Goal: Task Accomplishment & Management: Manage account settings

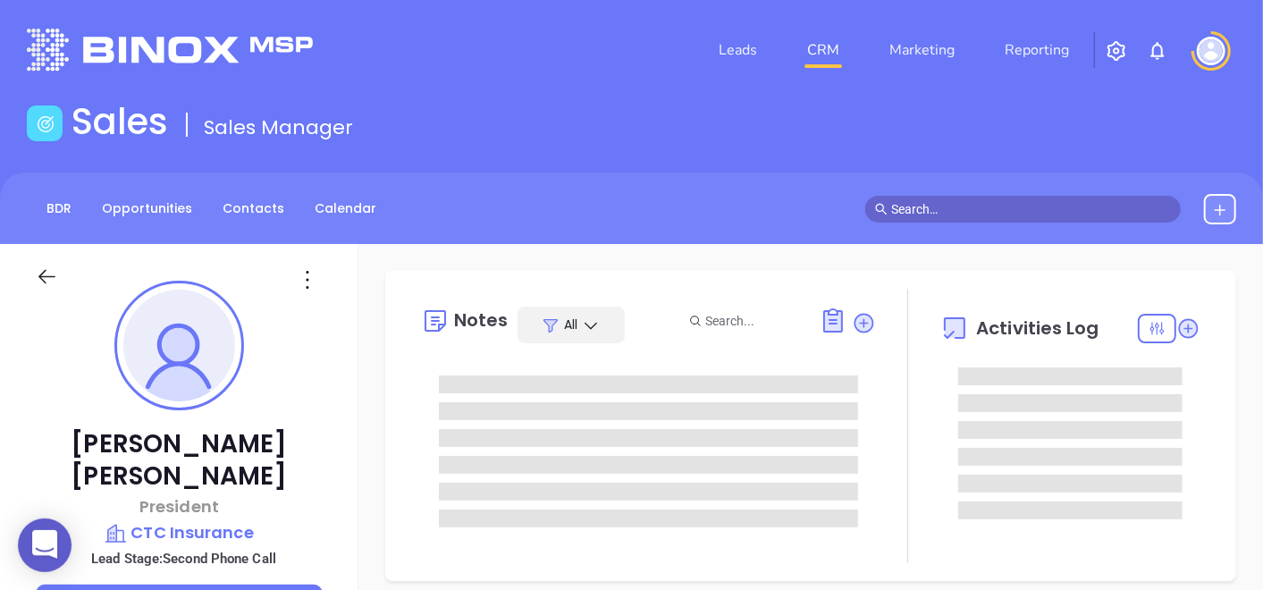
type input "[DATE]"
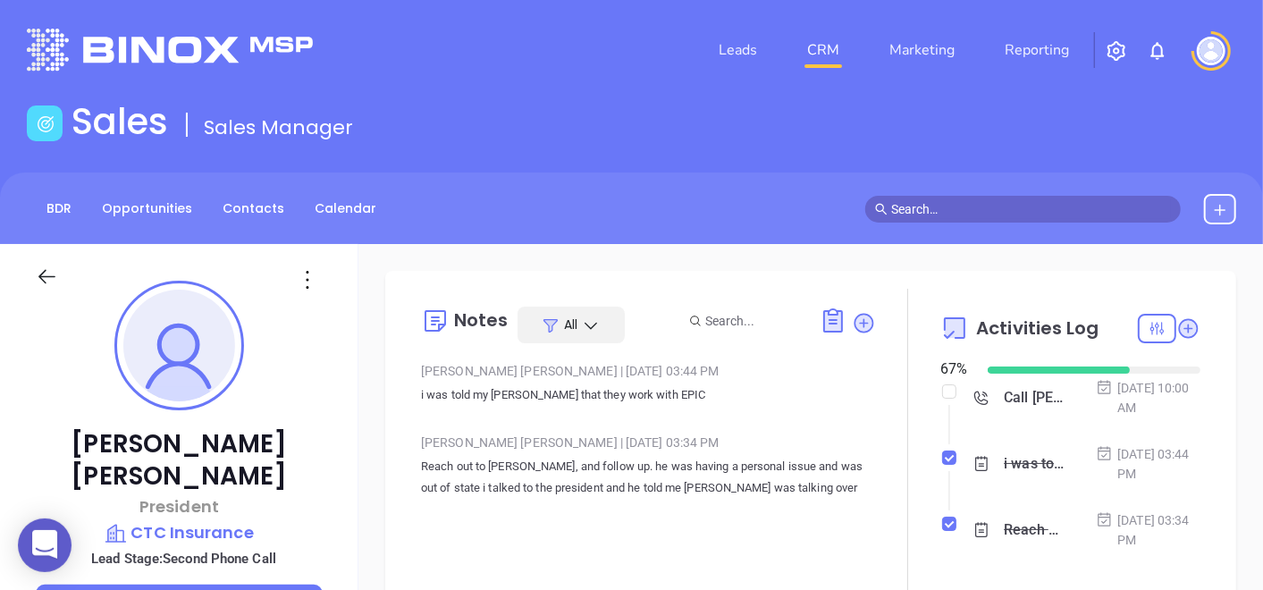
type input "[PERSON_NAME]"
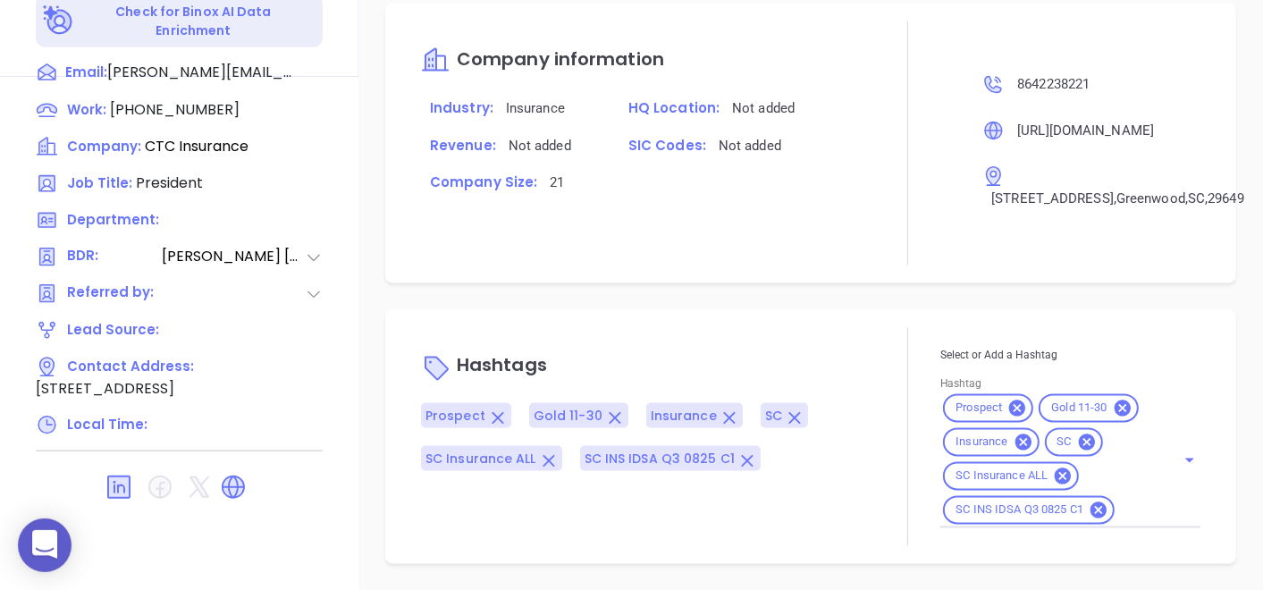
scroll to position [408, 0]
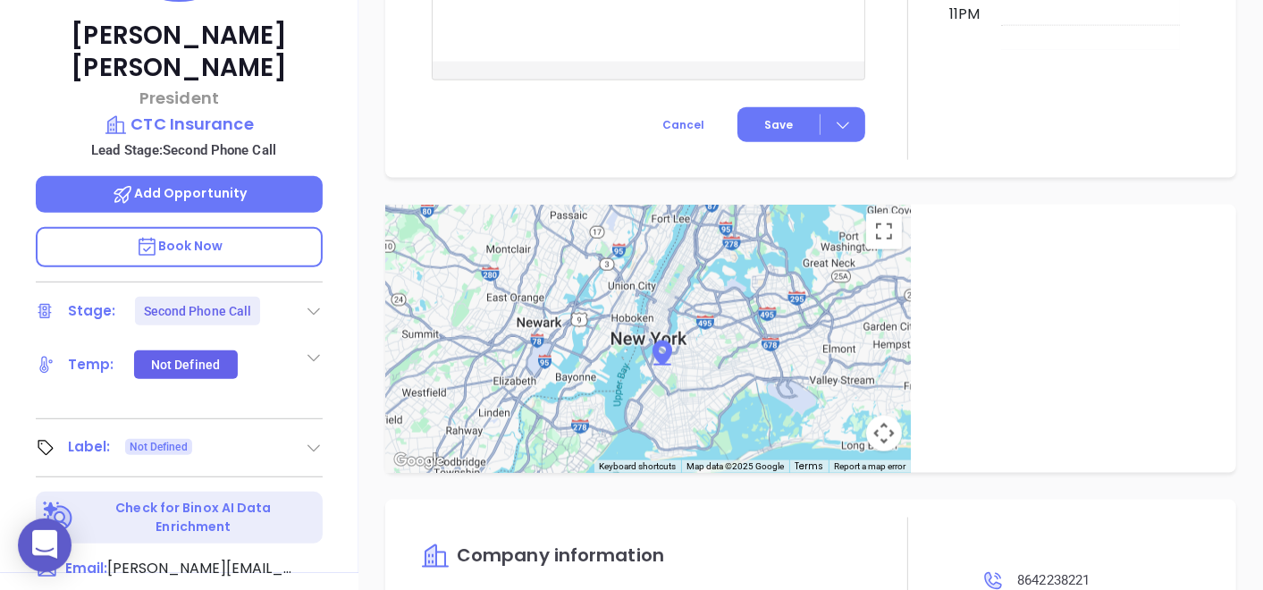
click at [306, 439] on icon at bounding box center [314, 448] width 18 height 18
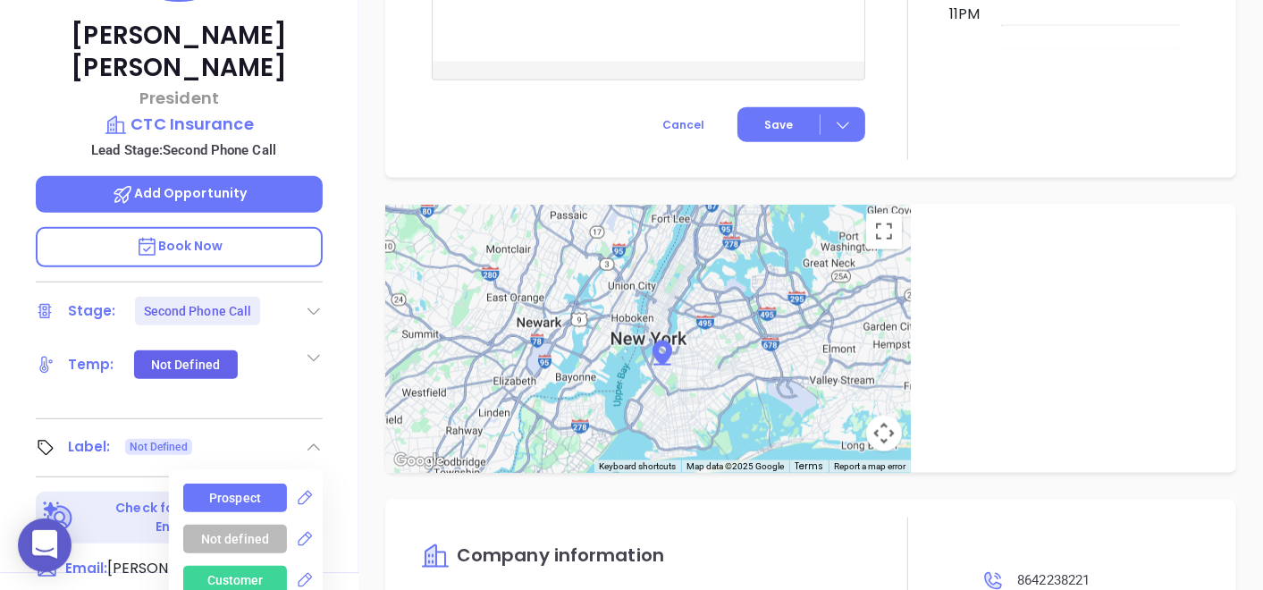
click at [197, 484] on div "Prospect" at bounding box center [235, 498] width 104 height 29
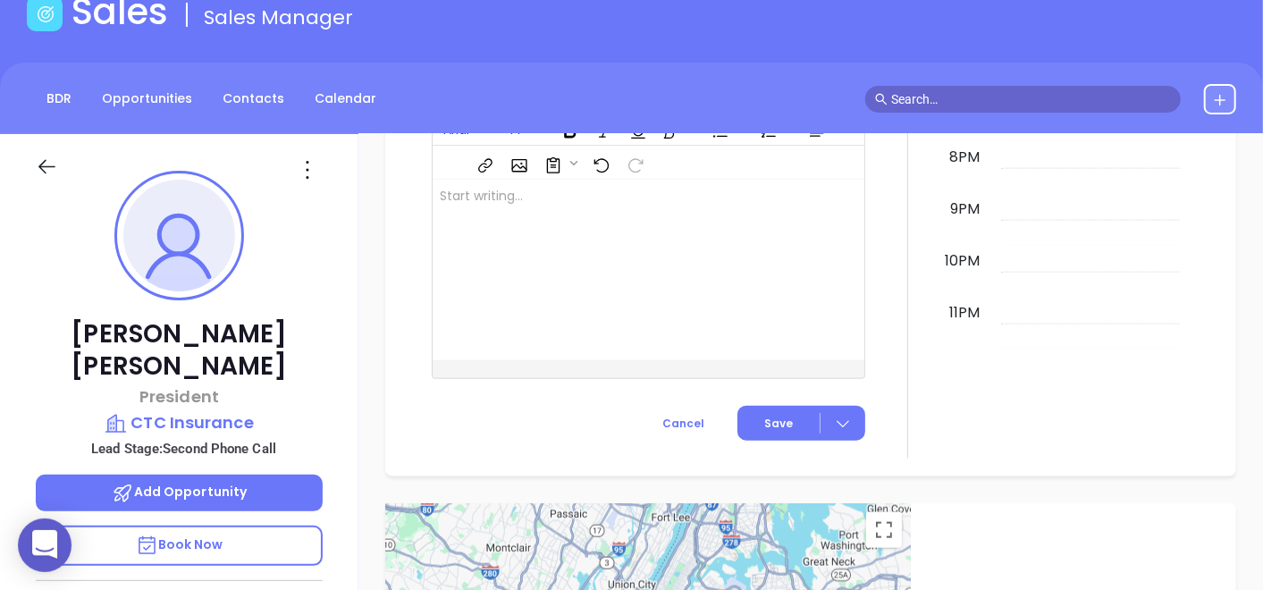
scroll to position [11, 0]
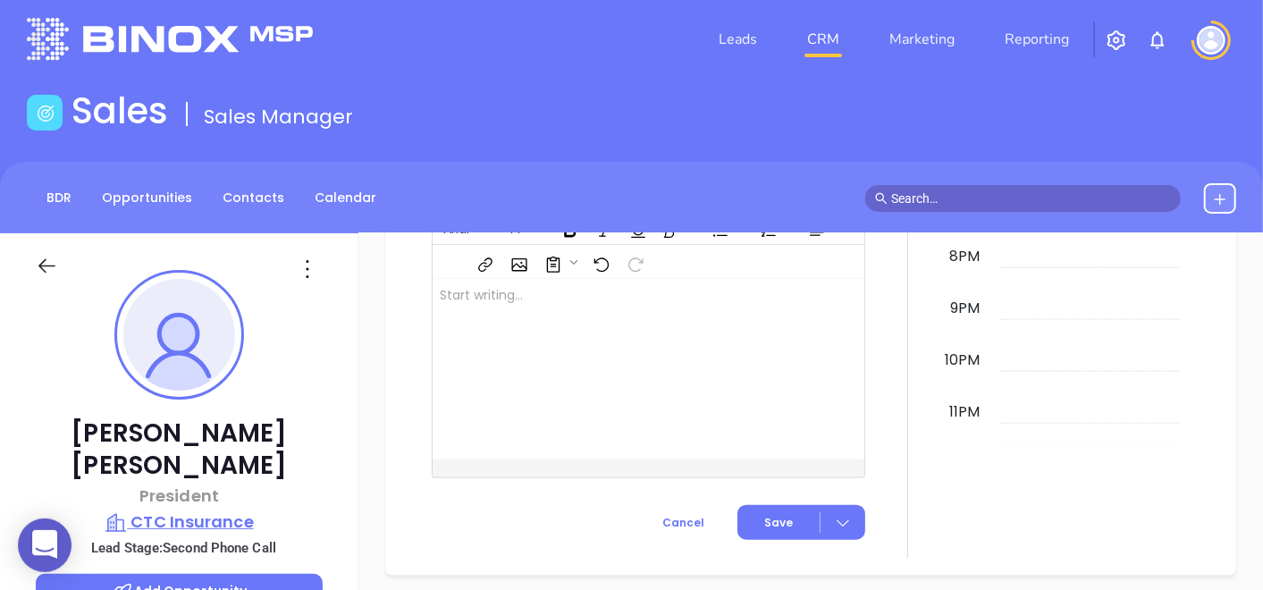
click at [173, 510] on p "CTC Insurance" at bounding box center [179, 522] width 287 height 25
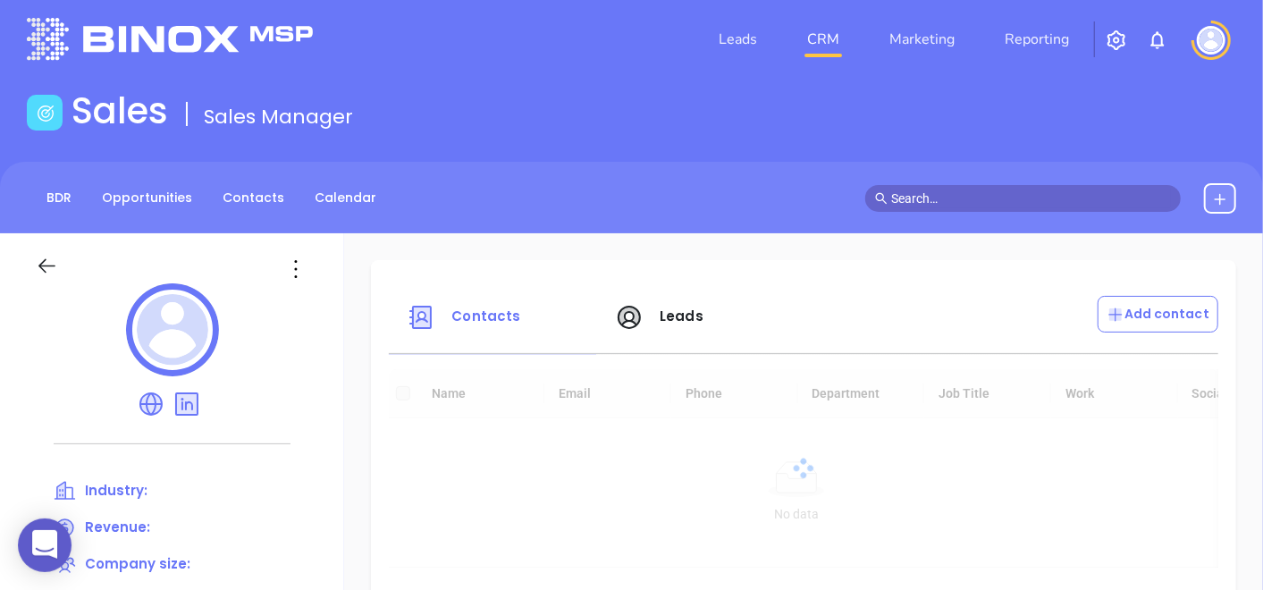
scroll to position [308, 0]
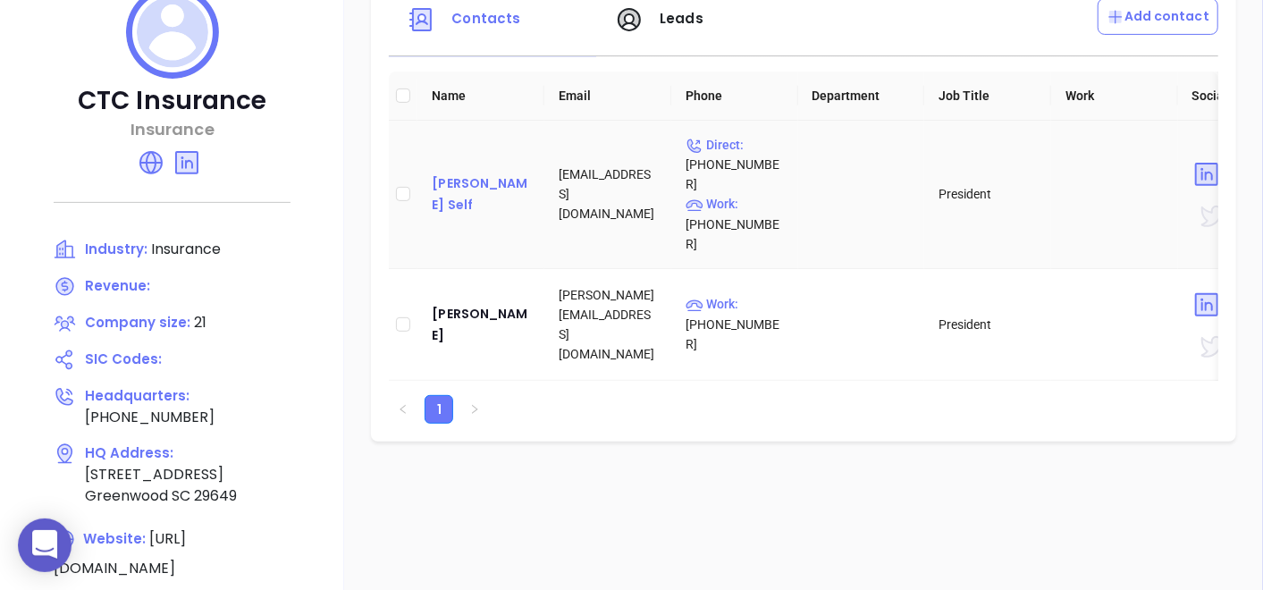
click at [461, 173] on div "Furman Self" at bounding box center [481, 194] width 98 height 43
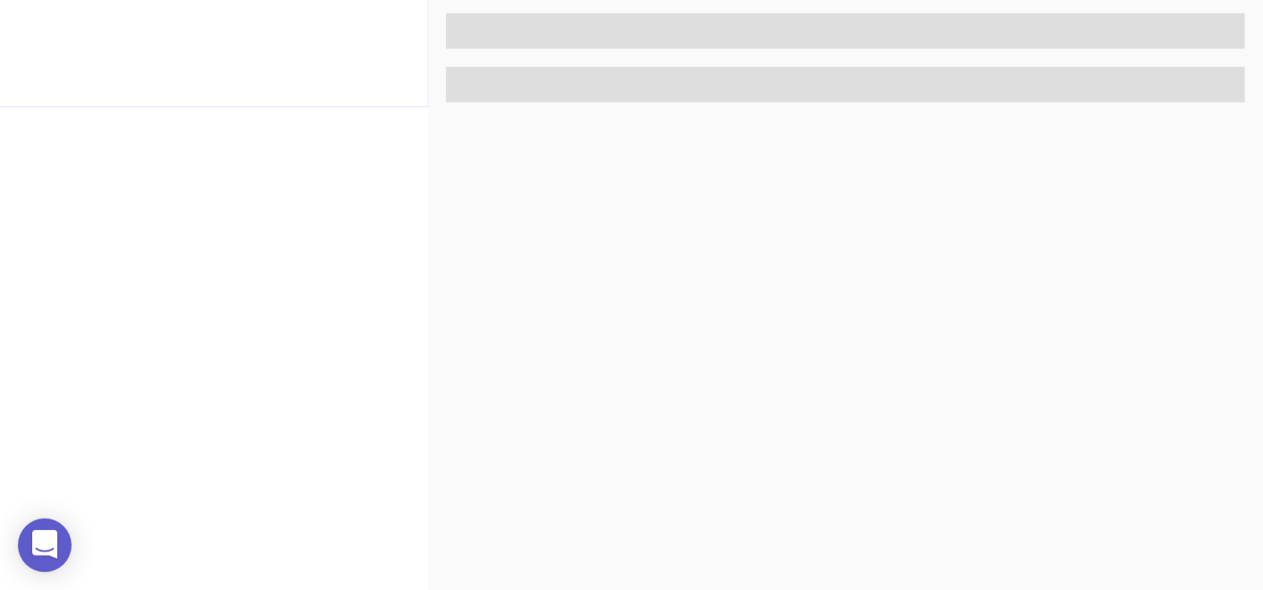
scroll to position [905, 0]
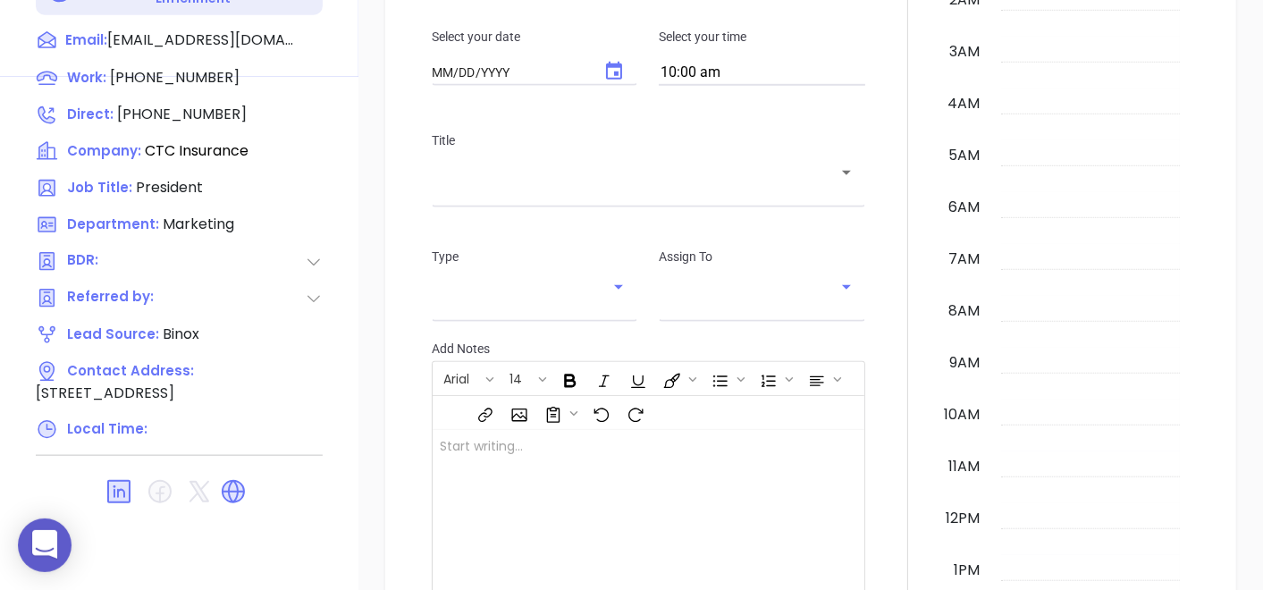
type input "[DATE]"
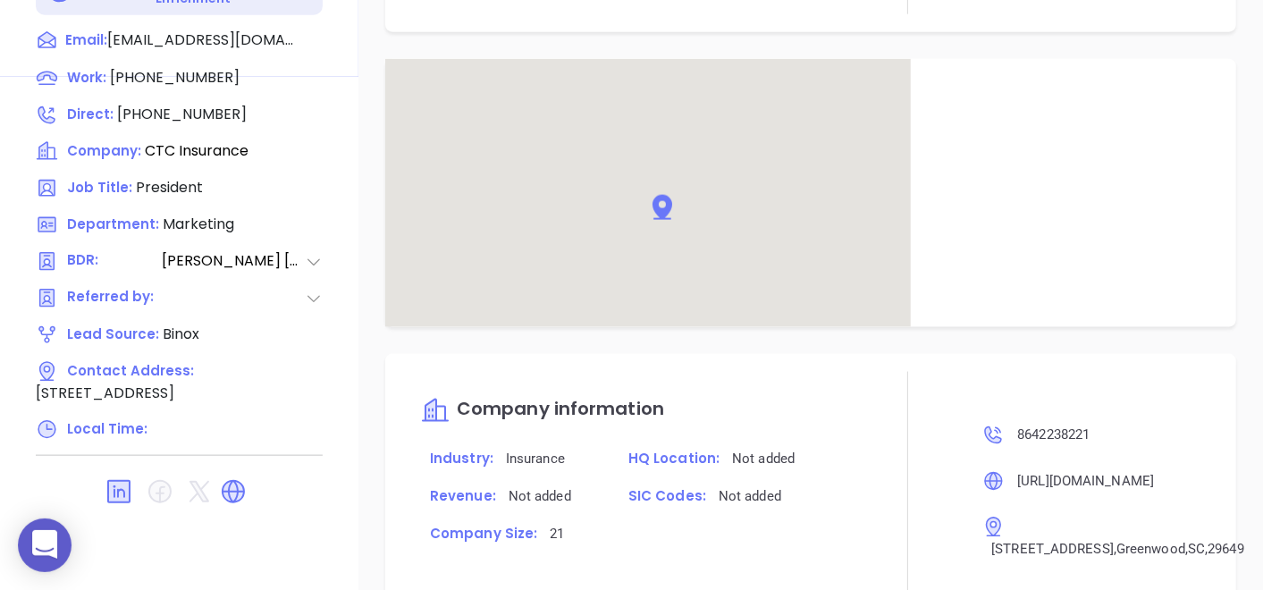
scroll to position [958, 0]
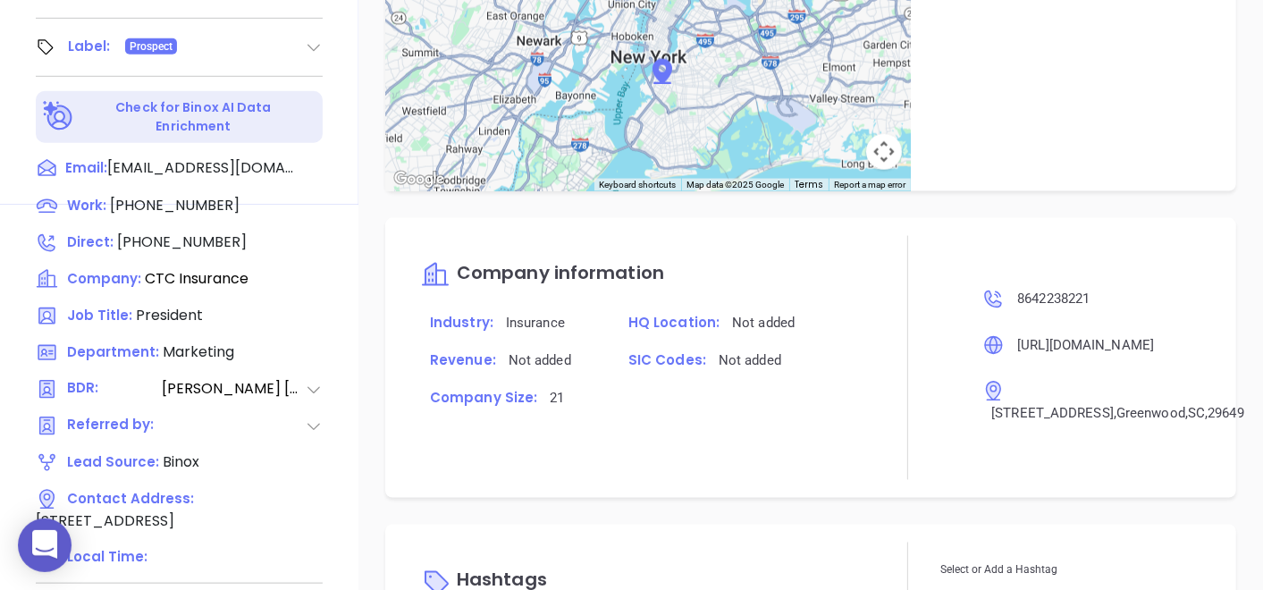
type input "[PERSON_NAME]"
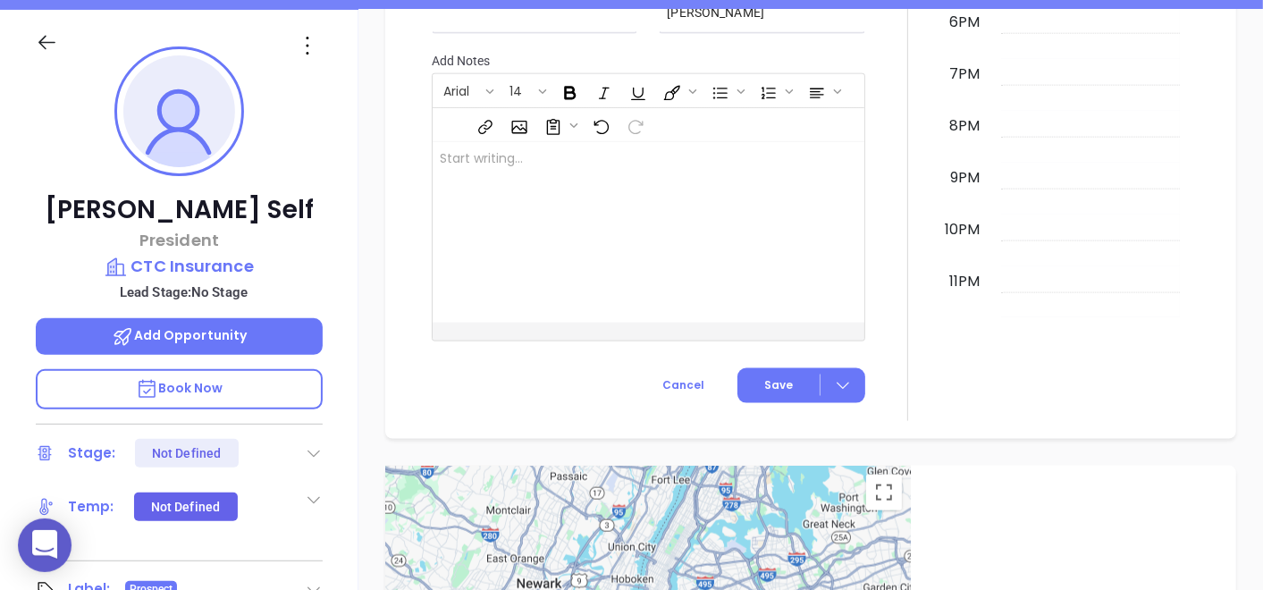
scroll to position [11, 0]
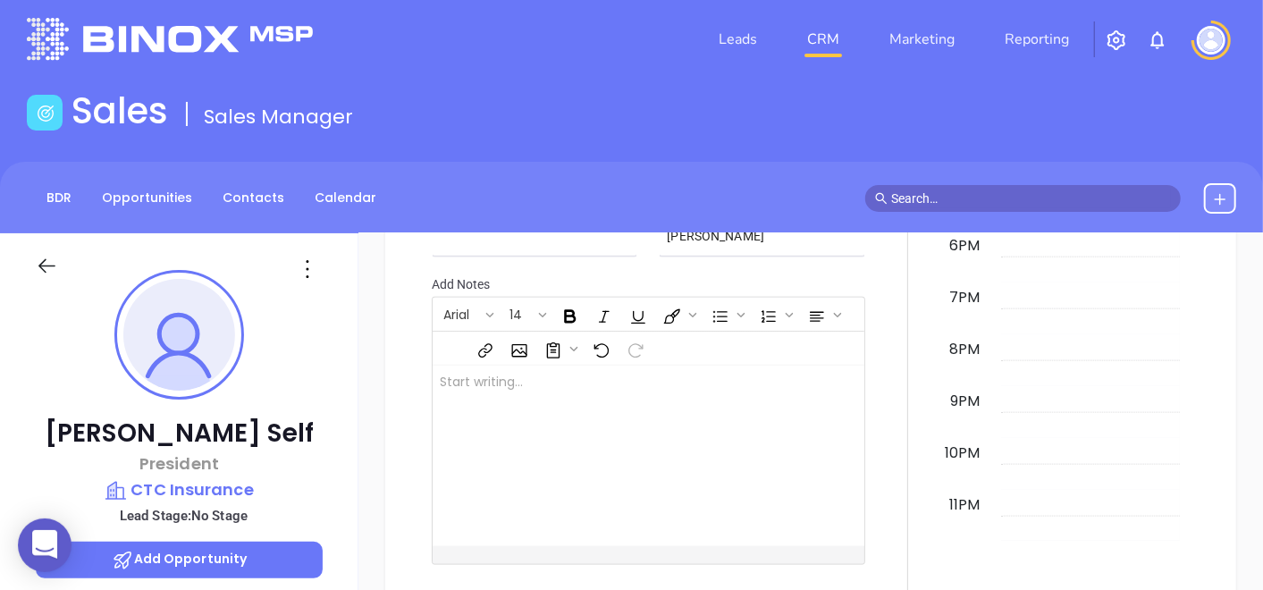
click at [311, 255] on icon at bounding box center [307, 269] width 29 height 29
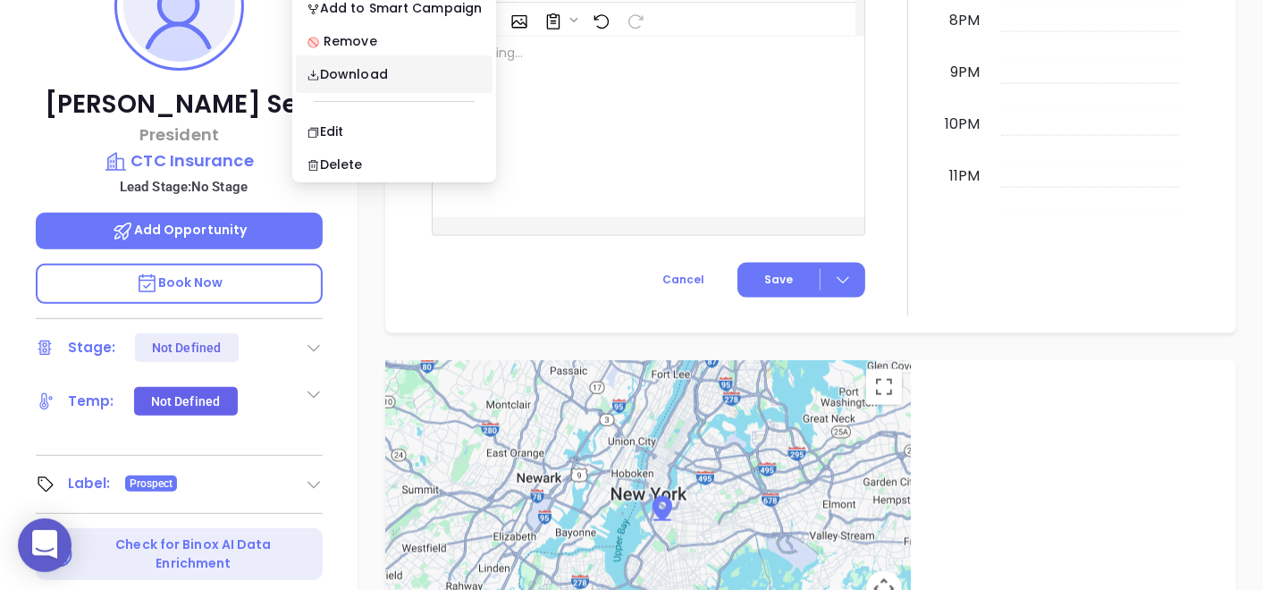
scroll to position [308, 0]
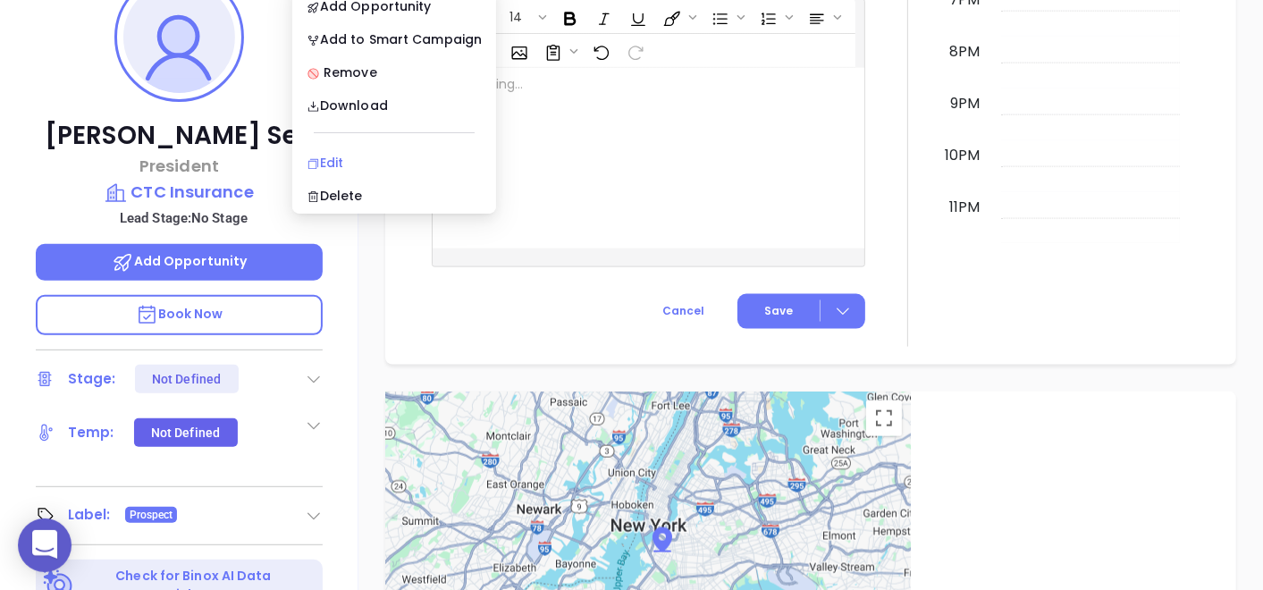
click at [329, 156] on div "Edit" at bounding box center [394, 163] width 175 height 20
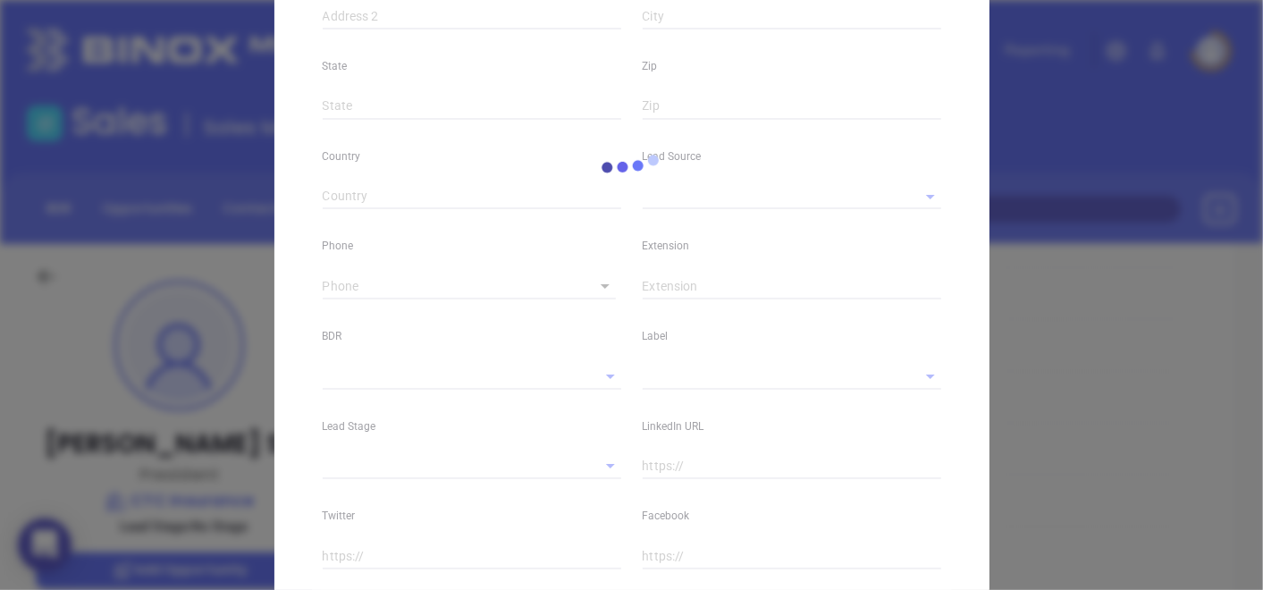
scroll to position [700, 0]
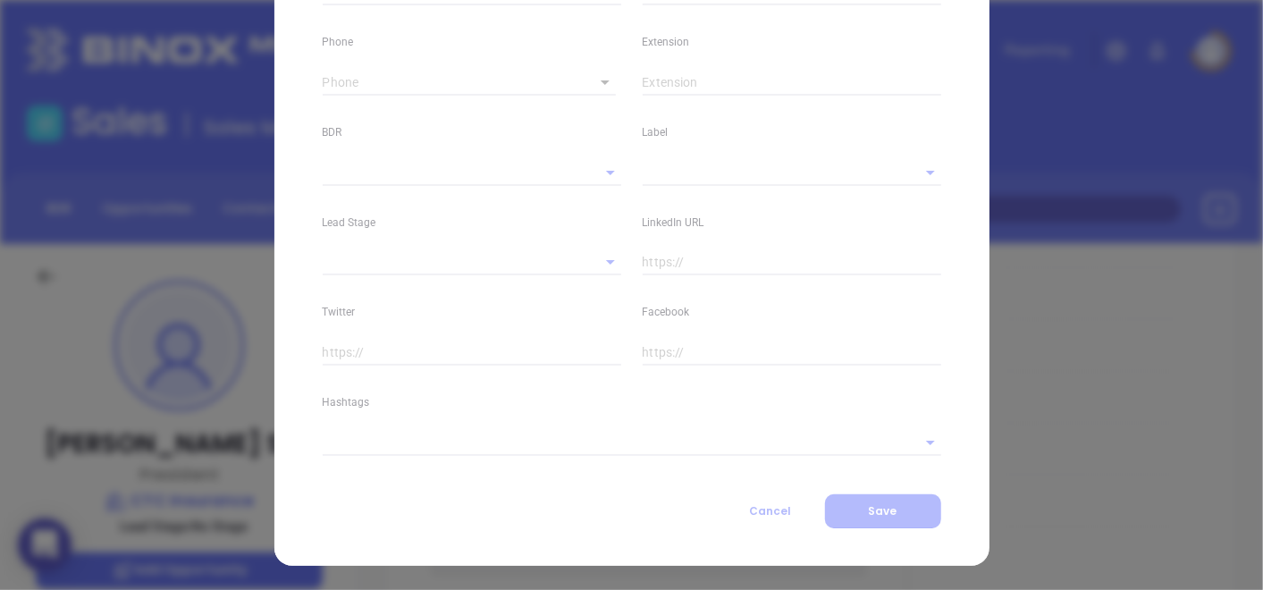
type input "Furman"
type input "Self"
type input "fself@ctcinsurance.com"
type input "President"
type input "1"
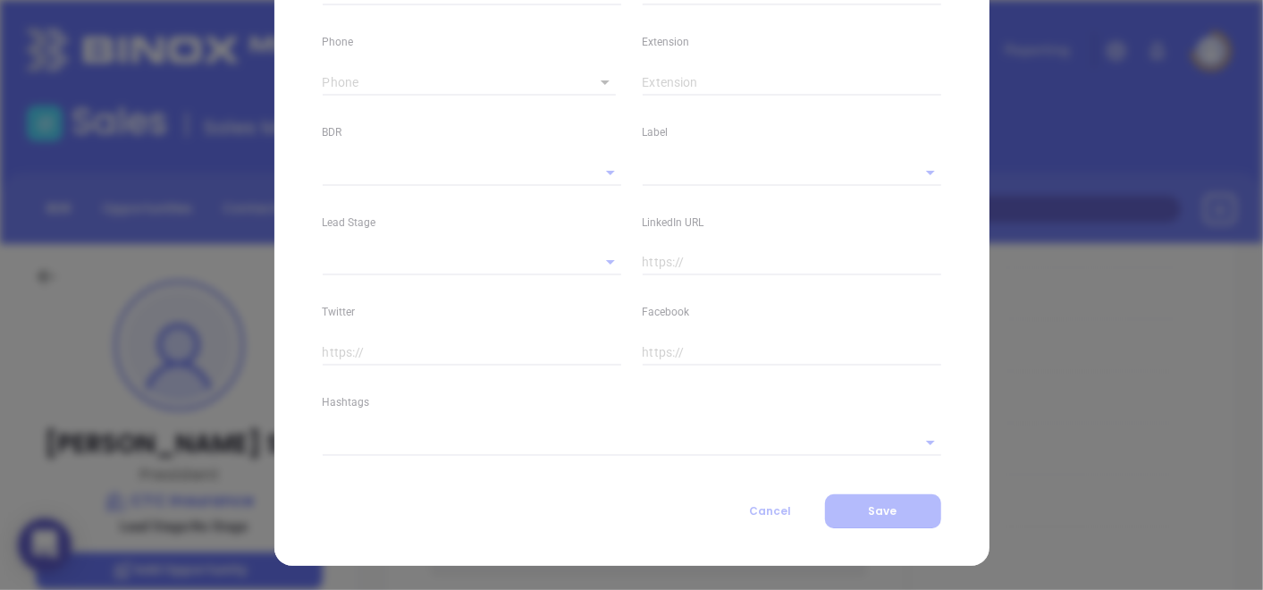
type input "www.linkedin.com/in/furman-self-82265522"
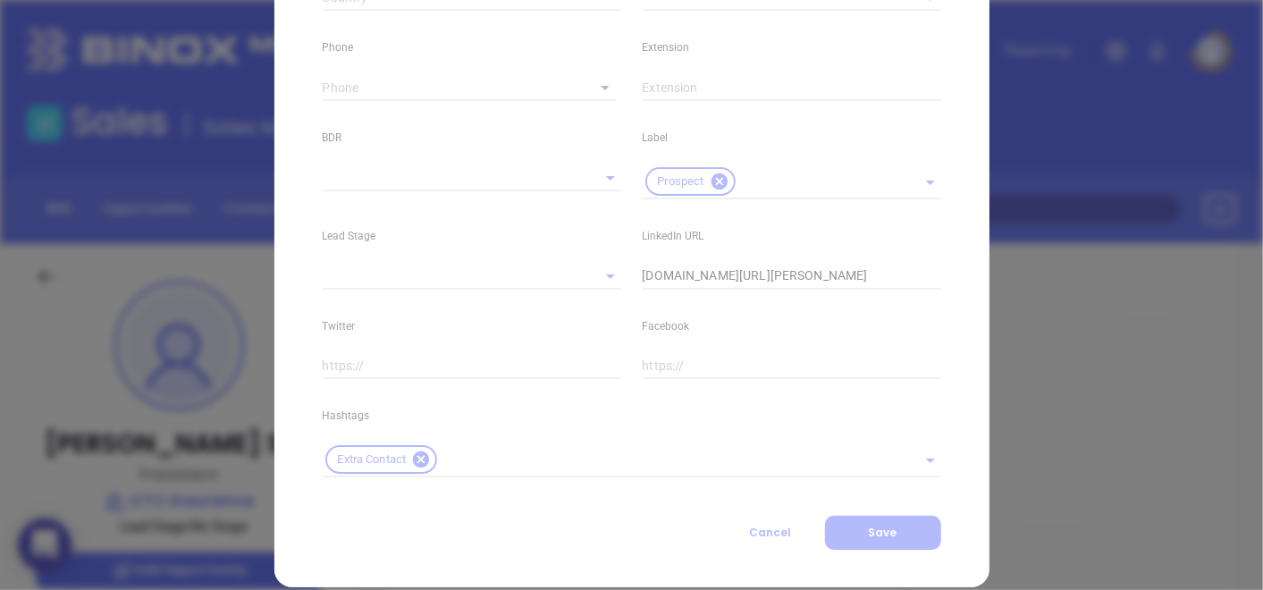
type input "Marketing"
type input "Binox"
type input "[PERSON_NAME]"
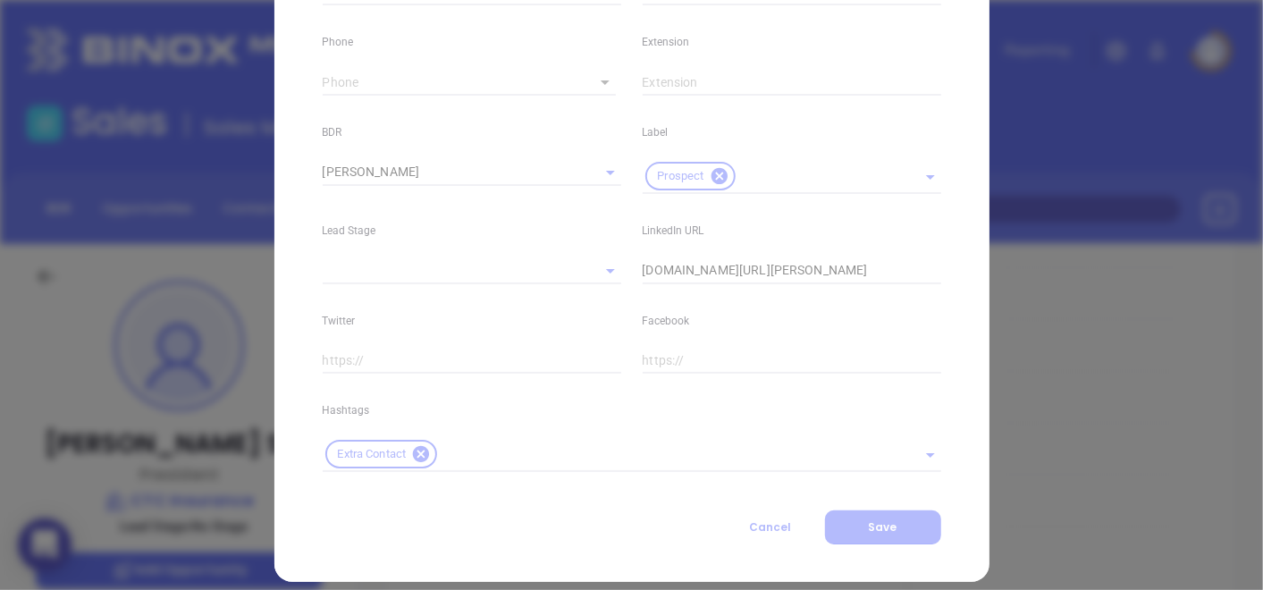
type input "(864) 223-8221"
type input "1"
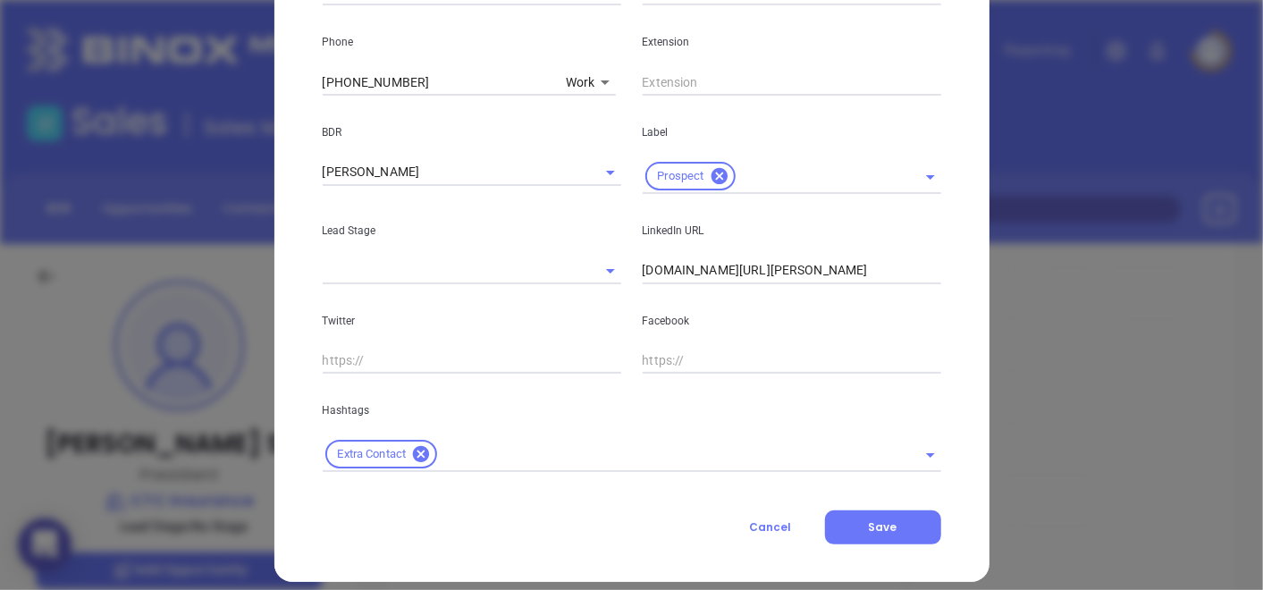
click at [493, 454] on input "text" at bounding box center [665, 454] width 451 height 22
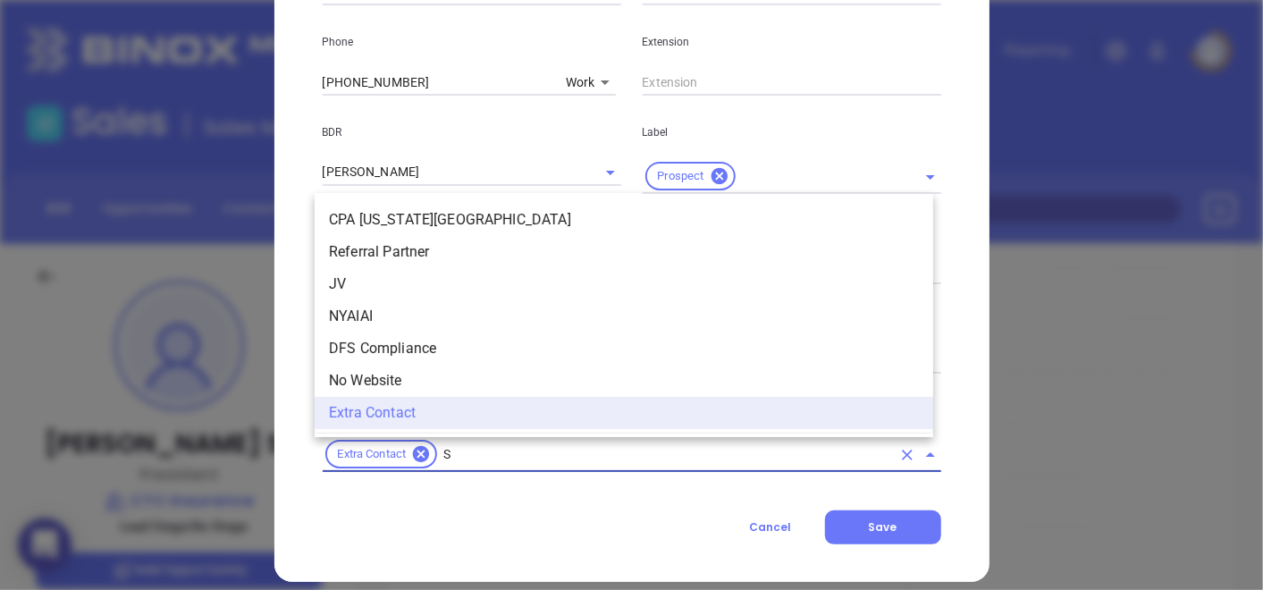
scroll to position [0, 0]
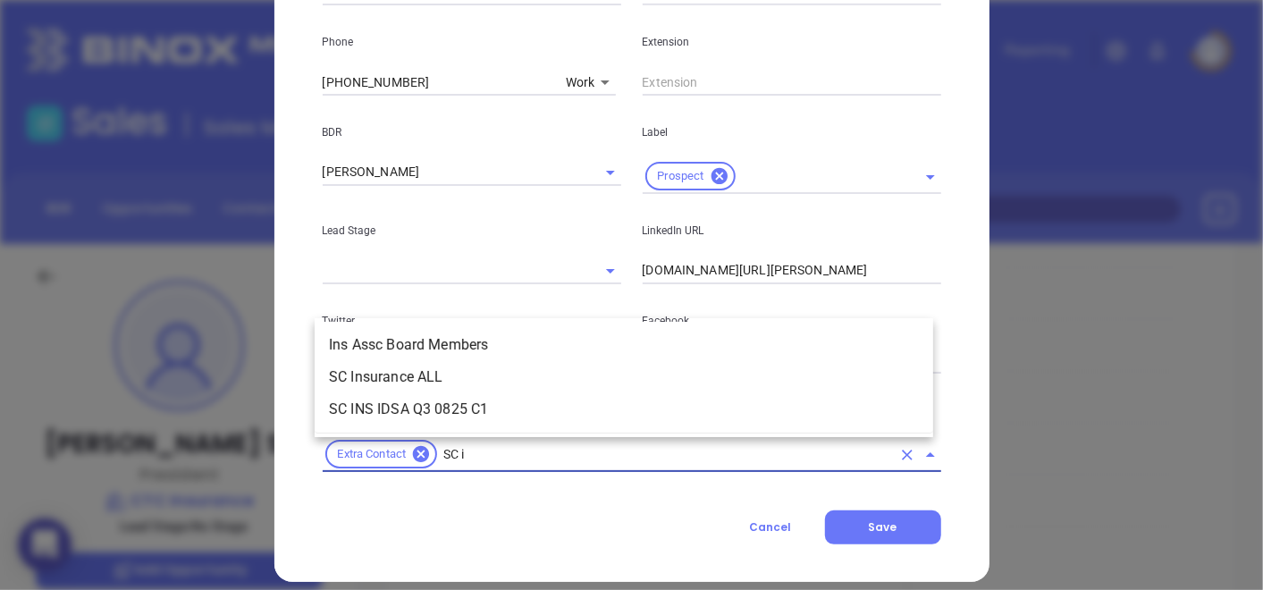
type input "SC in"
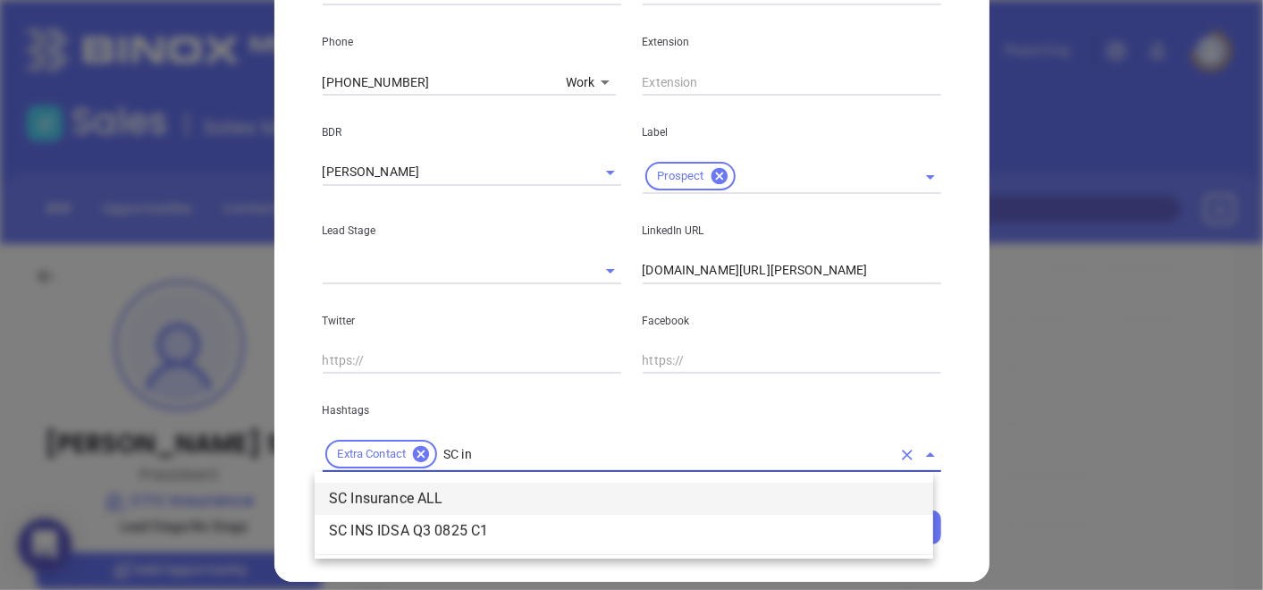
click at [463, 487] on li "SC Insurance ALL" at bounding box center [624, 499] width 619 height 32
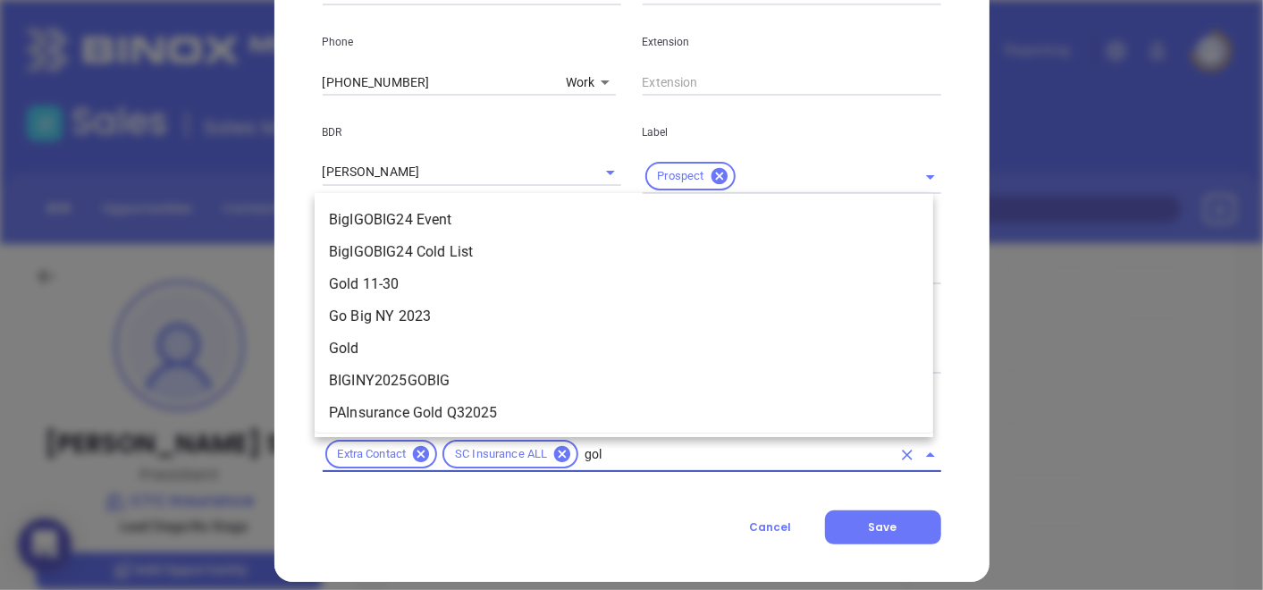
type input "gold"
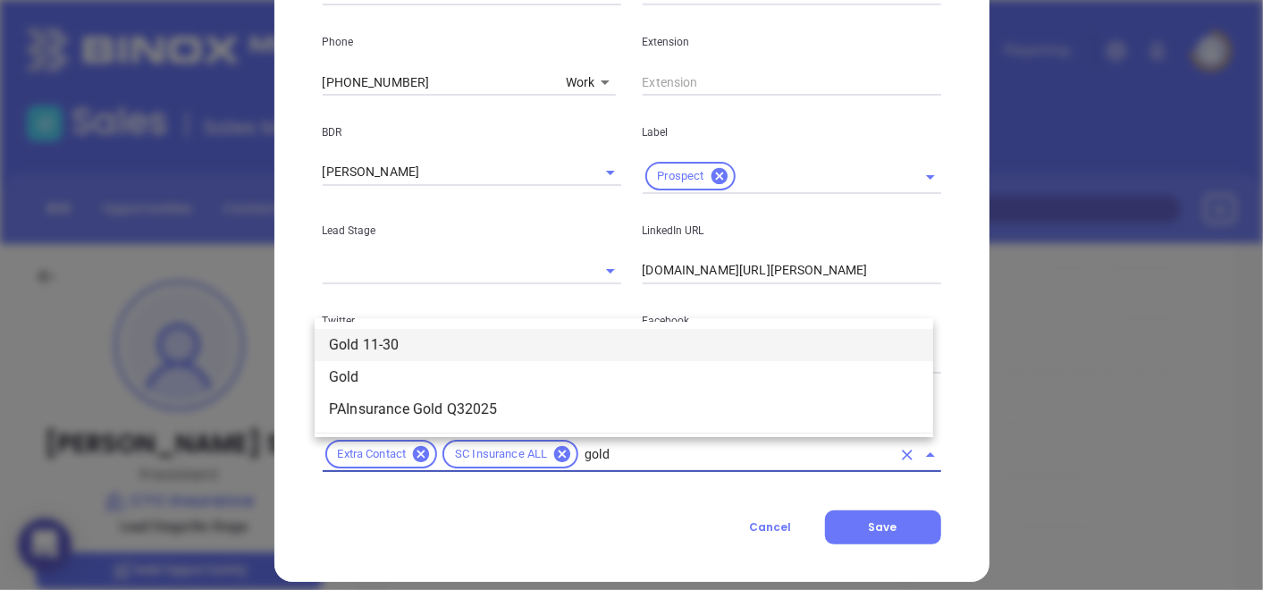
click at [467, 344] on li "Gold 11-30" at bounding box center [624, 345] width 619 height 32
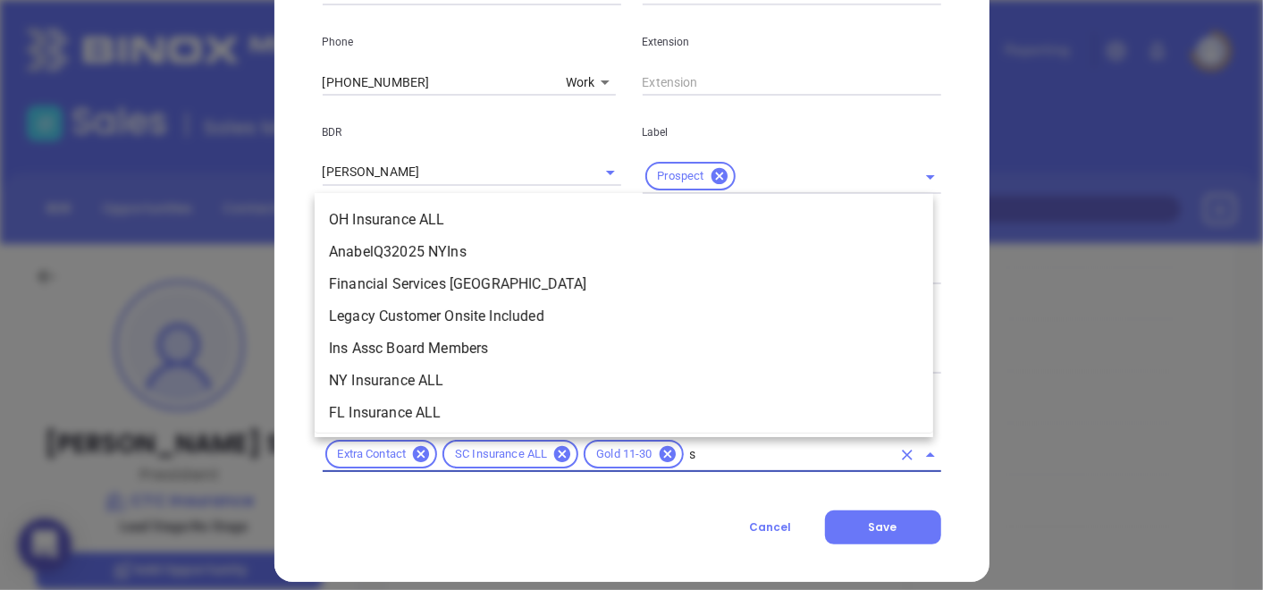
type input "sc"
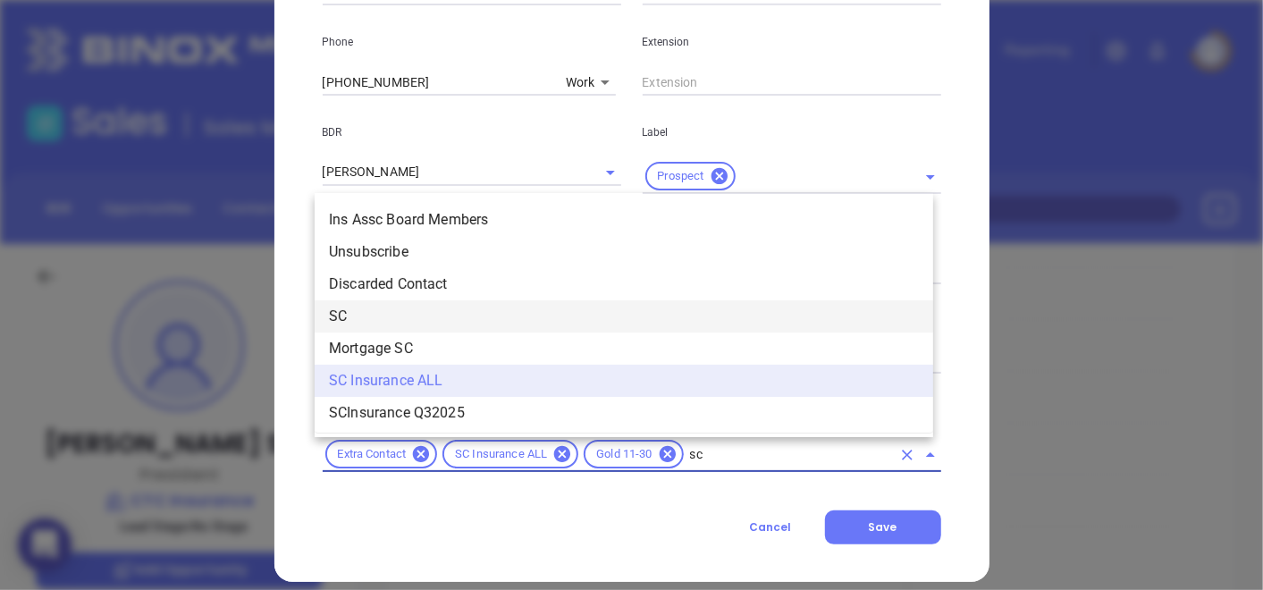
click at [379, 314] on li "SC" at bounding box center [624, 316] width 619 height 32
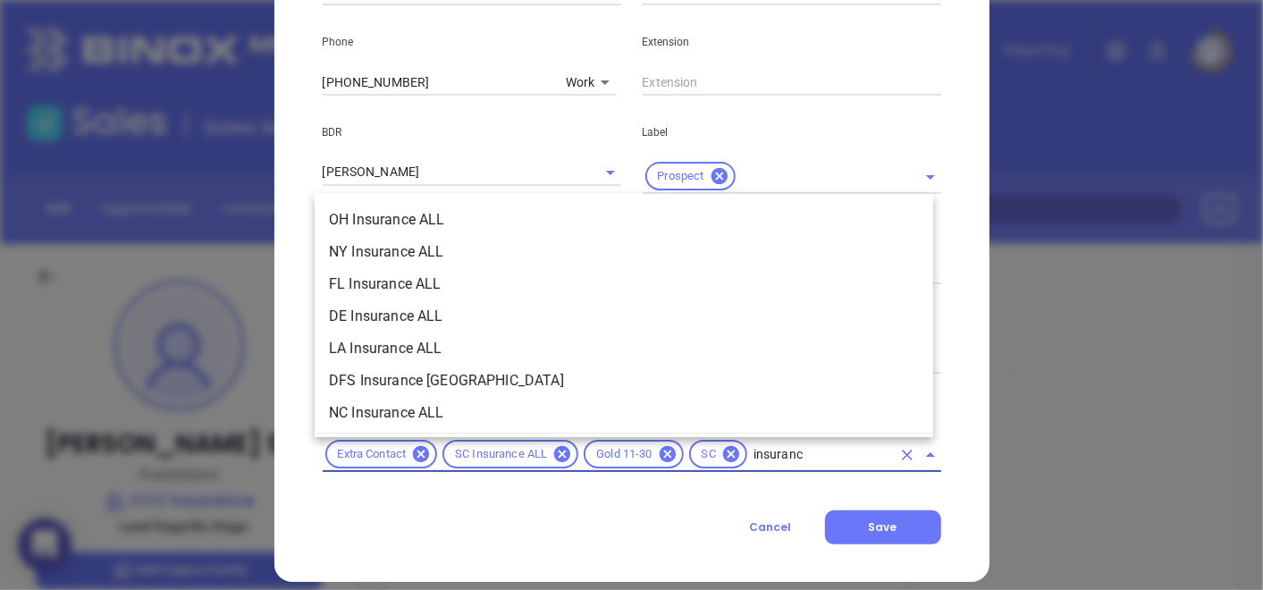
type input "insurance"
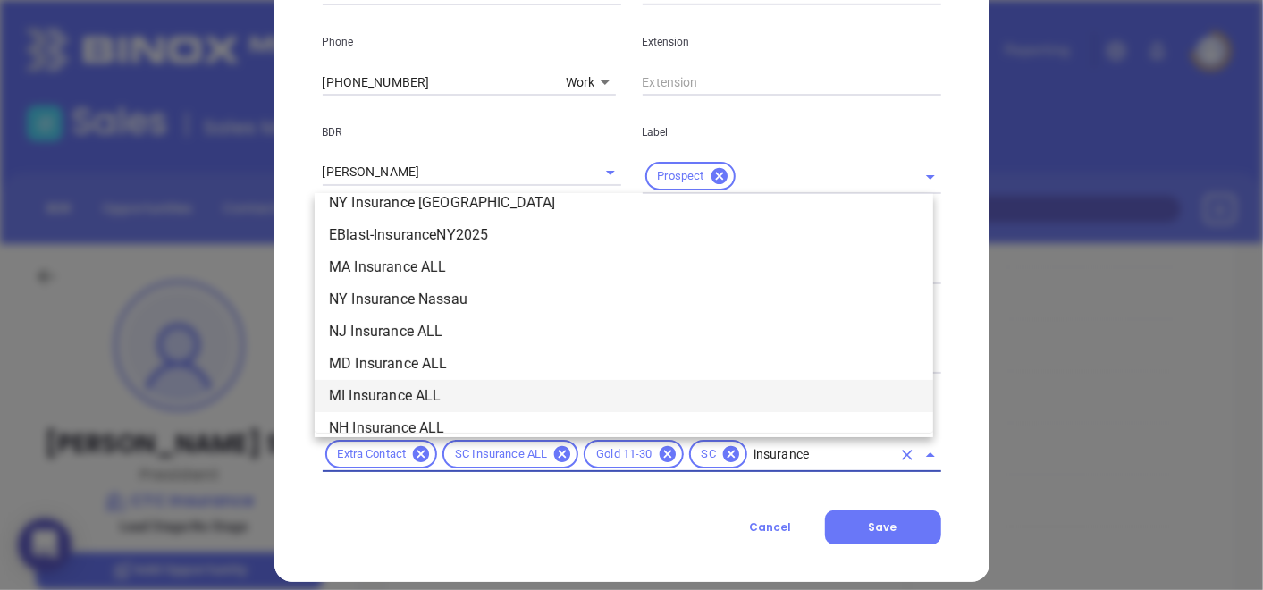
scroll to position [595, 0]
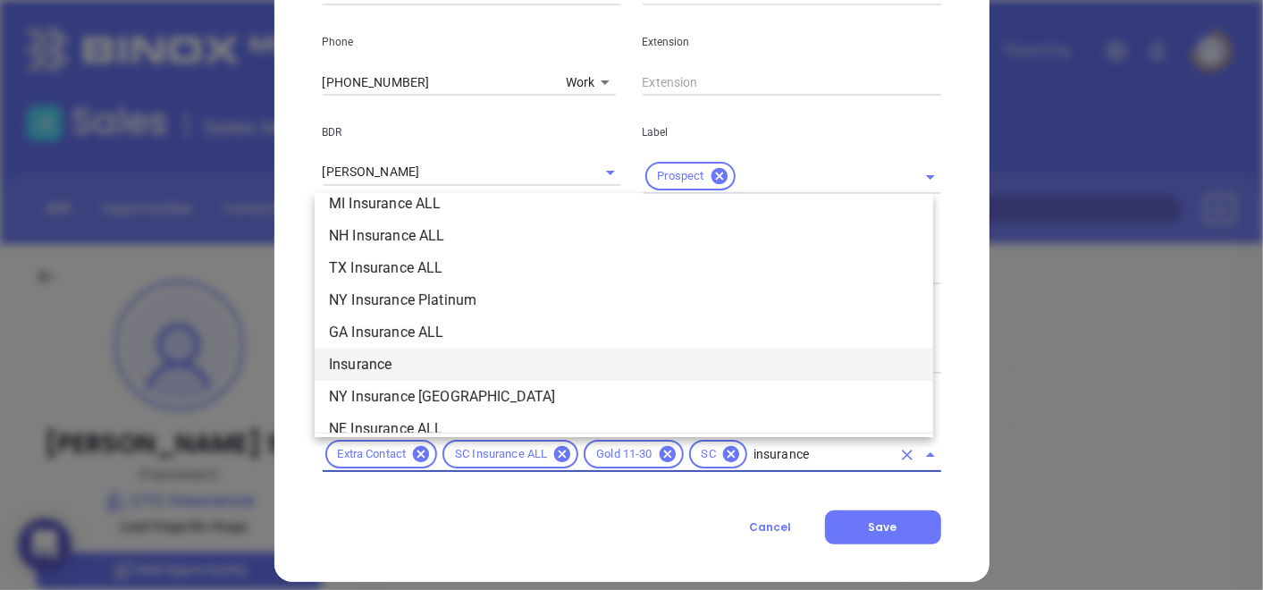
click at [383, 359] on li "Insurance" at bounding box center [624, 365] width 619 height 32
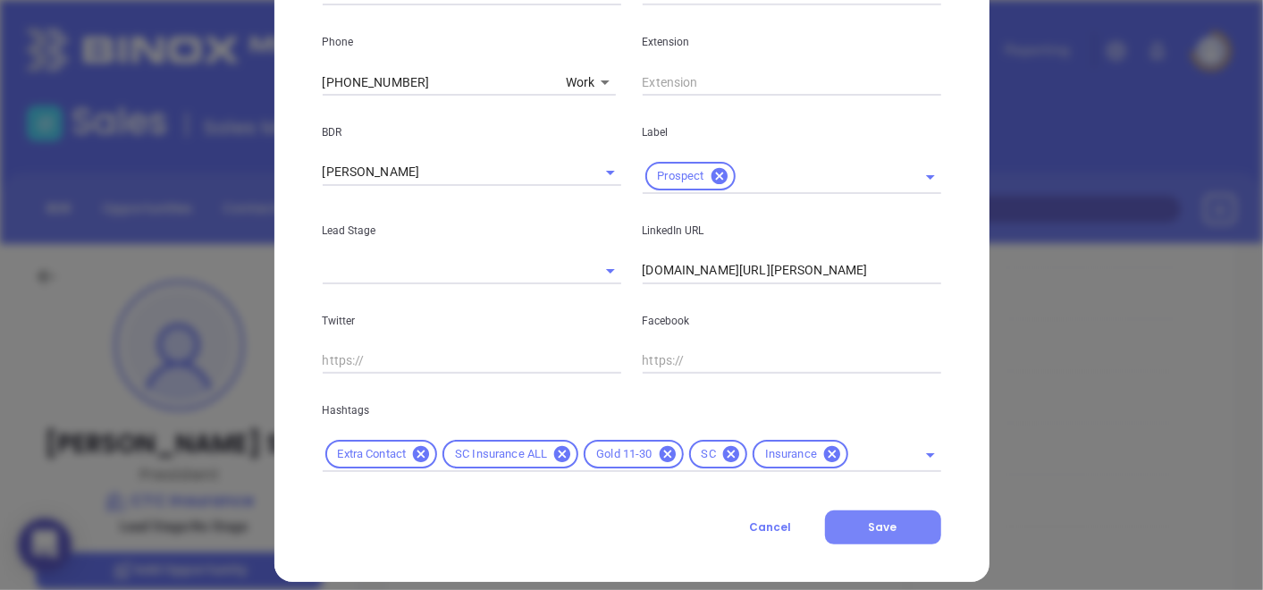
click at [905, 518] on button "Save" at bounding box center [883, 527] width 116 height 34
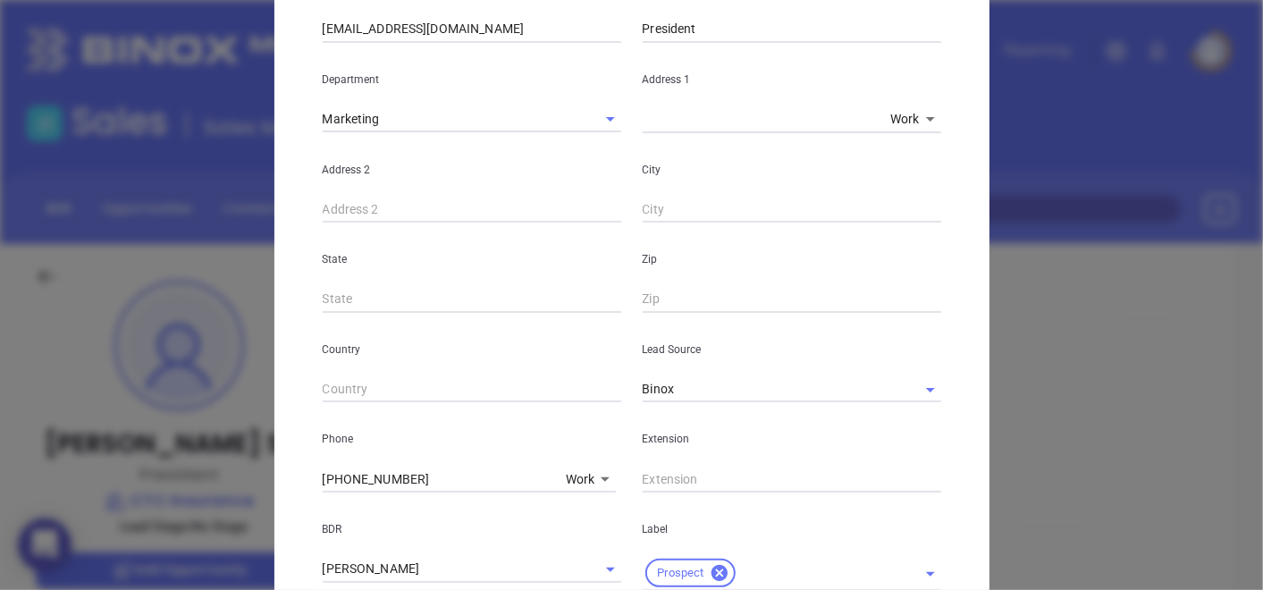
scroll to position [0, 0]
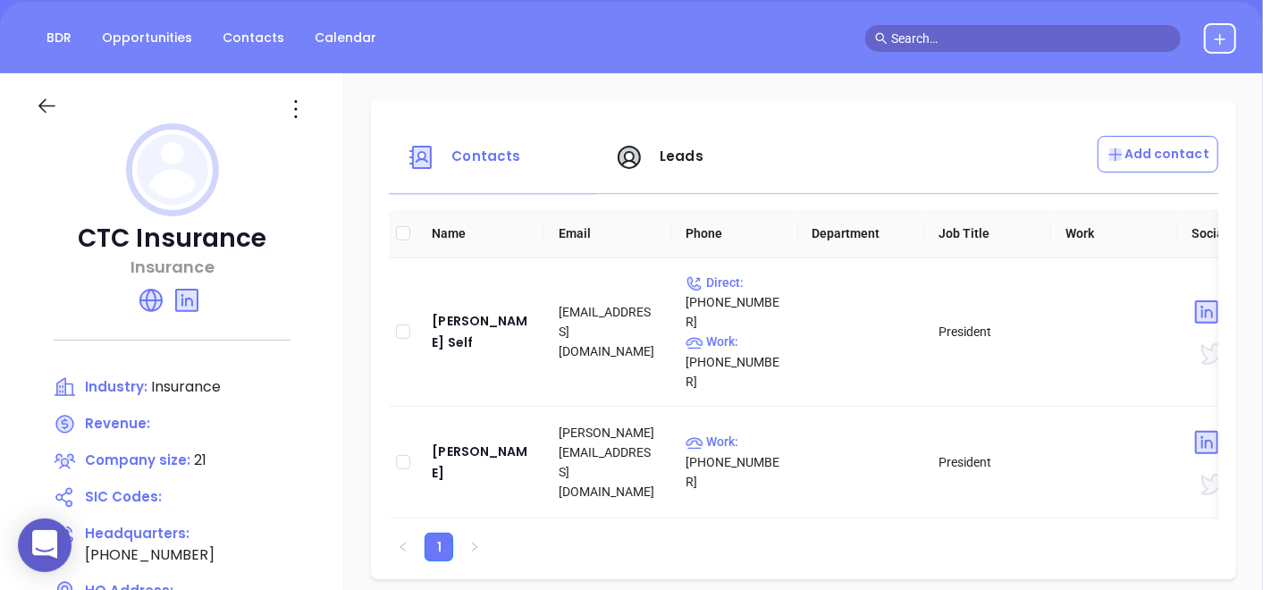
scroll to position [198, 0]
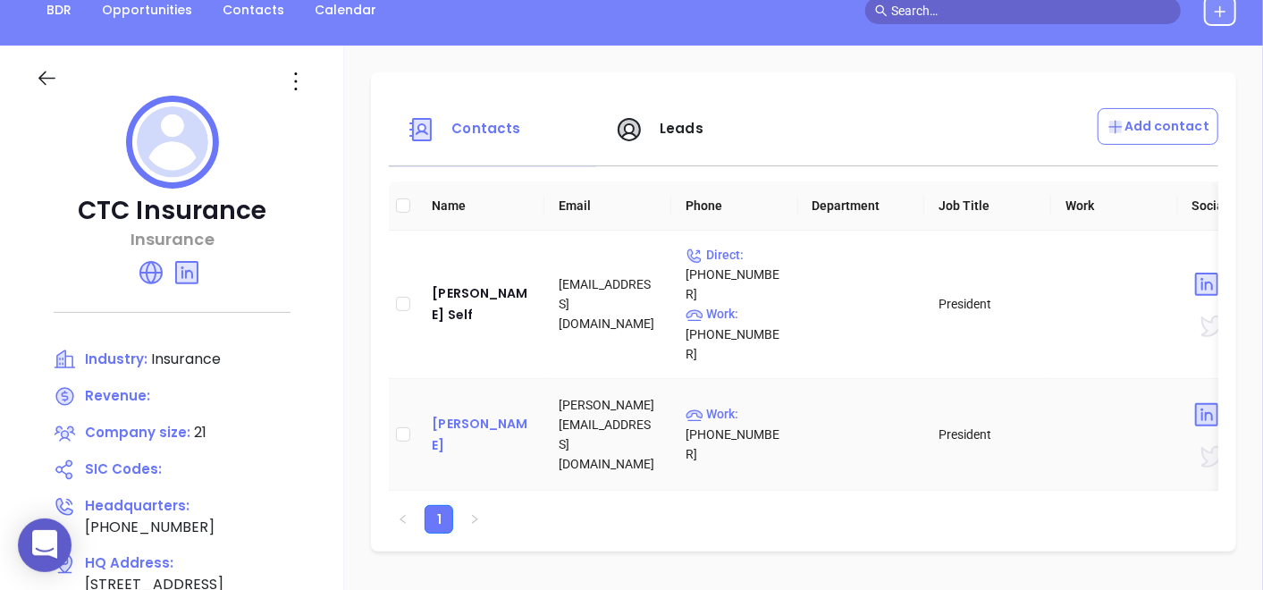
click at [466, 413] on div "Jim Roemer" at bounding box center [481, 434] width 98 height 43
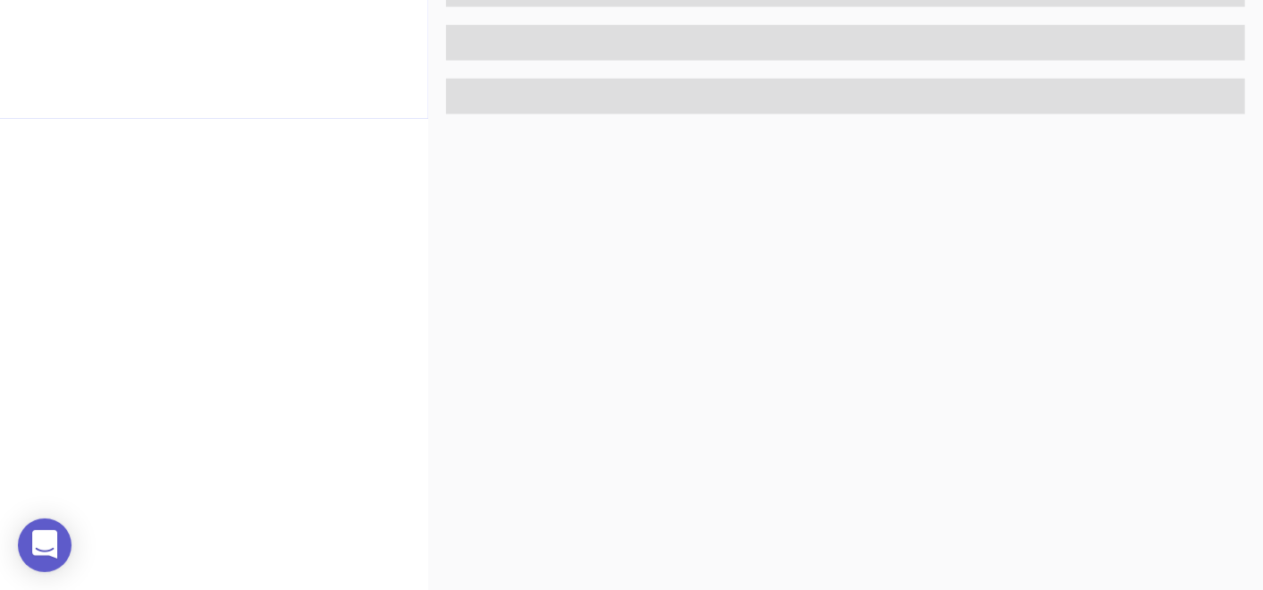
scroll to position [905, 0]
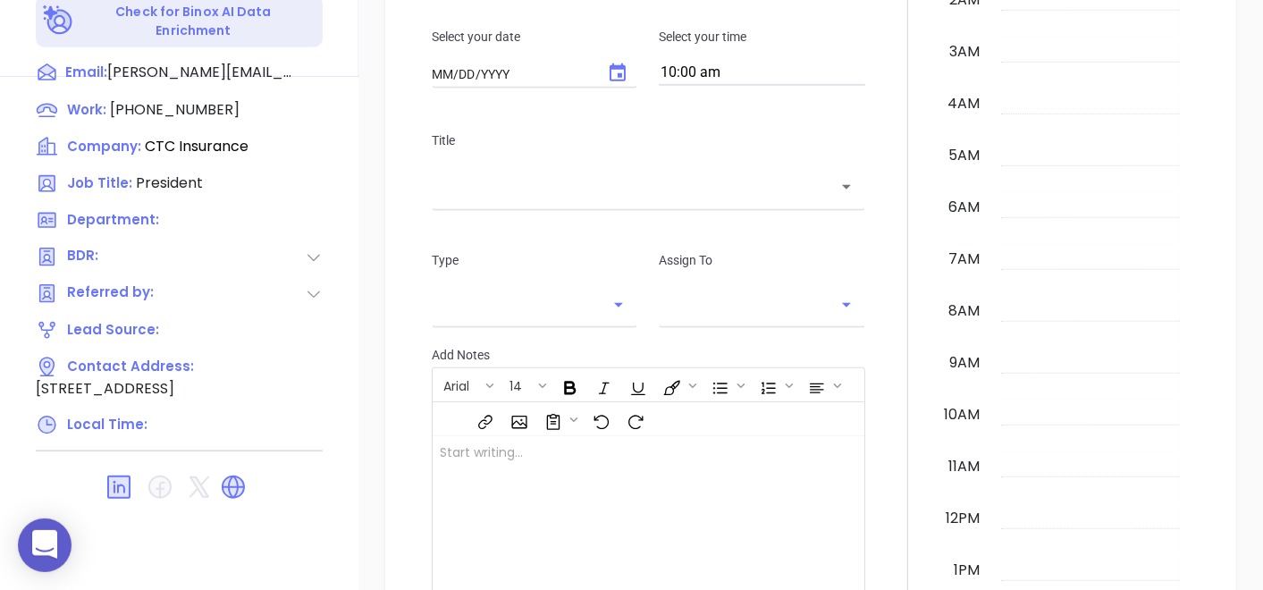
type input "[DATE]"
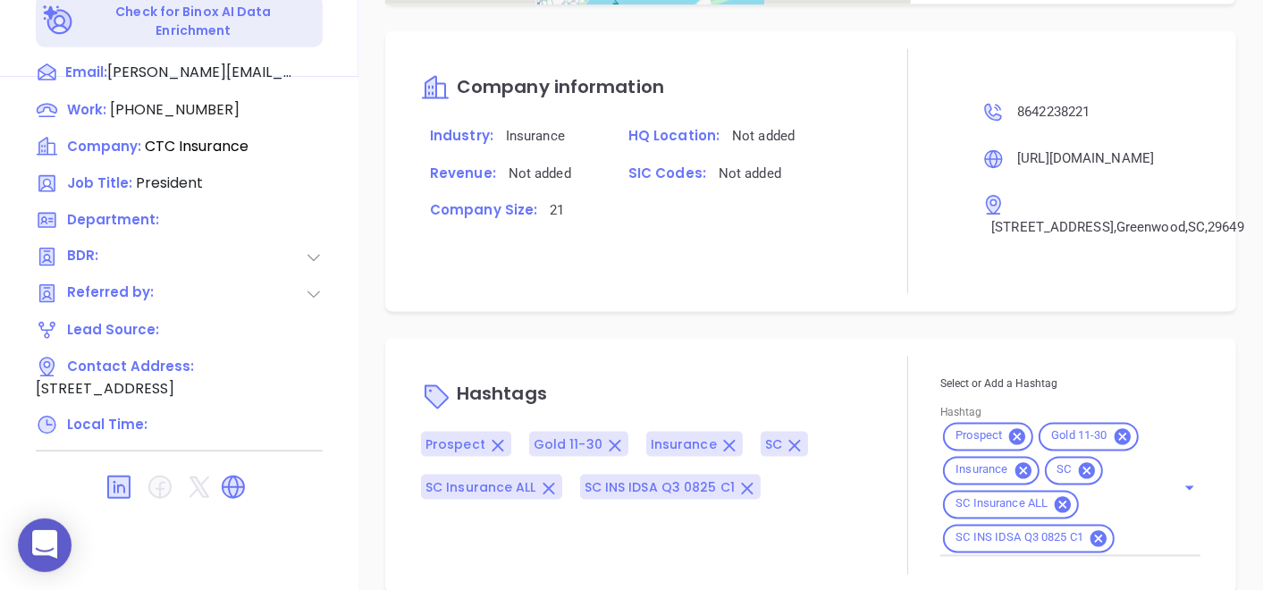
scroll to position [1052, 0]
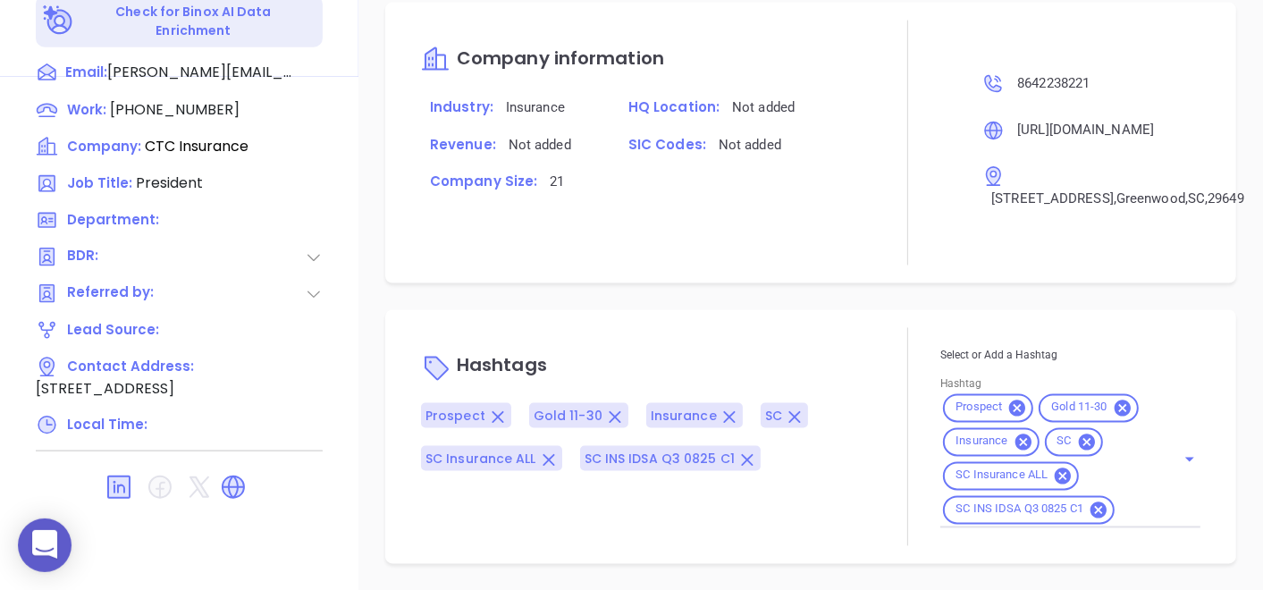
type input "[PERSON_NAME]"
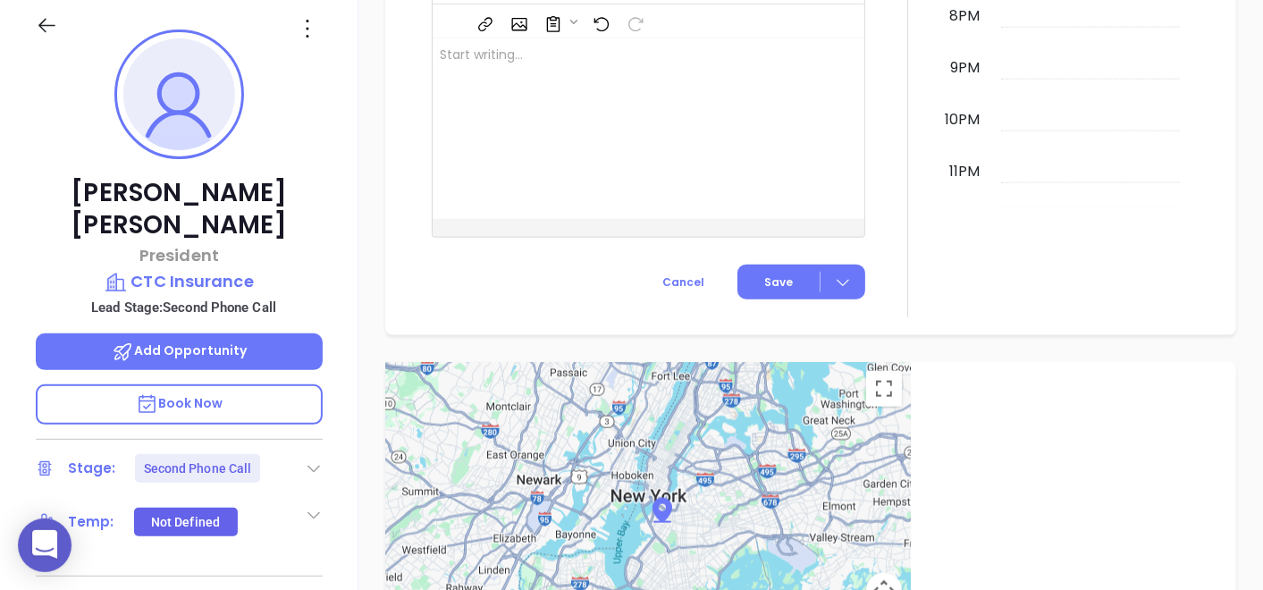
scroll to position [110, 0]
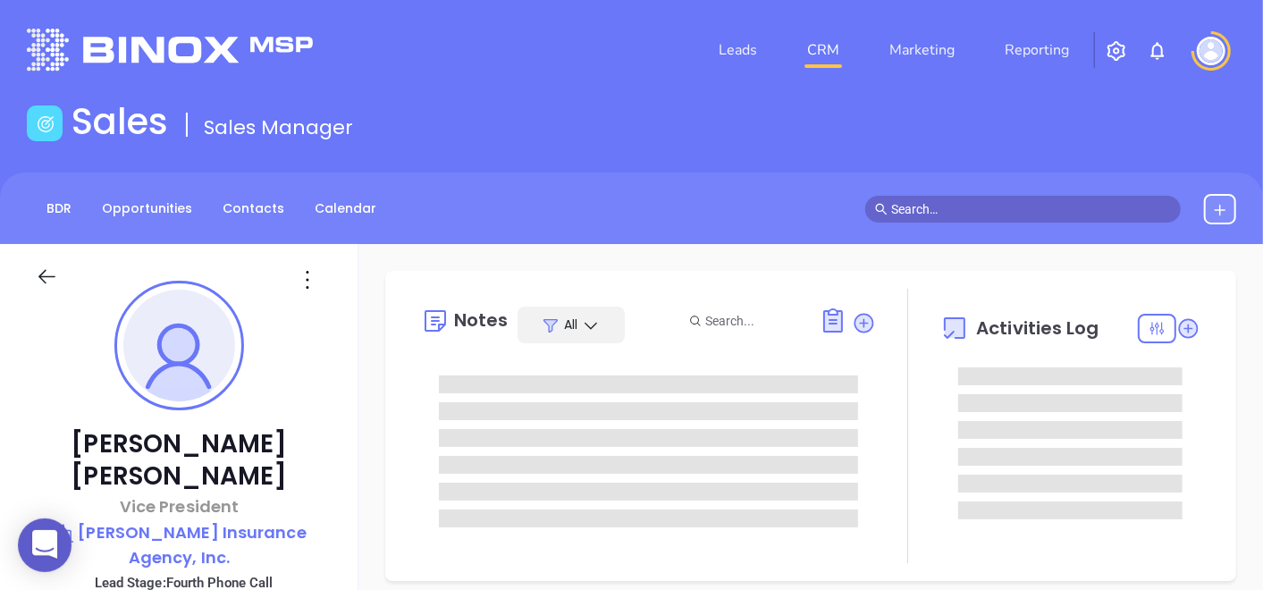
type input "[DATE]"
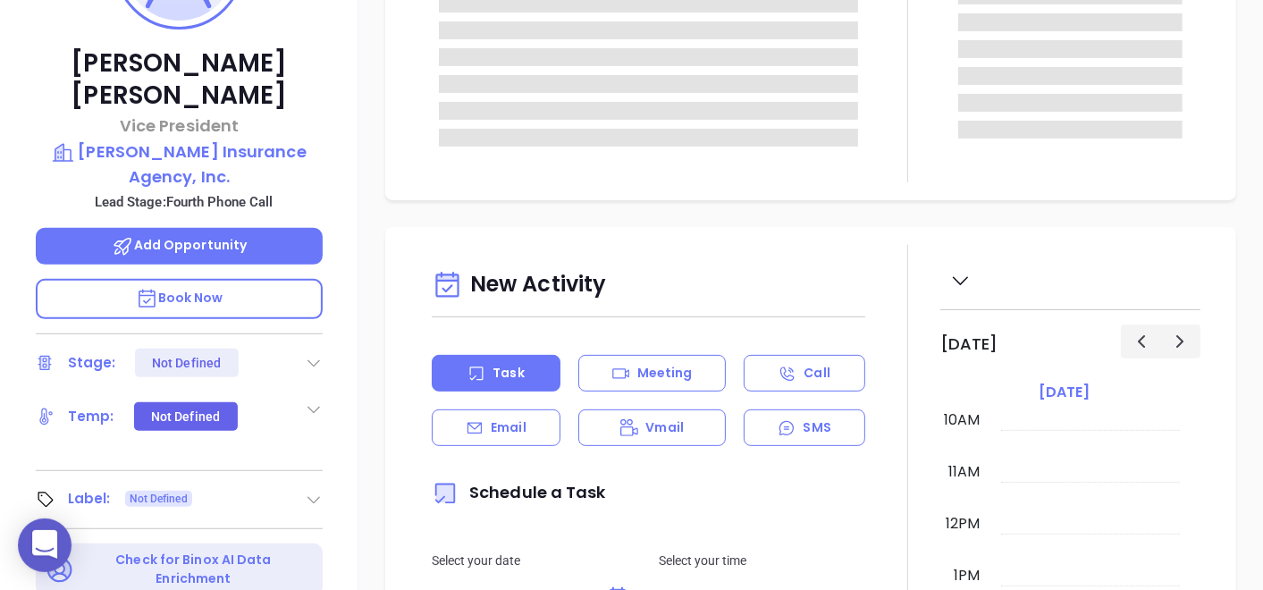
scroll to position [595, 0]
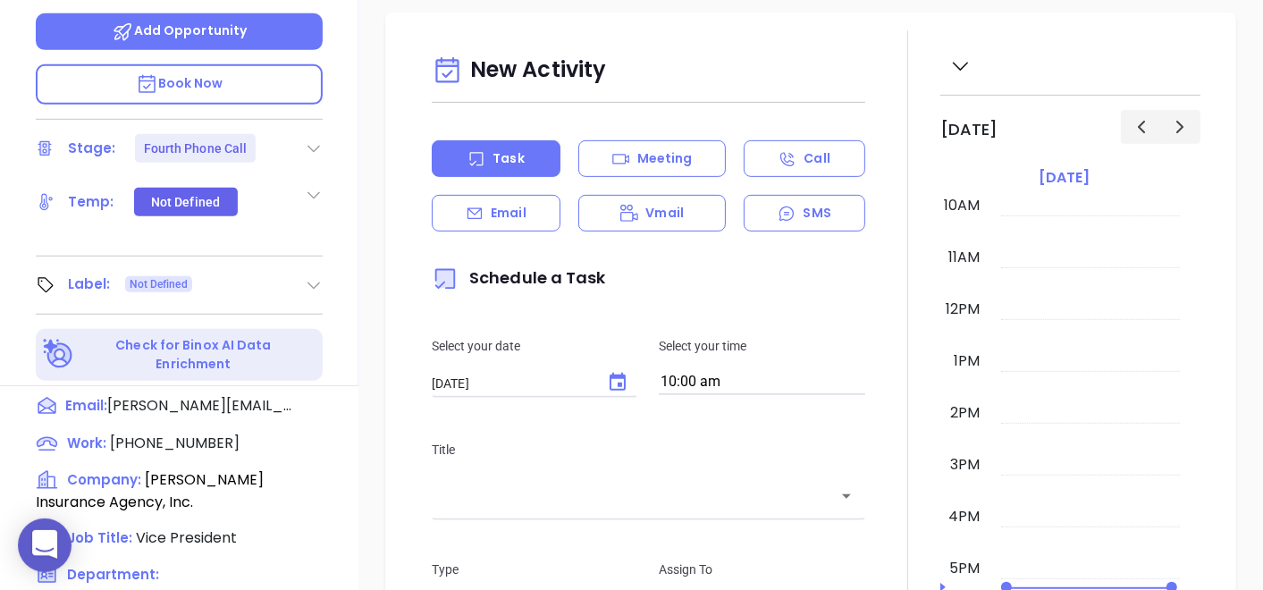
type input "[PERSON_NAME]"
click at [319, 276] on icon at bounding box center [314, 285] width 18 height 18
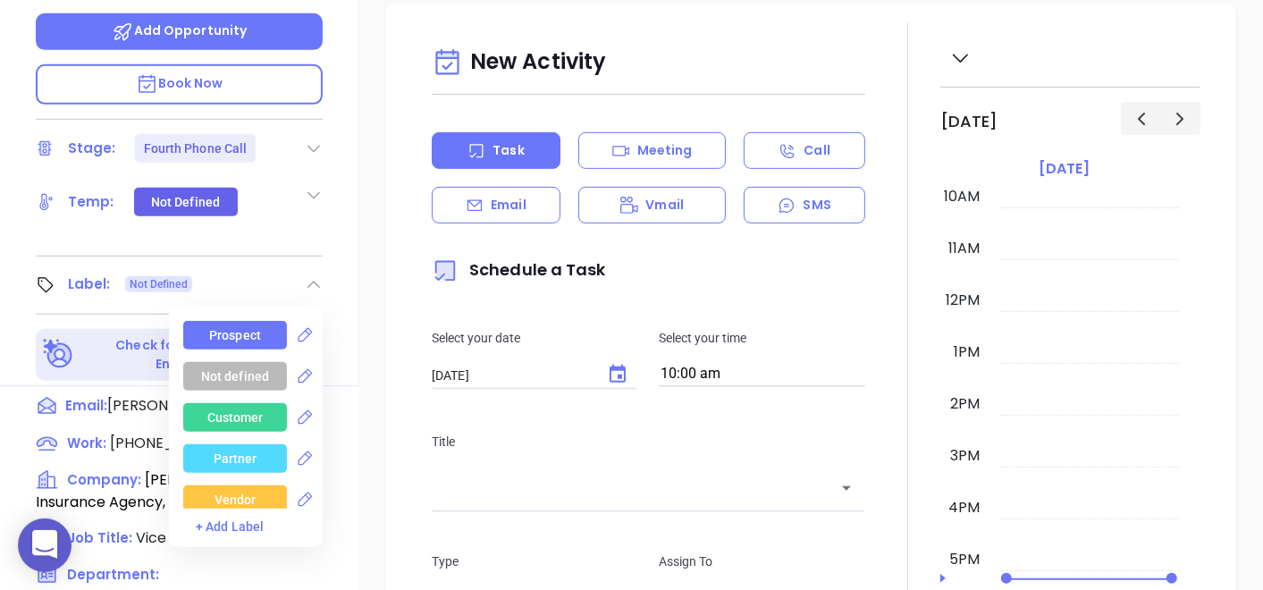
click at [216, 321] on div "Prospect" at bounding box center [235, 335] width 52 height 29
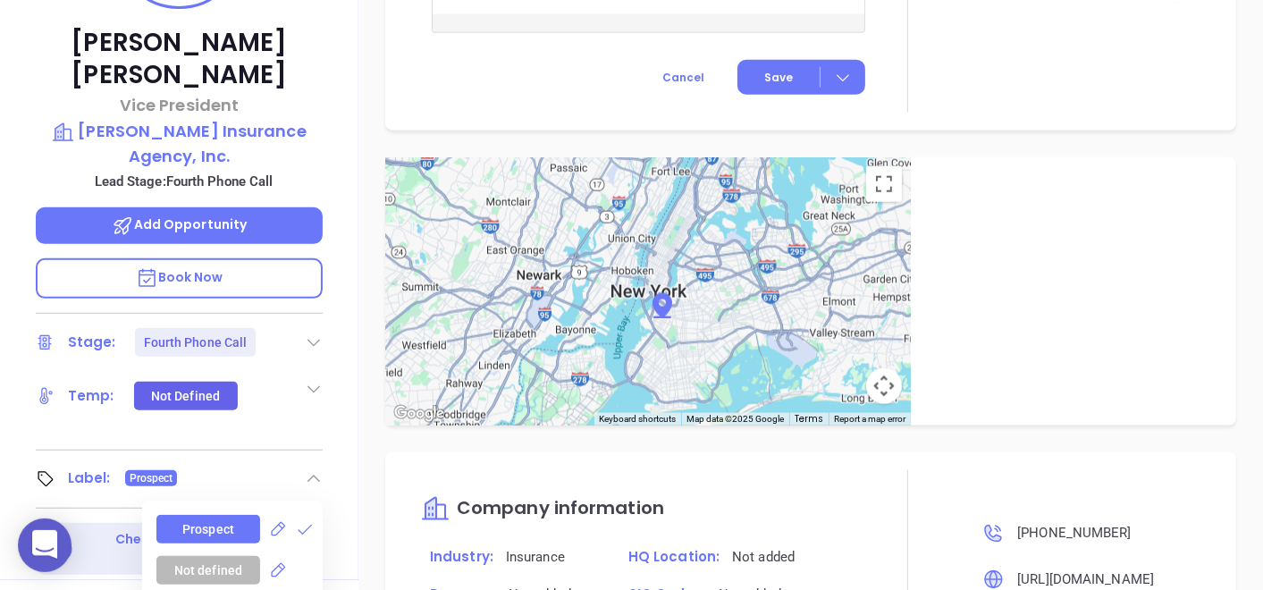
scroll to position [11, 0]
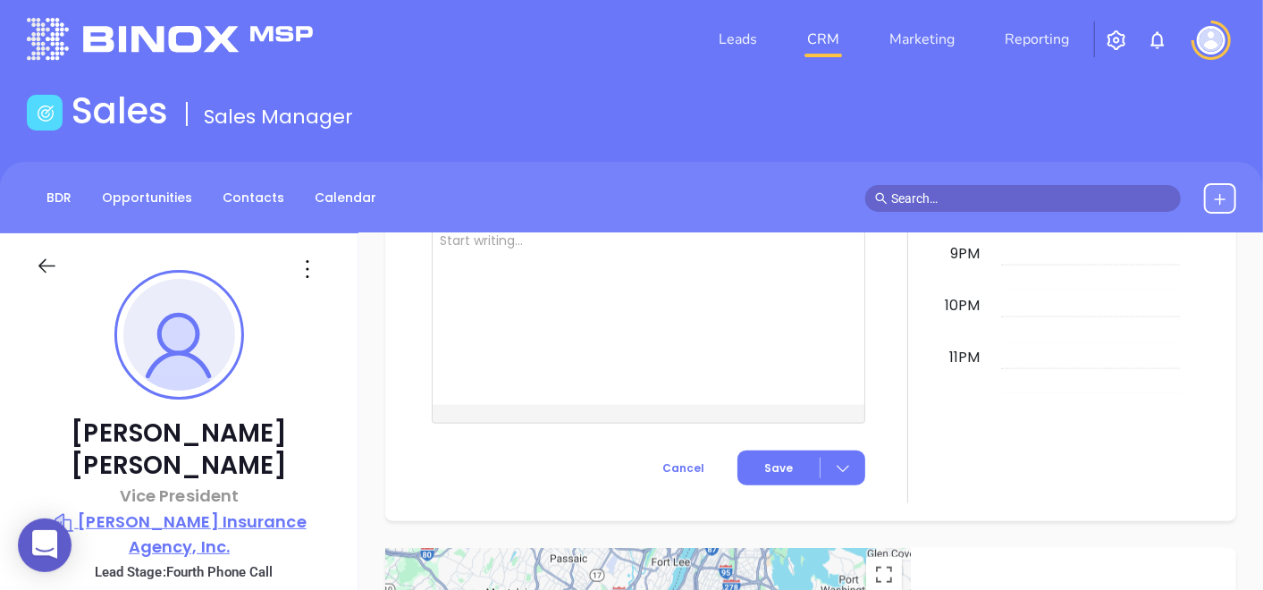
click at [153, 510] on p "Turrentine Insurance Agency, Inc." at bounding box center [179, 534] width 287 height 49
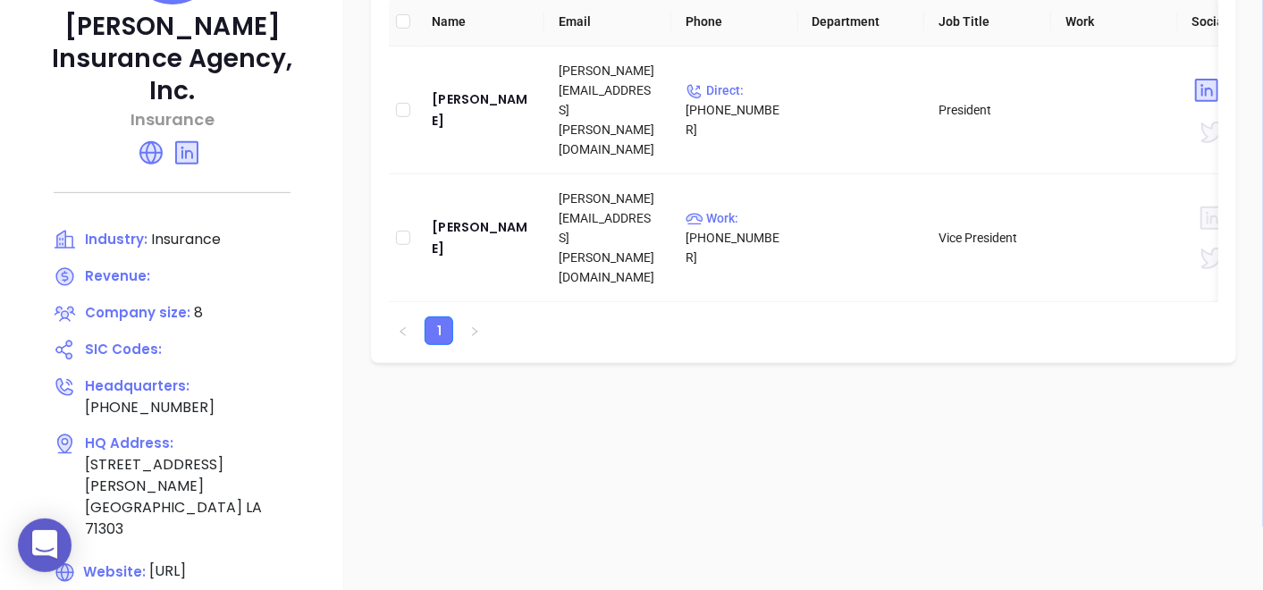
scroll to position [408, 0]
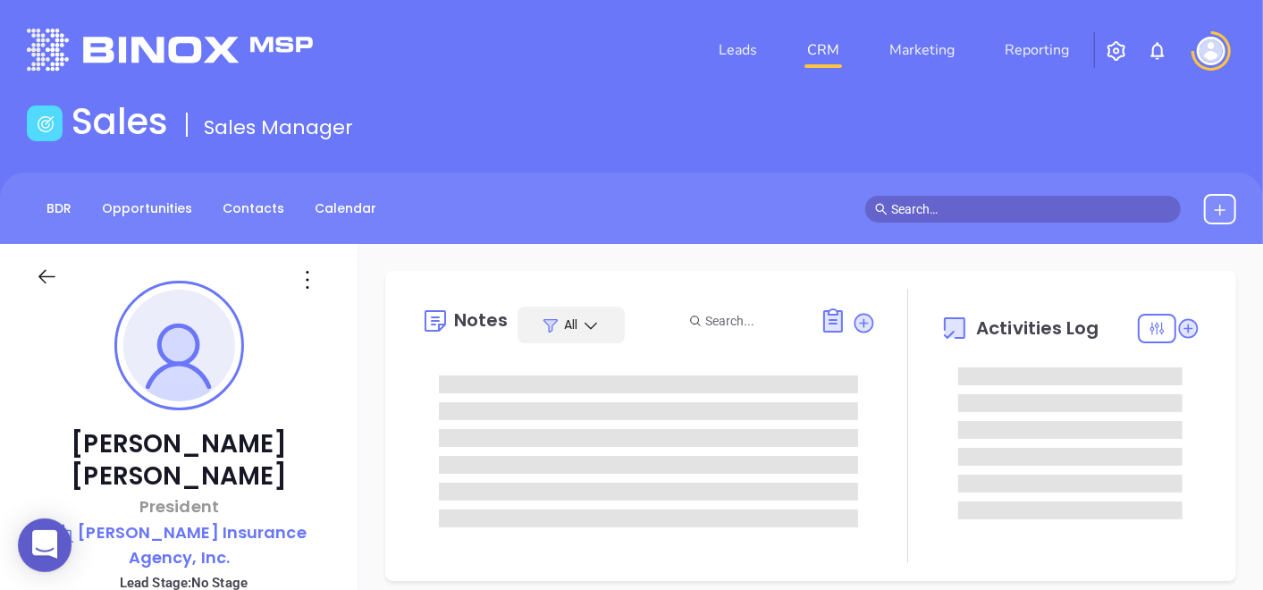
type input "[DATE]"
type input "[PERSON_NAME]"
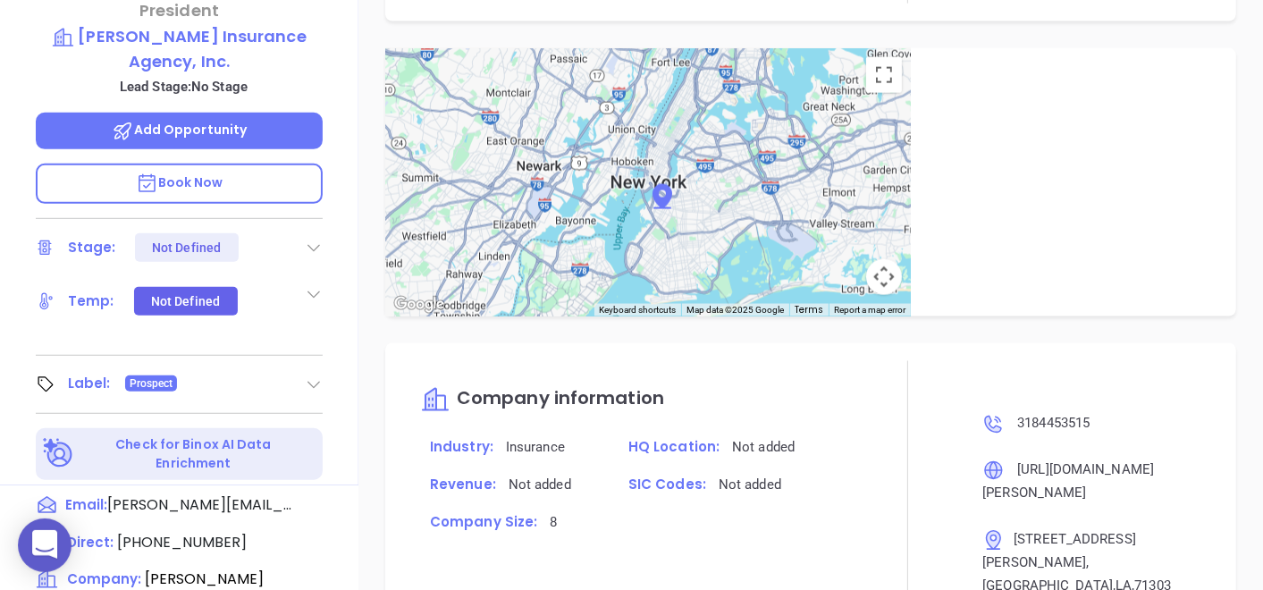
scroll to position [198, 0]
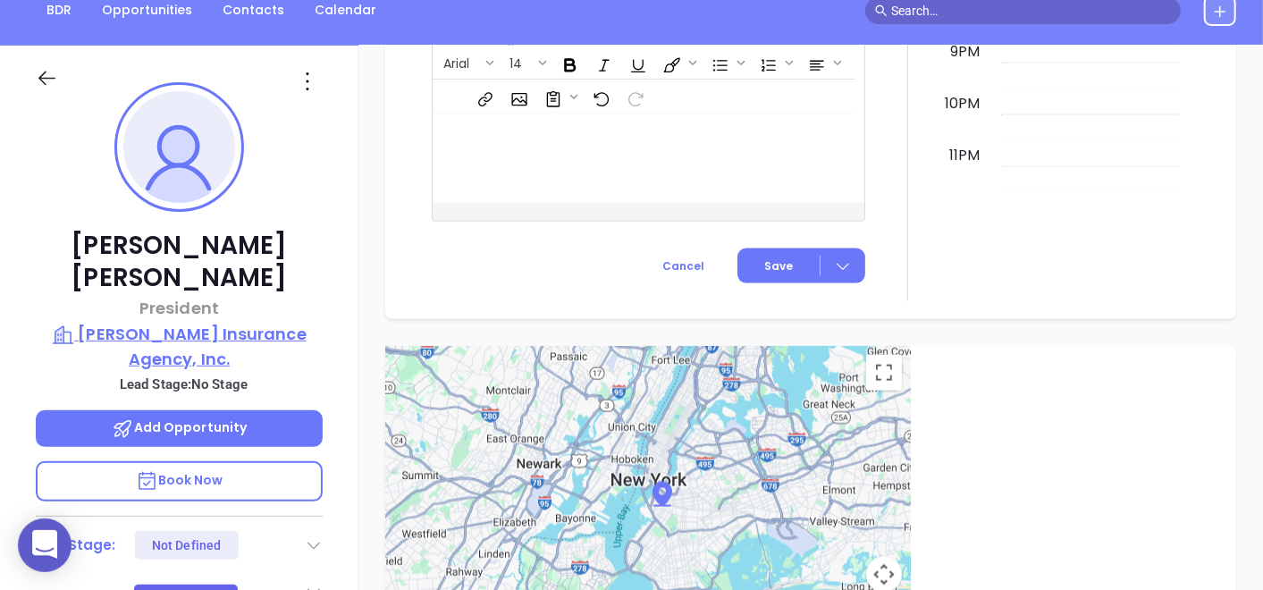
click at [246, 322] on p "Turrentine Insurance Agency, Inc." at bounding box center [179, 346] width 287 height 49
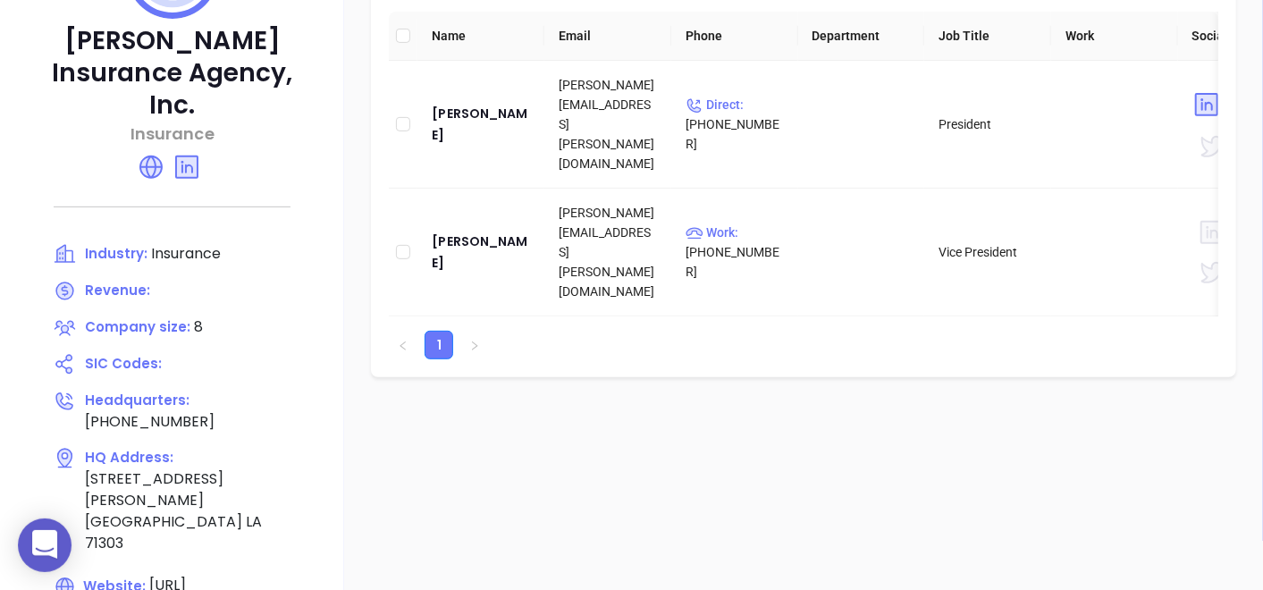
scroll to position [397, 0]
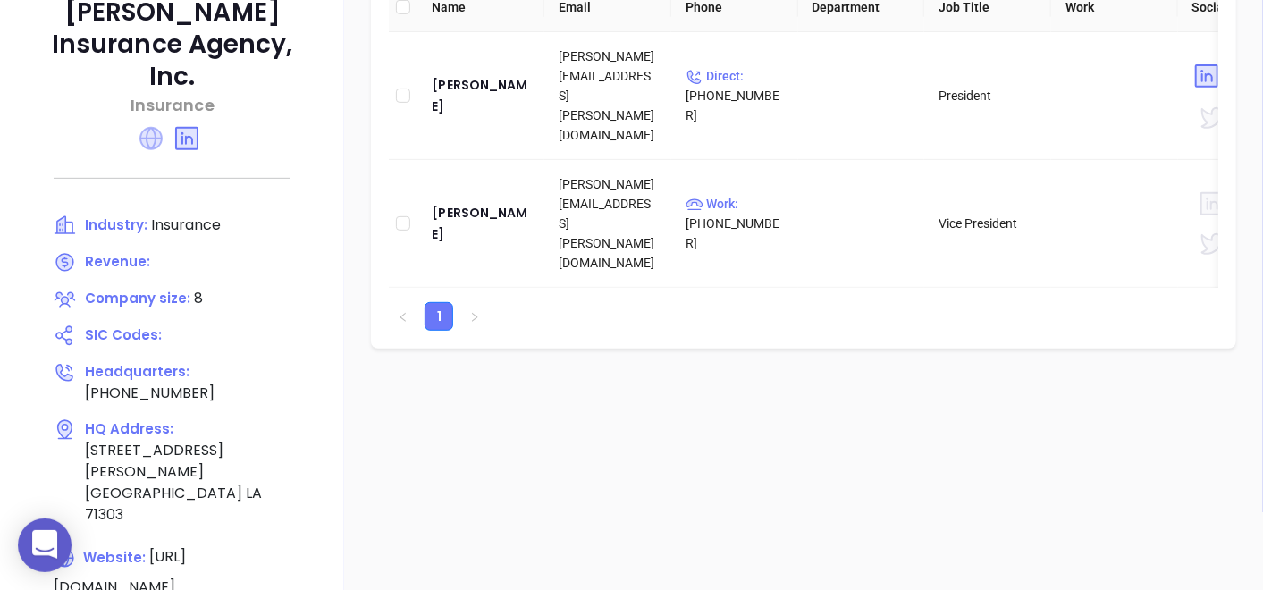
click at [151, 127] on icon at bounding box center [150, 138] width 23 height 23
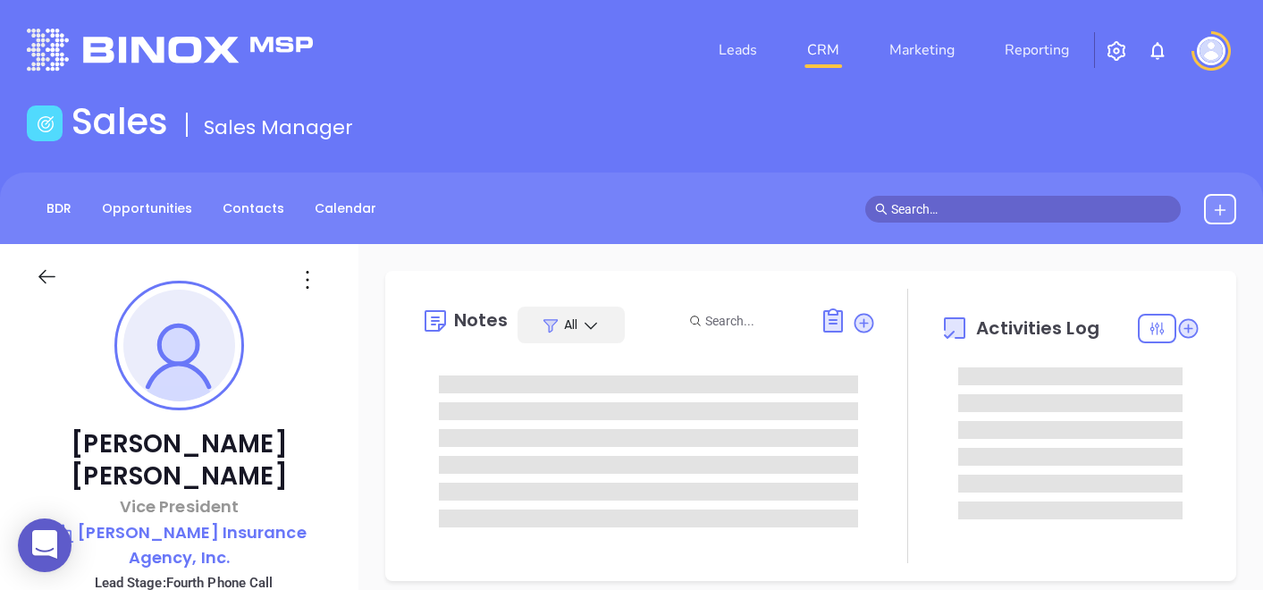
type input "[DATE]"
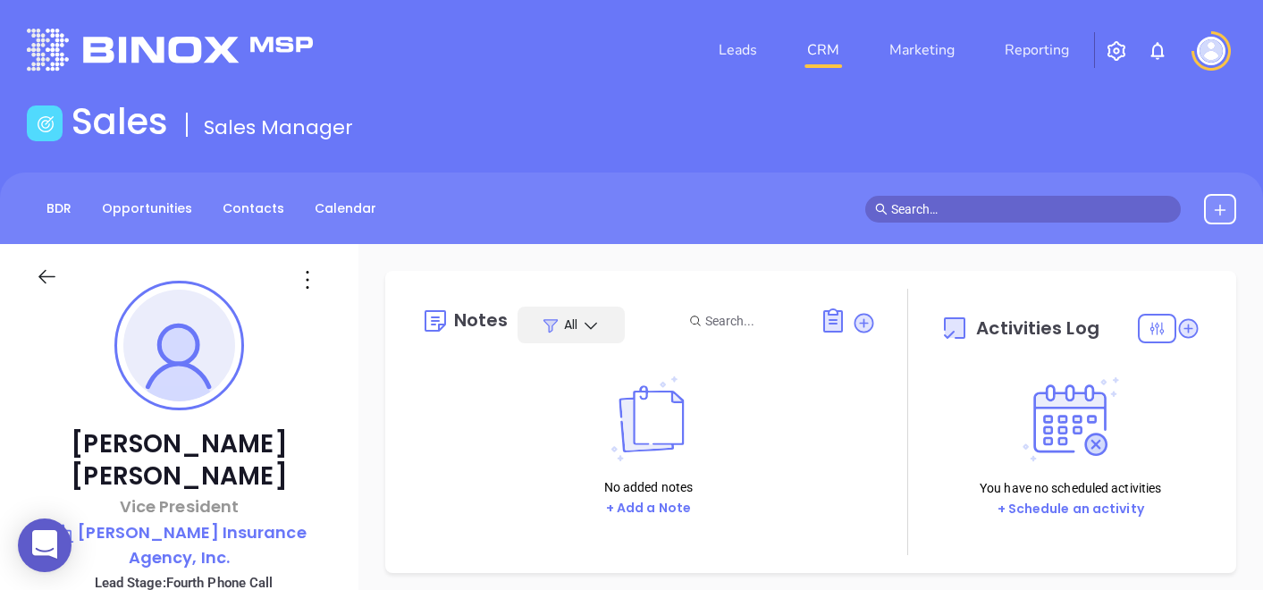
type input "[PERSON_NAME]"
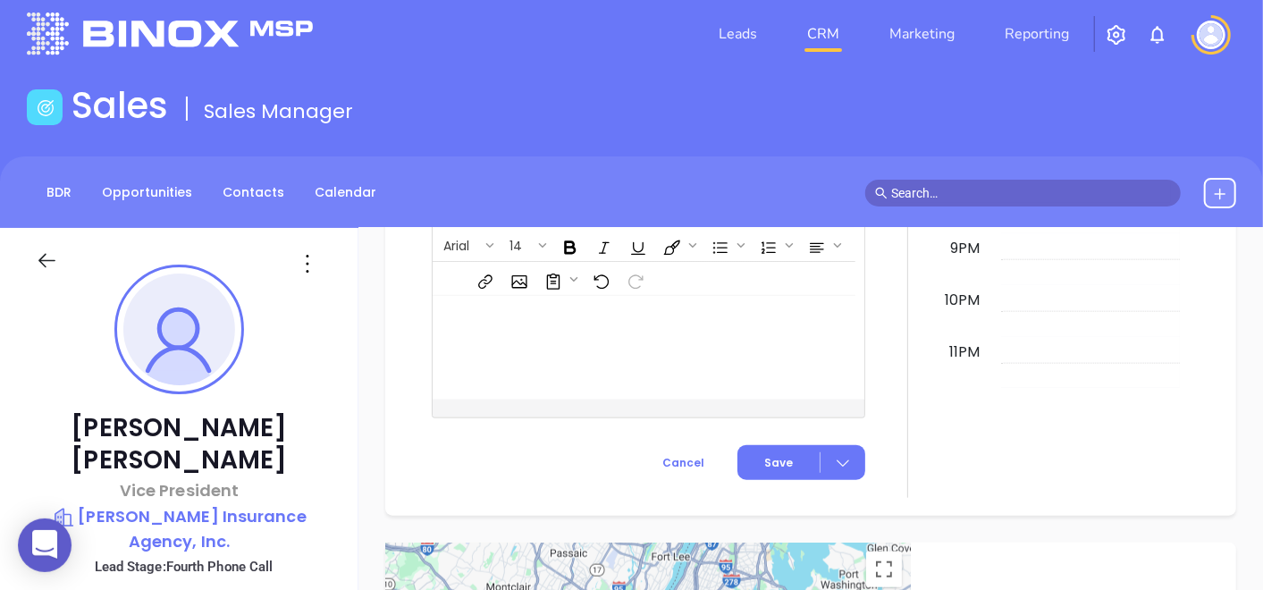
scroll to position [11, 0]
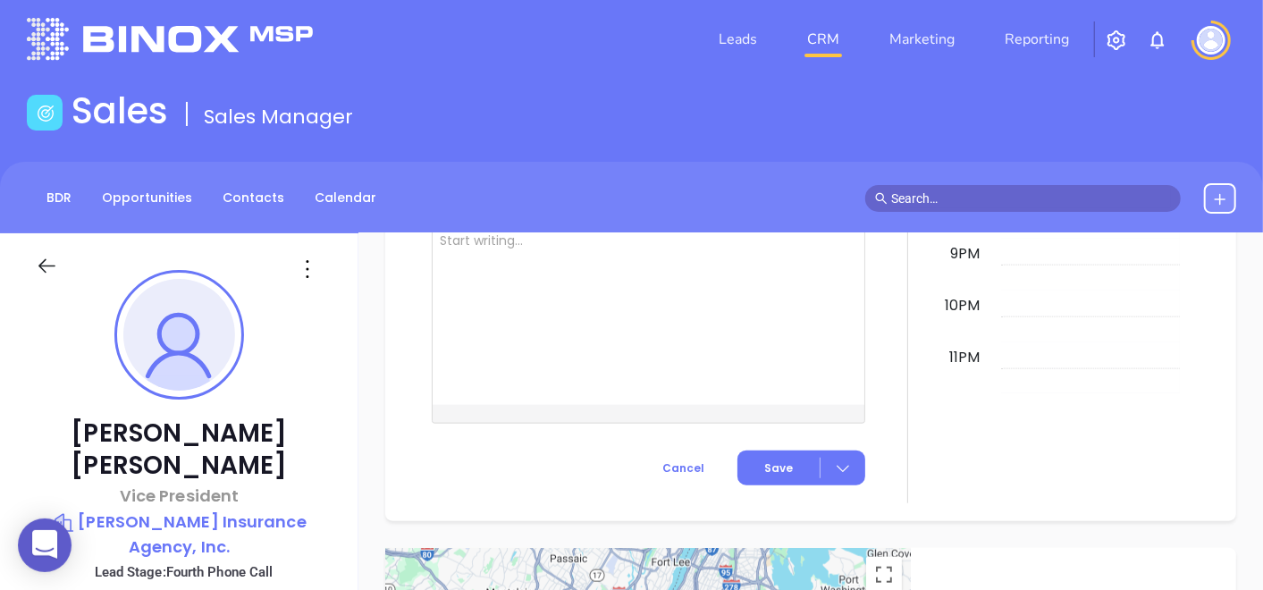
click at [302, 258] on icon at bounding box center [307, 269] width 29 height 29
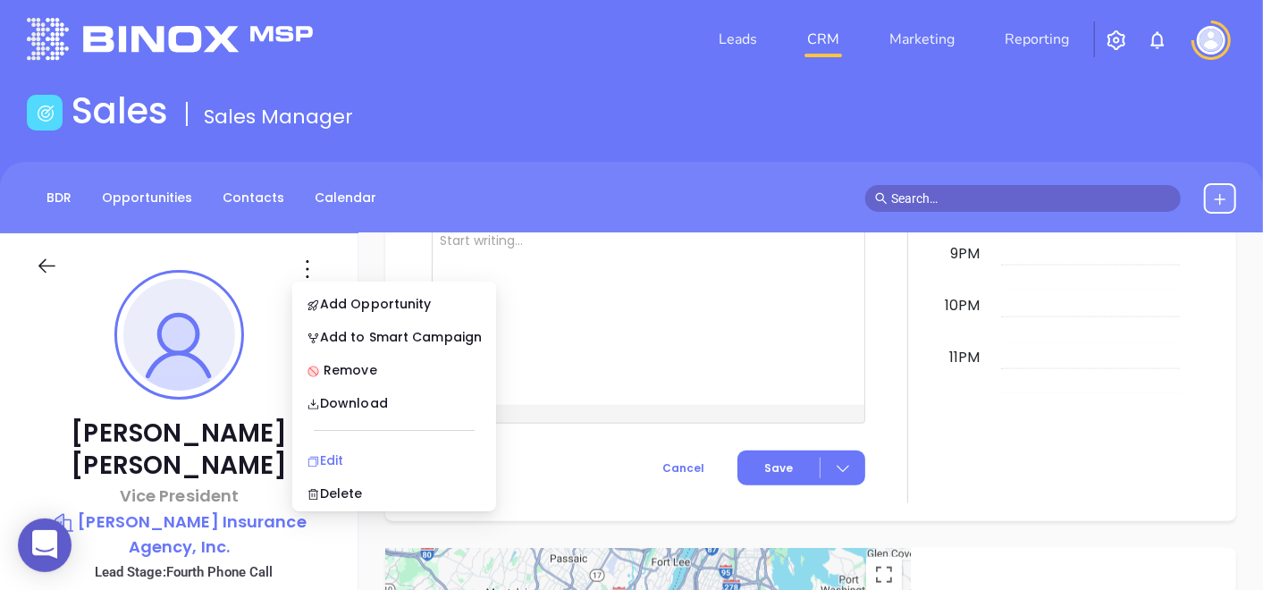
click at [327, 455] on div "Edit" at bounding box center [394, 461] width 175 height 20
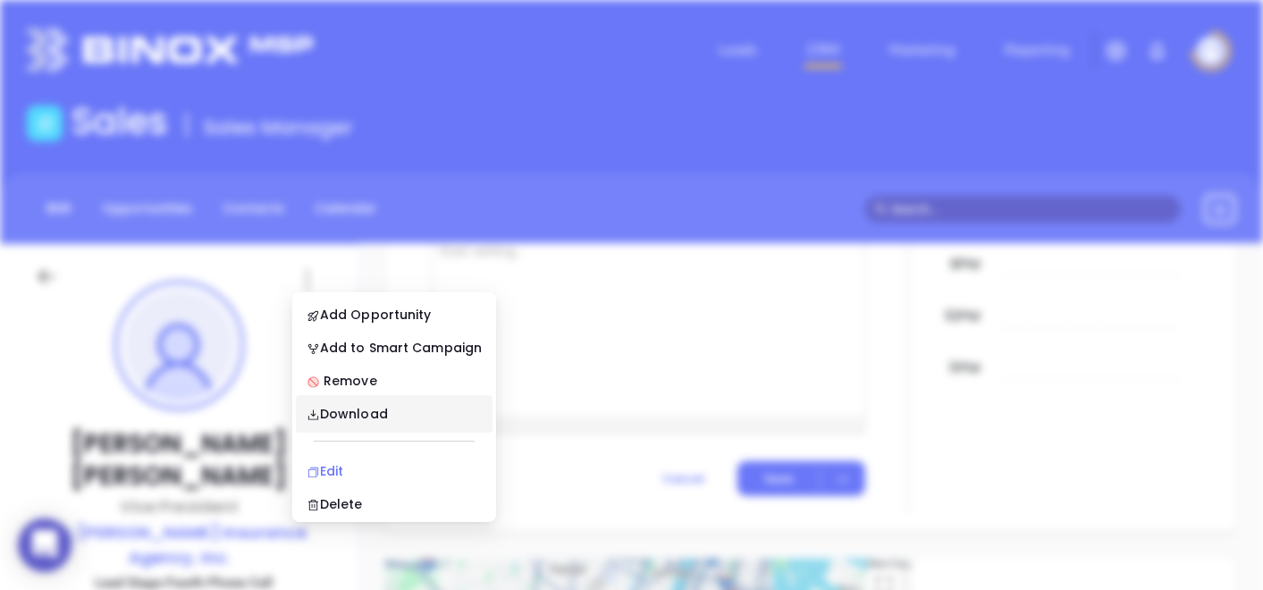
scroll to position [0, 0]
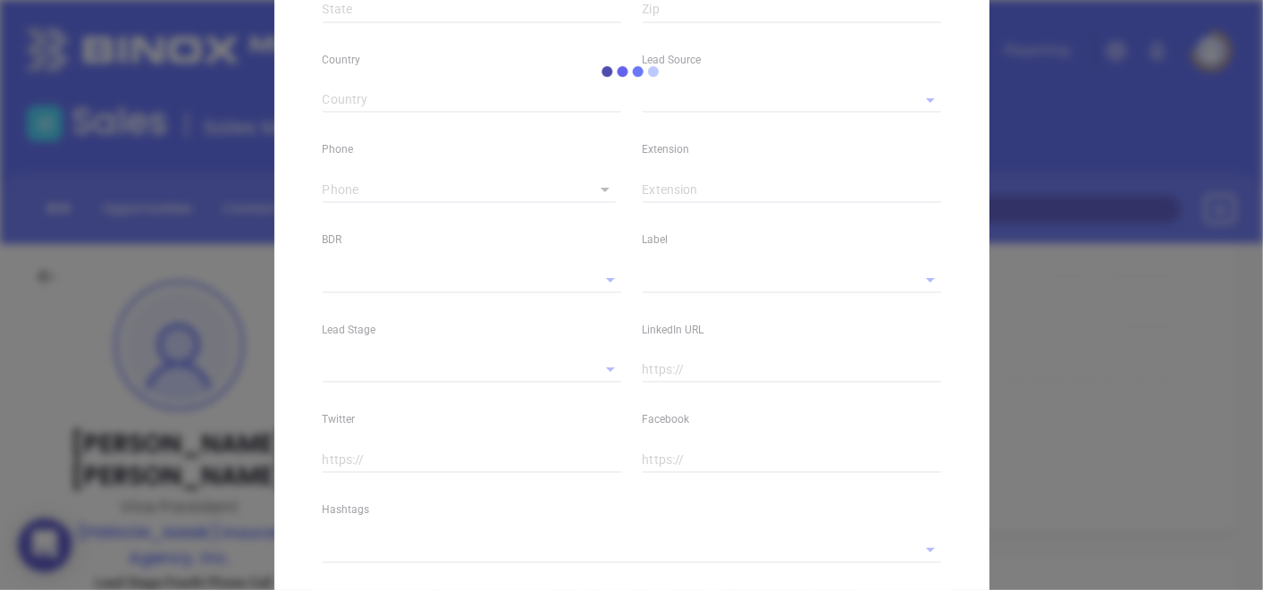
type input "[PERSON_NAME]"
type input "[PERSON_NAME][EMAIL_ADDRESS][PERSON_NAME][DOMAIN_NAME]"
type input "Vice President"
type textarea "[STREET_ADDRESS][PERSON_NAME]"
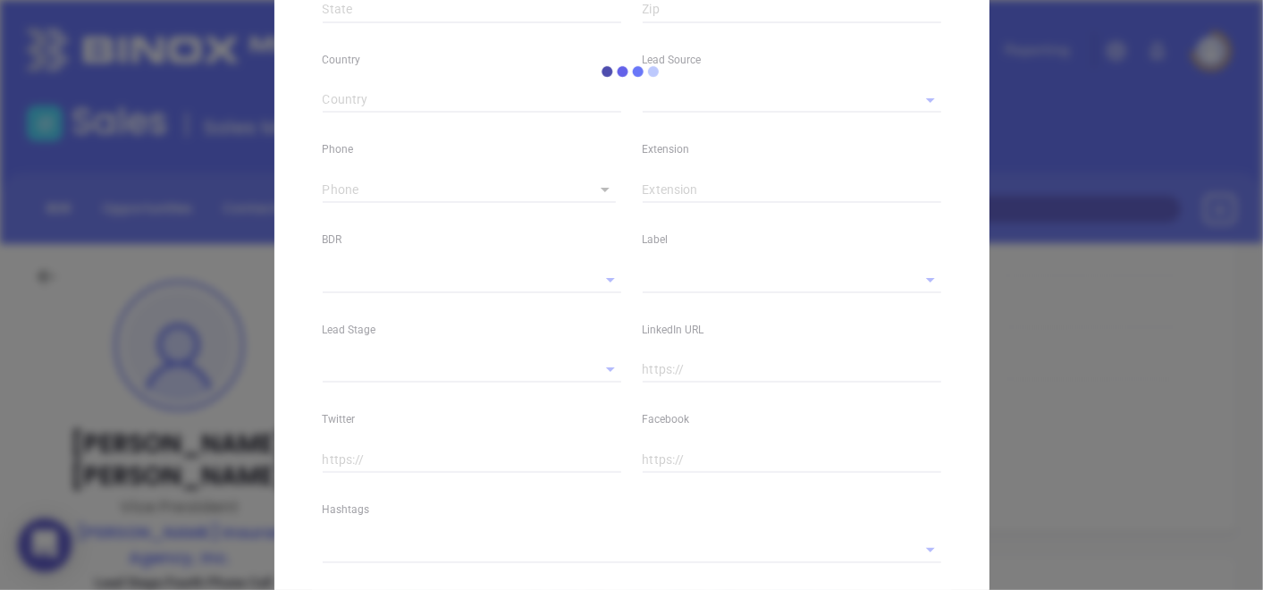
type input "1"
type input "[GEOGRAPHIC_DATA]"
type input "LA"
type input "71303"
type input "[PERSON_NAME]"
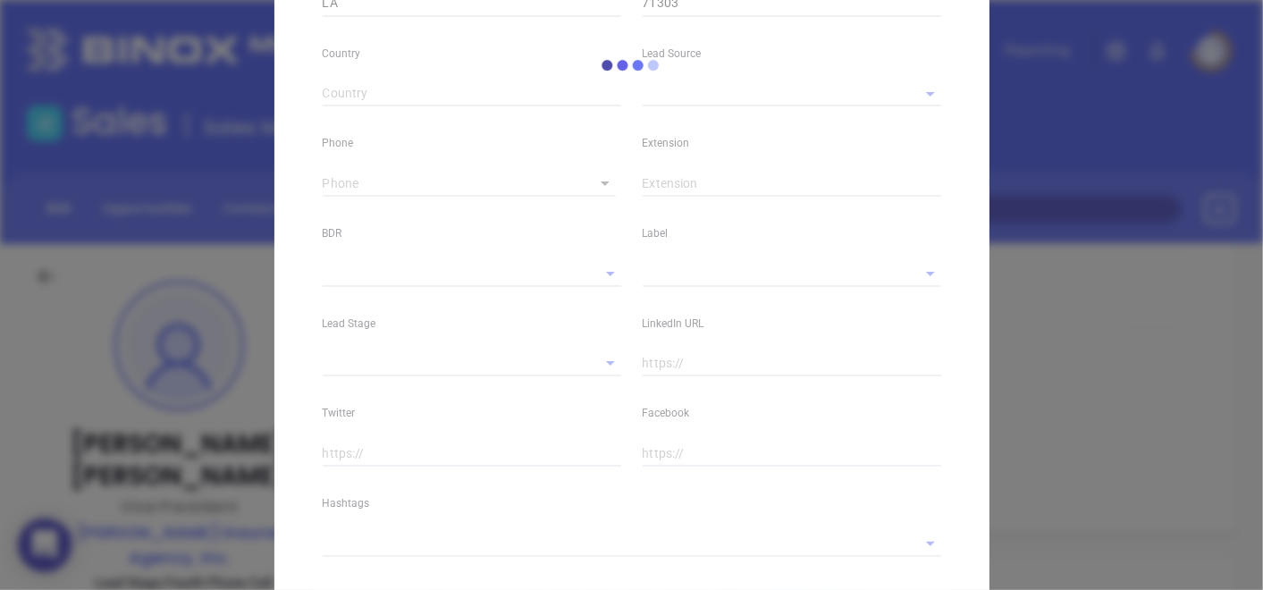
type input "Fourth Phone Call"
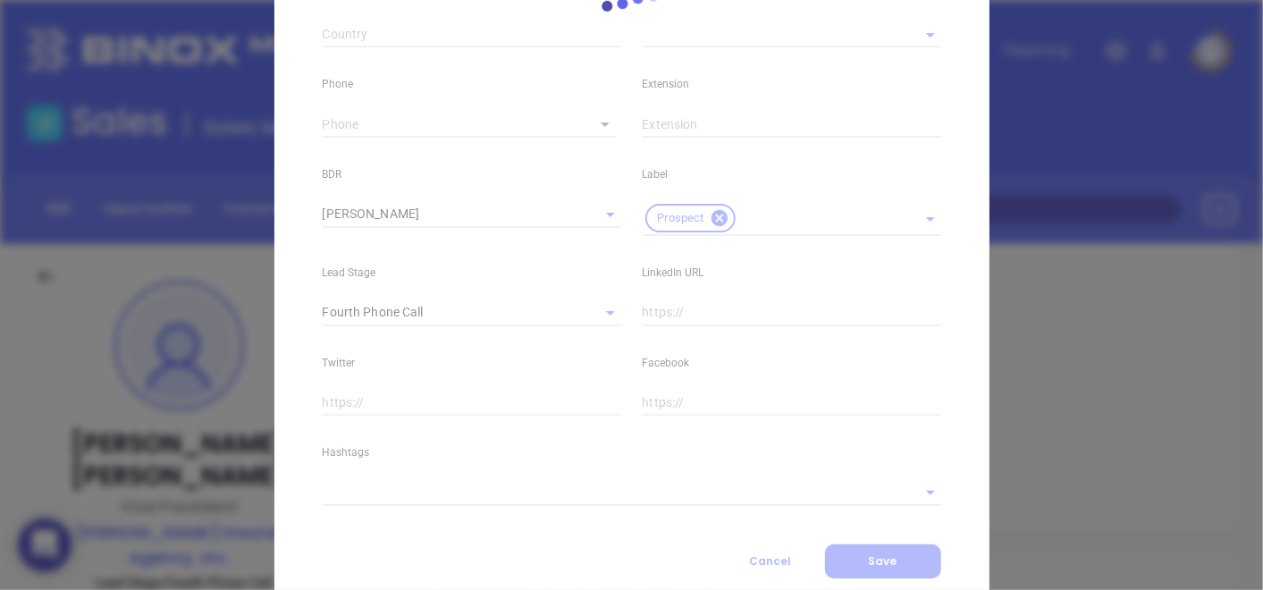
scroll to position [714, 0]
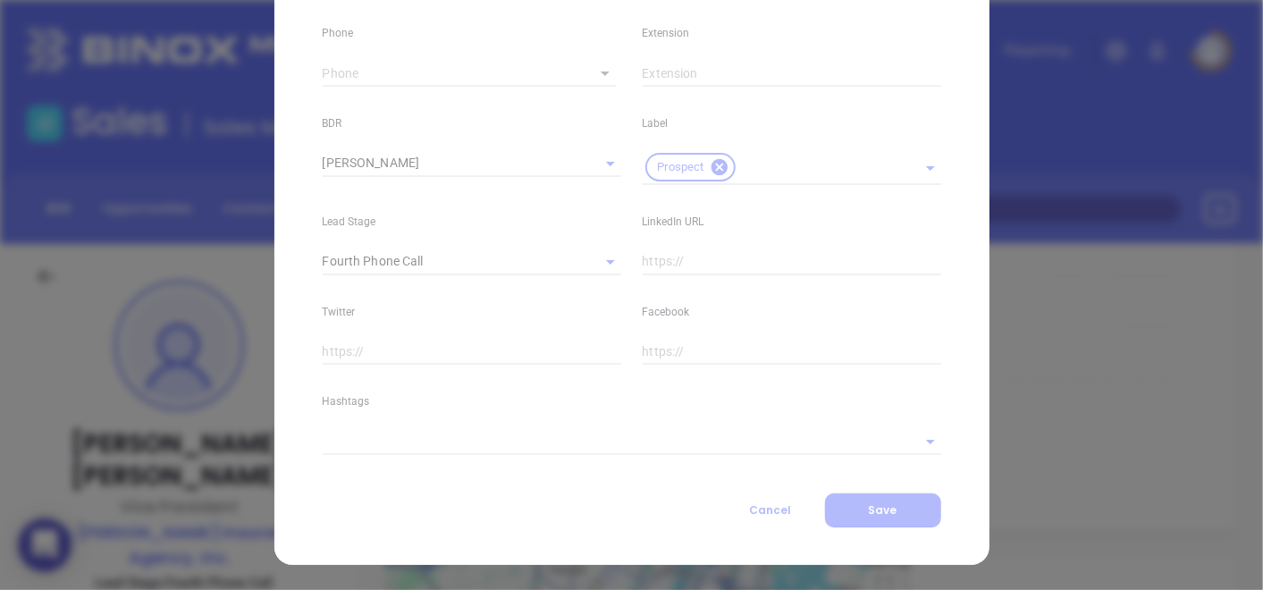
type input "[PHONE_NUMBER]"
type input "1"
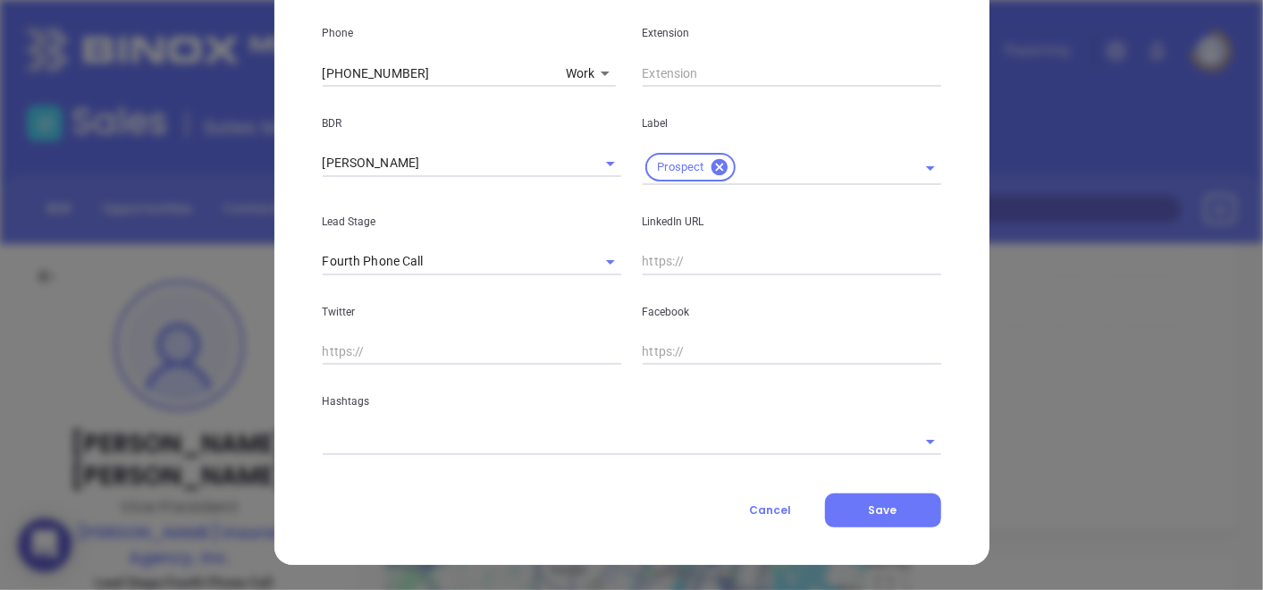
click at [390, 446] on input "text" at bounding box center [607, 441] width 568 height 26
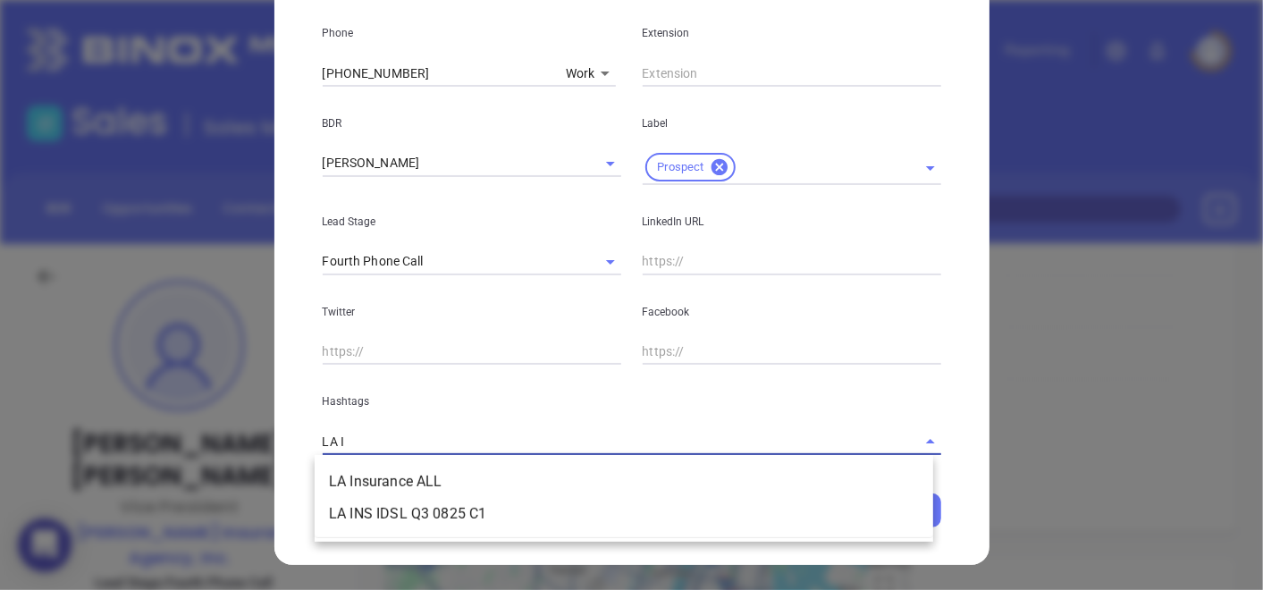
type input "LA IN"
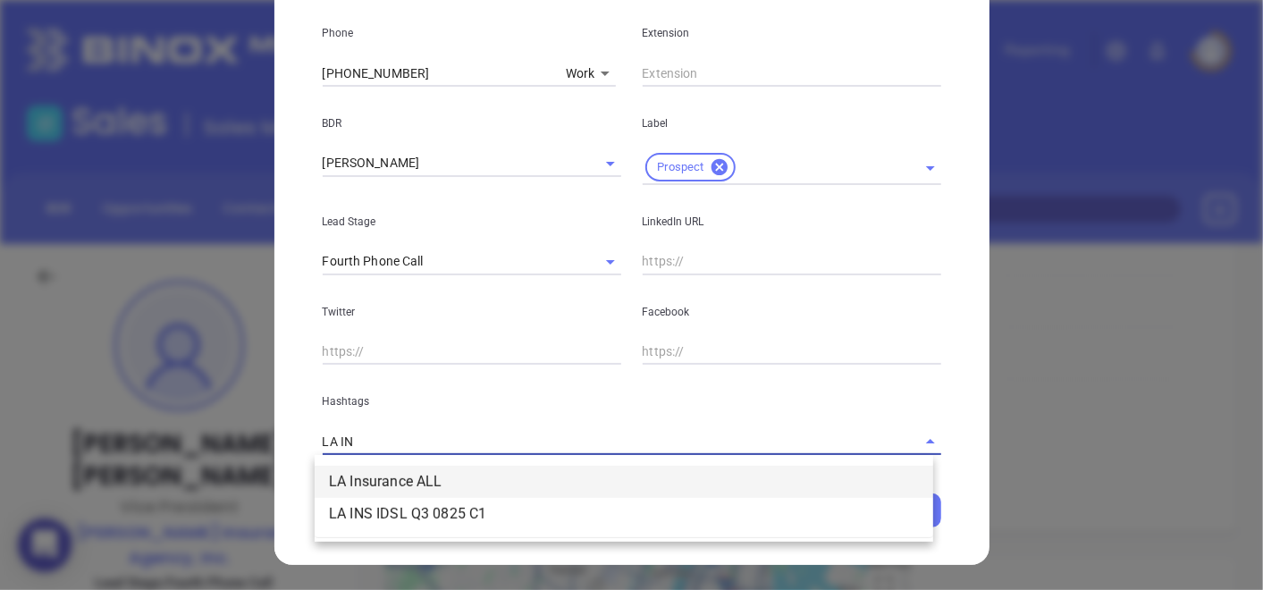
click at [433, 487] on li "LA Insurance ALL" at bounding box center [624, 482] width 619 height 32
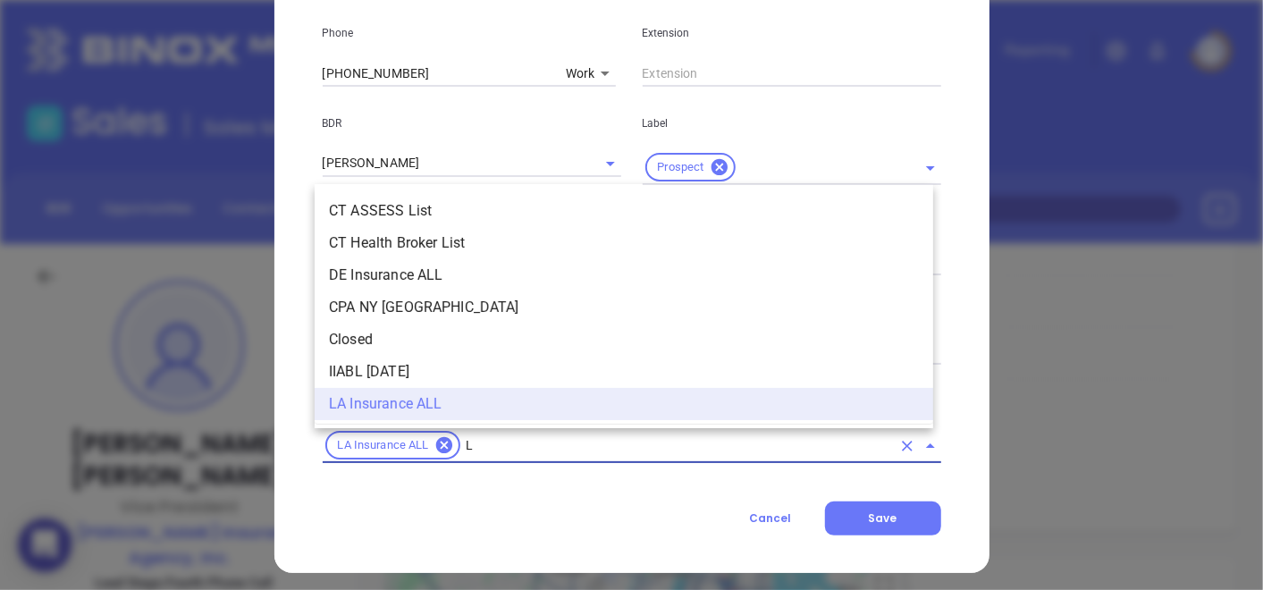
type input "LA"
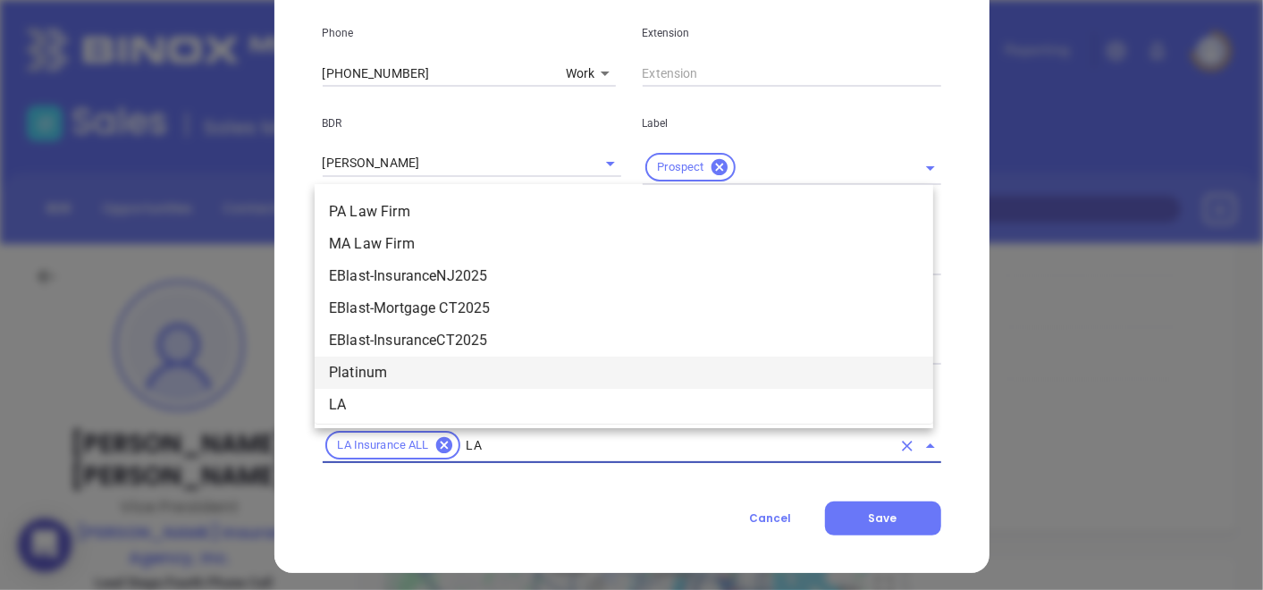
scroll to position [448, 0]
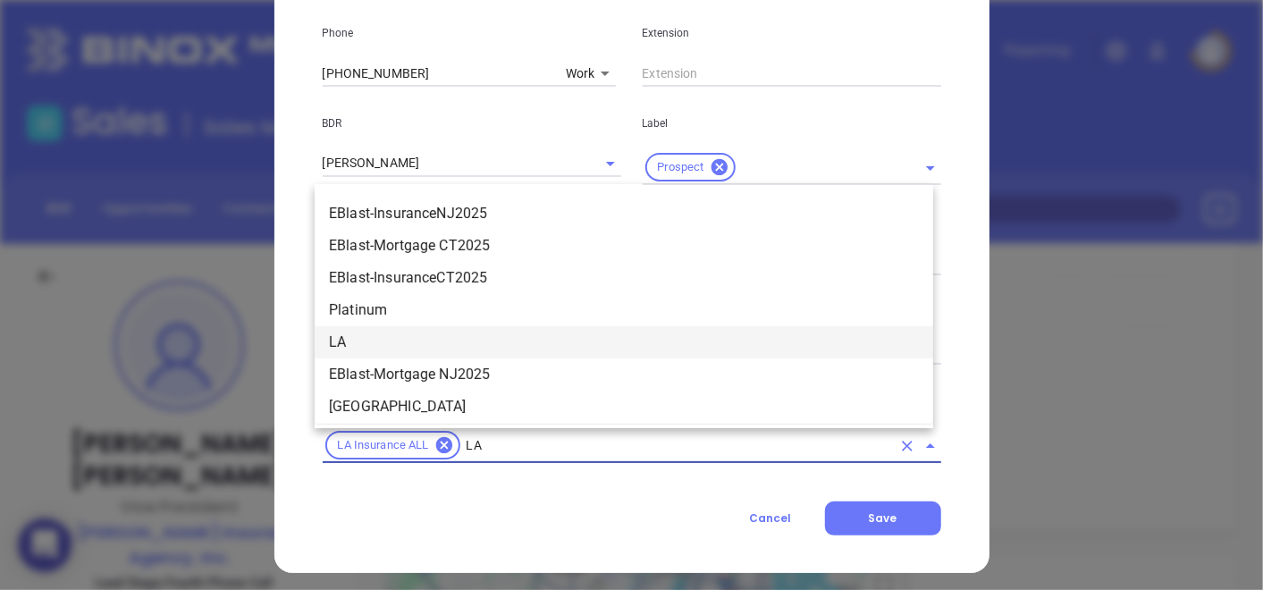
click at [352, 340] on li "LA" at bounding box center [624, 342] width 619 height 32
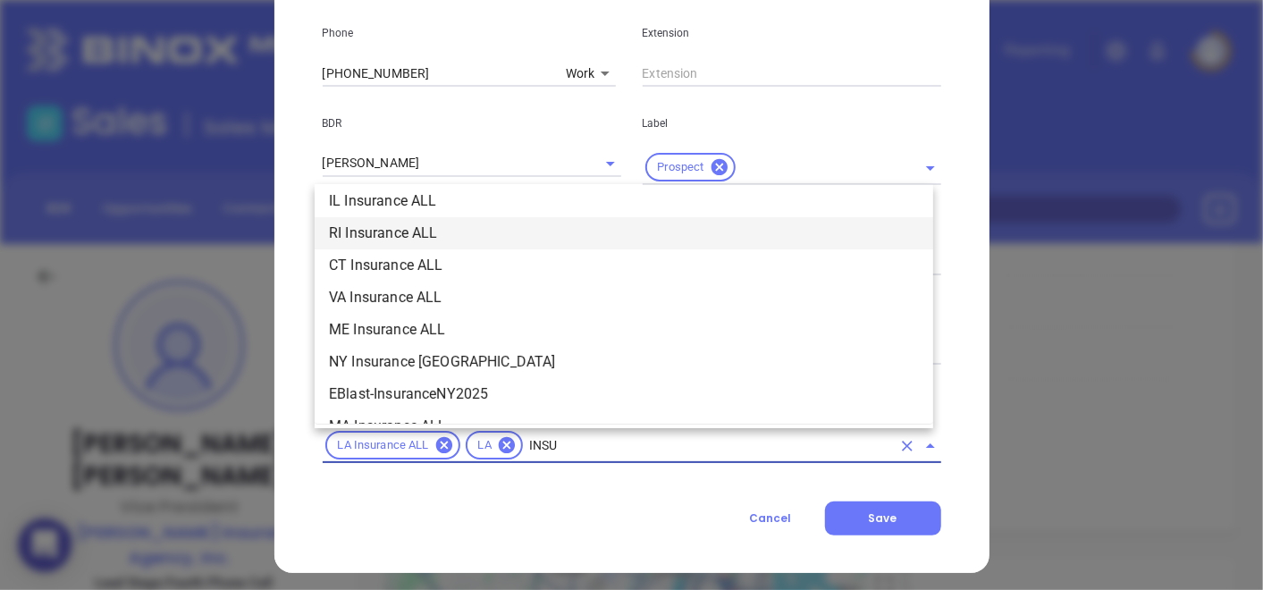
scroll to position [139, 0]
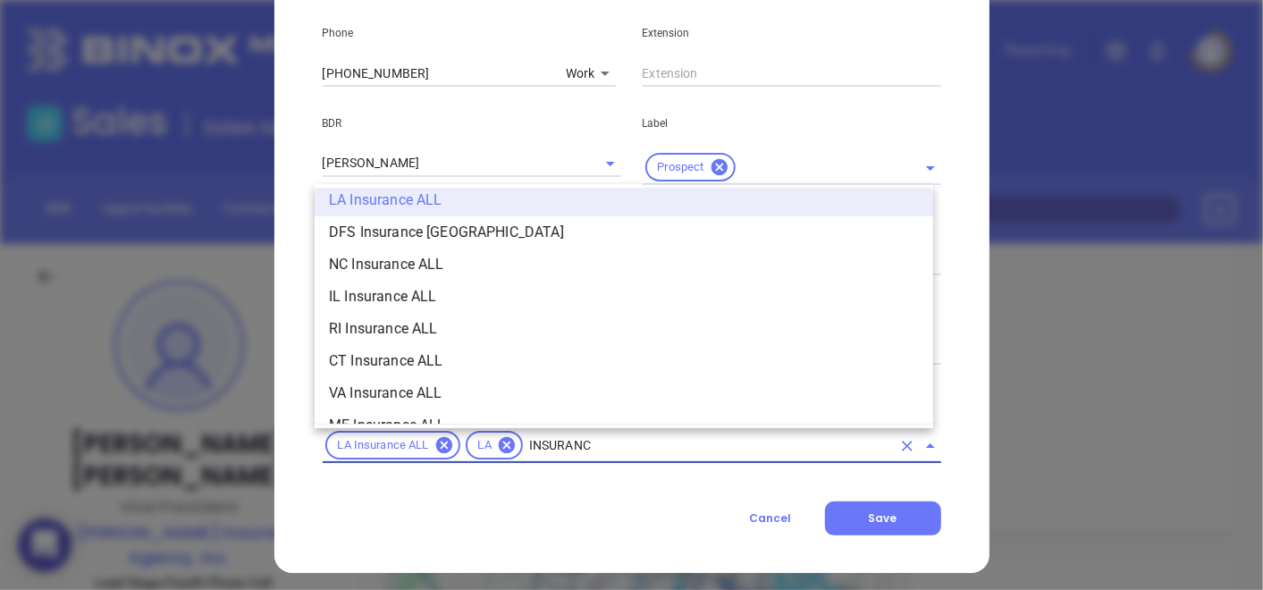
type input "INSURANCE"
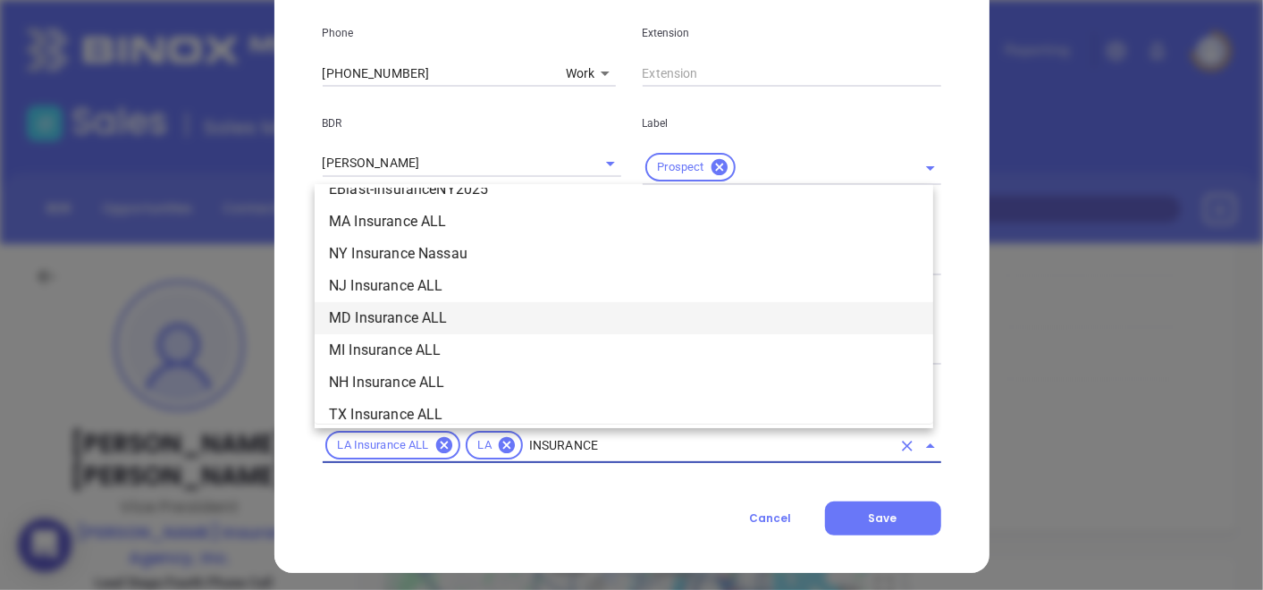
scroll to position [536, 0]
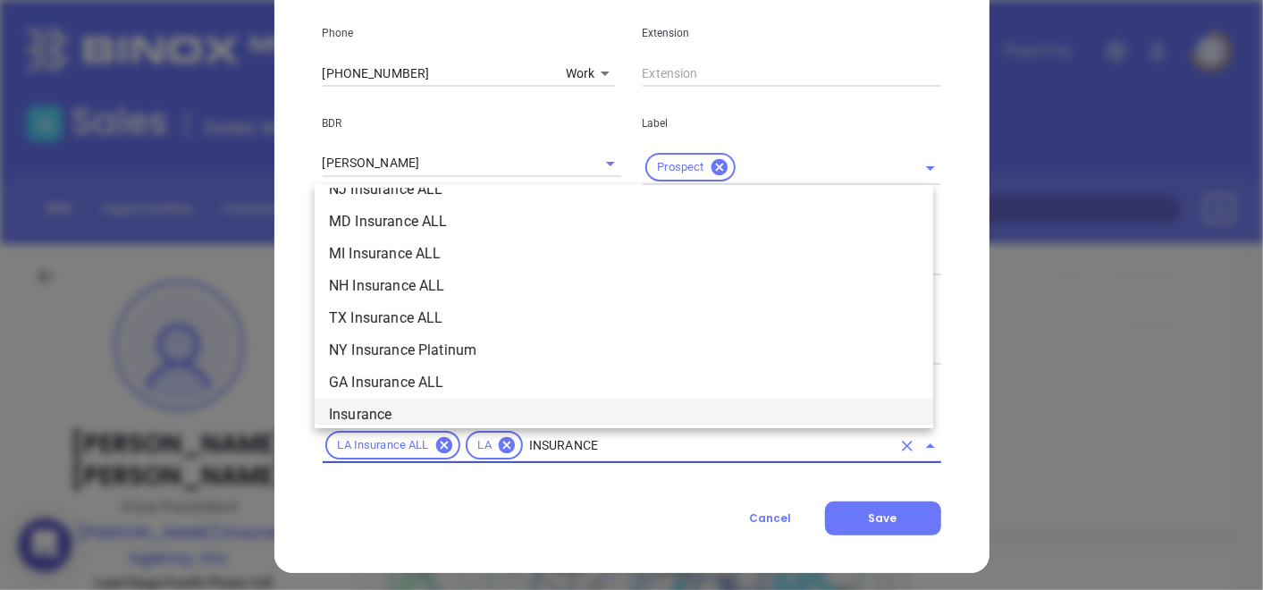
click at [377, 410] on li "Insurance" at bounding box center [624, 415] width 619 height 32
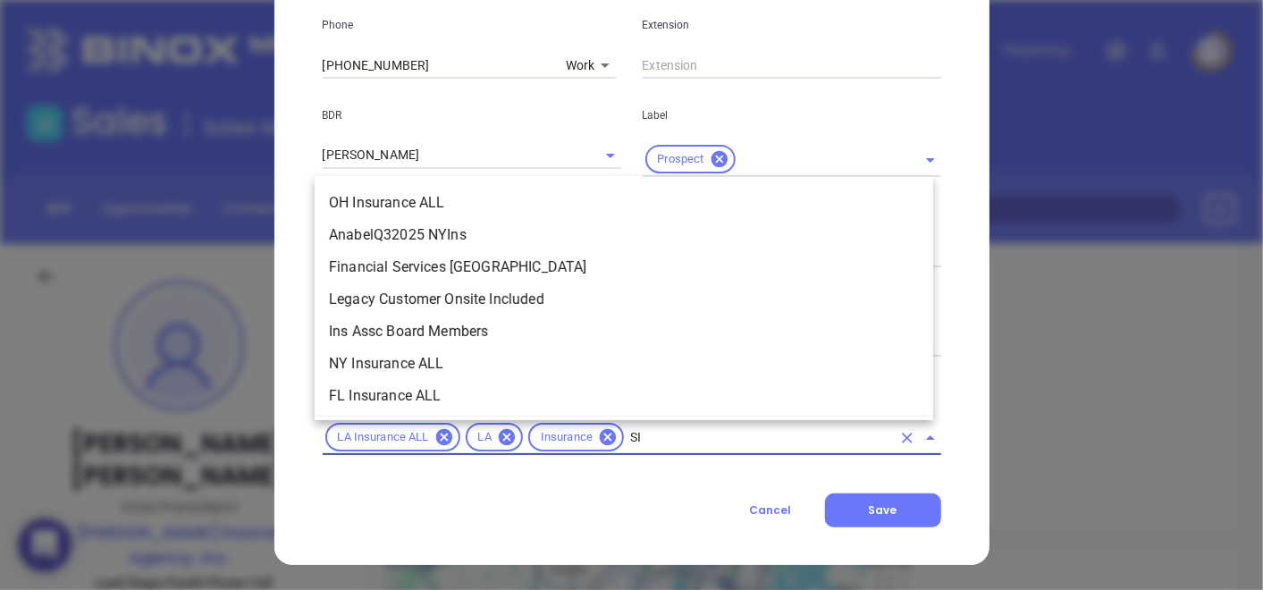
scroll to position [0, 0]
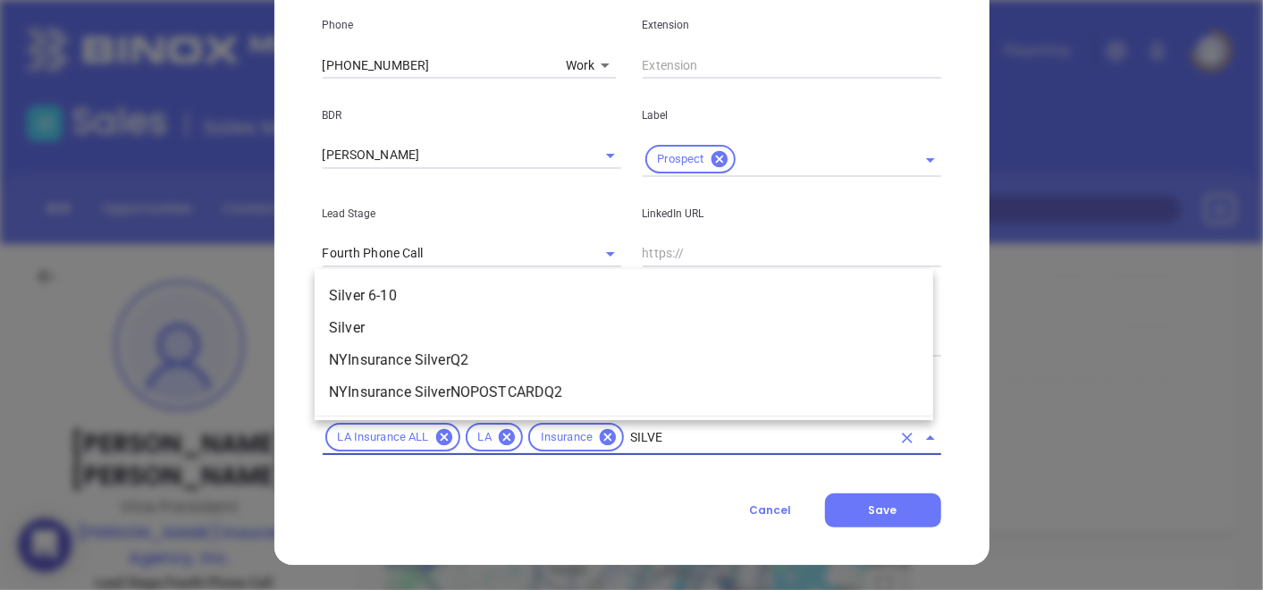
type input "SILVER"
click at [447, 301] on li "Silver 6-10" at bounding box center [624, 296] width 619 height 32
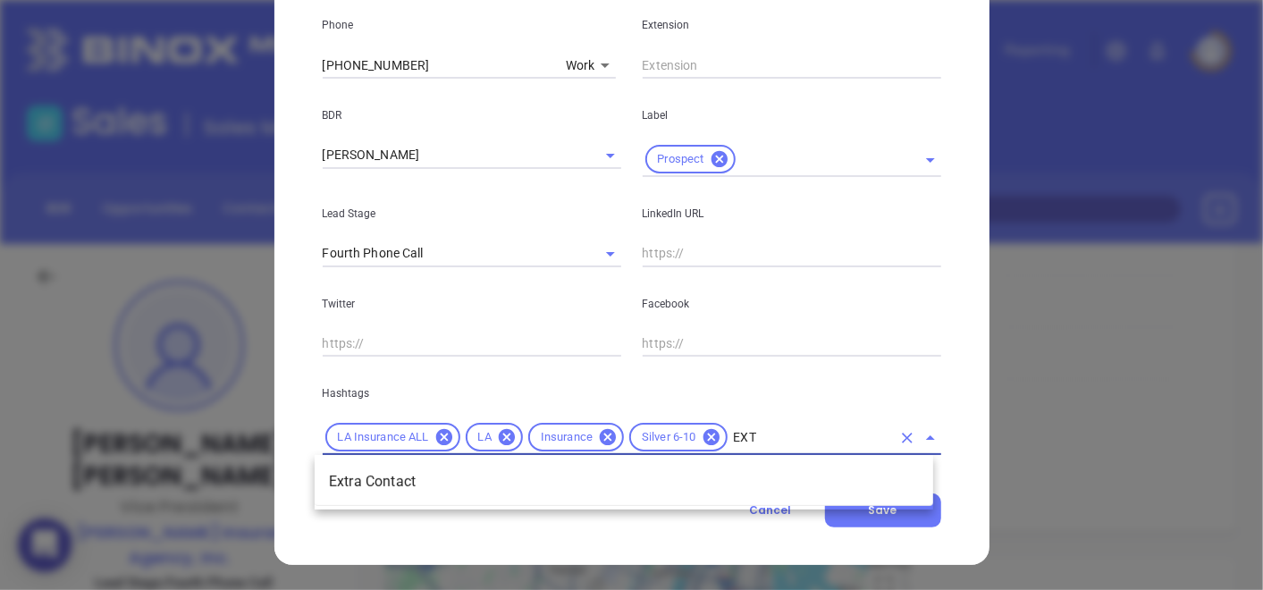
type input "EXTR"
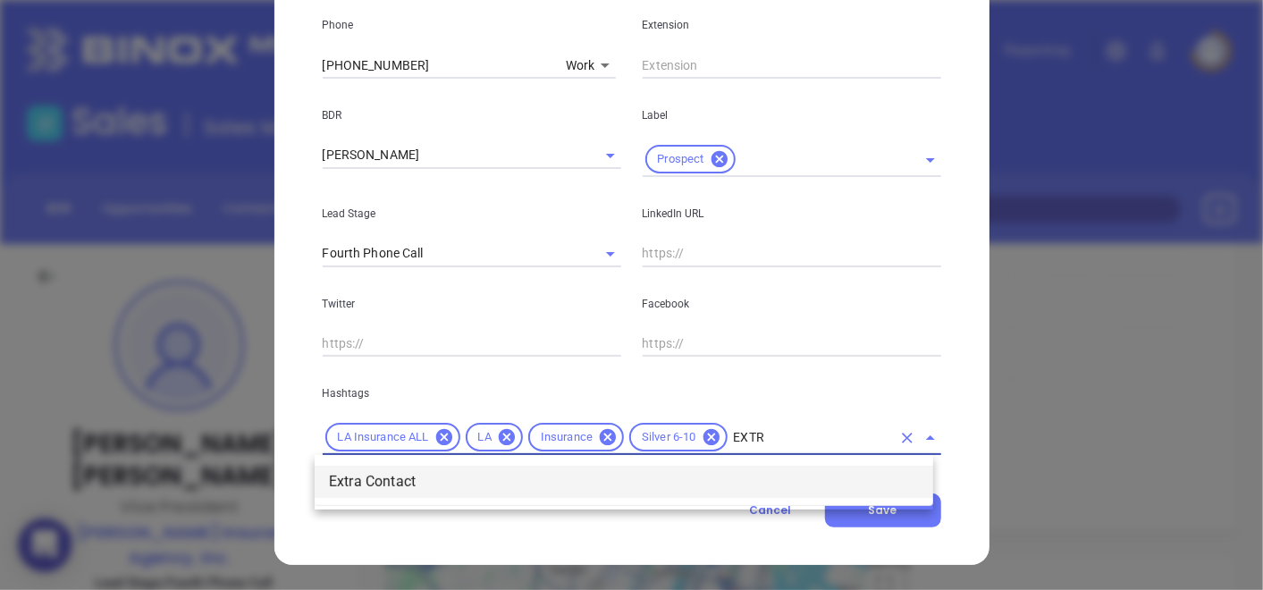
click at [366, 490] on li "Extra Contact" at bounding box center [624, 482] width 619 height 32
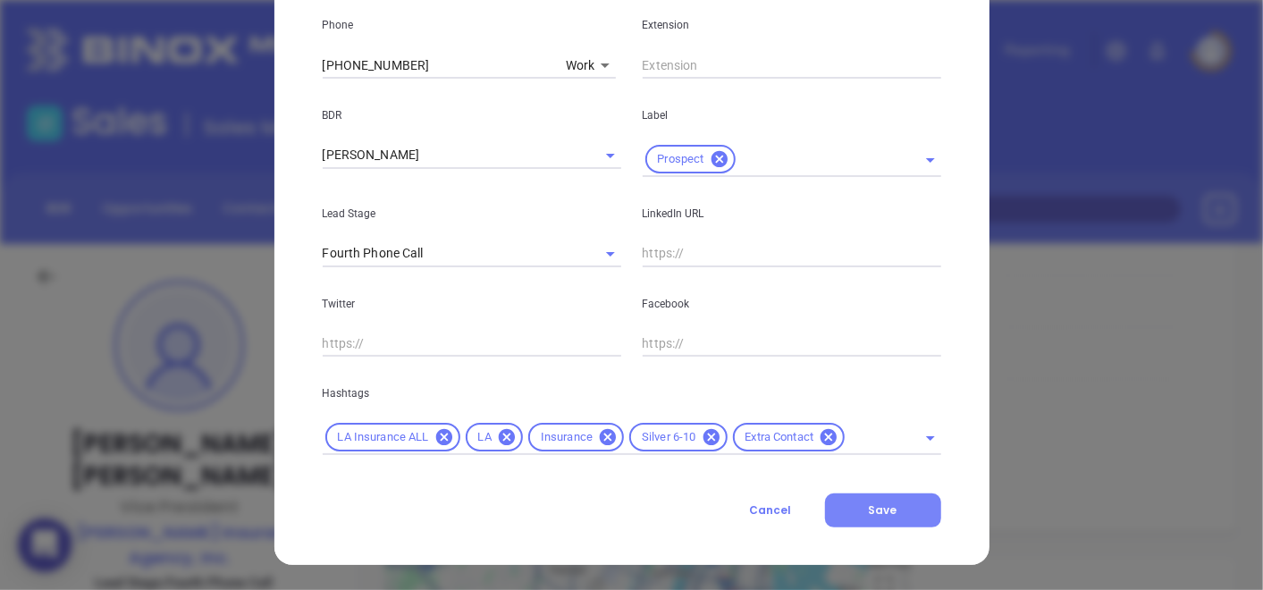
click at [864, 521] on button "Save" at bounding box center [883, 510] width 116 height 34
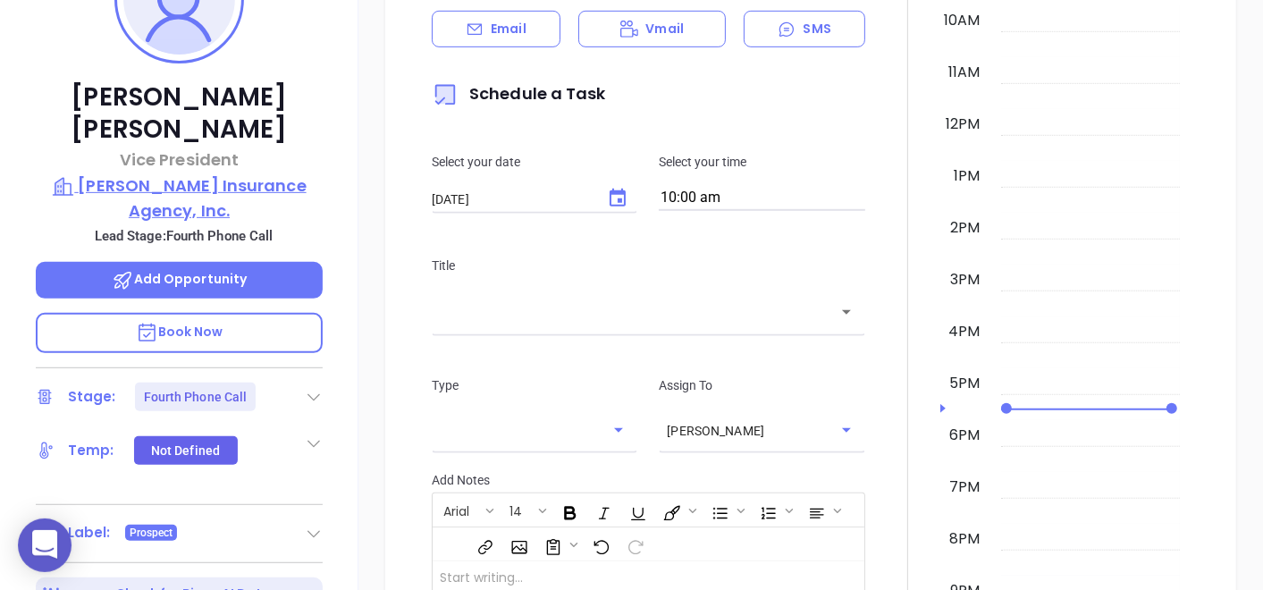
scroll to position [209, 0]
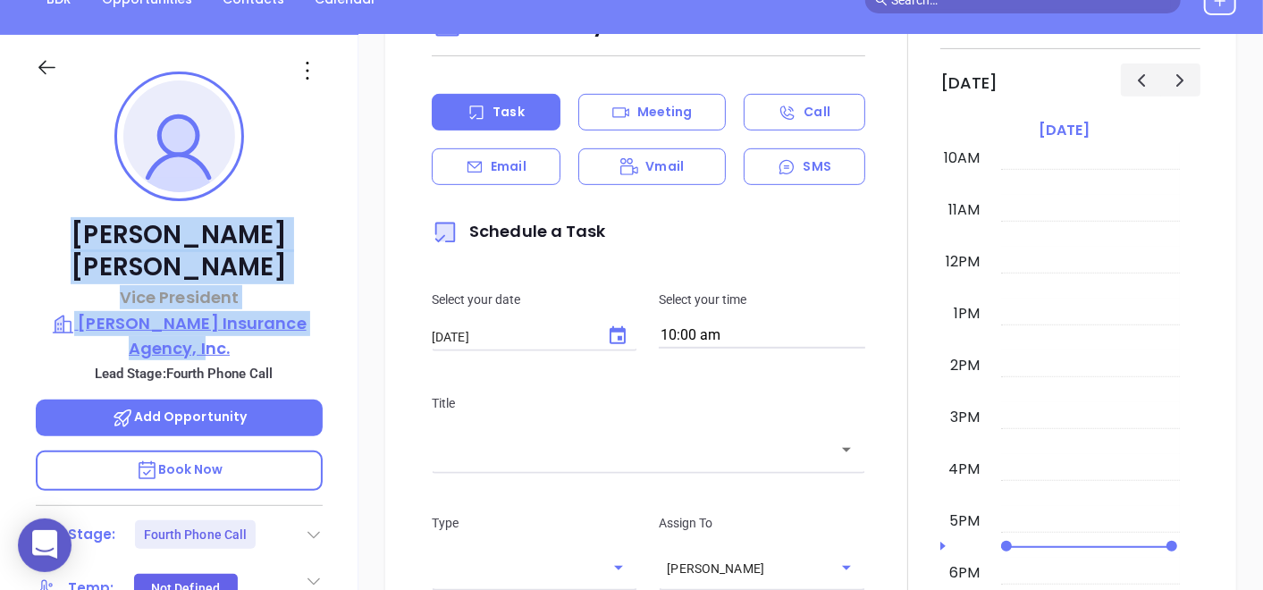
drag, startPoint x: 79, startPoint y: 222, endPoint x: 305, endPoint y: 311, distance: 243.2
click at [305, 311] on div "[PERSON_NAME] Vice President [PERSON_NAME] Insurance Agency, Inc. Lead Stage: F…" at bounding box center [179, 403] width 358 height 737
copy div "[PERSON_NAME] Vice President [PERSON_NAME] Insurance Agency, Inc."
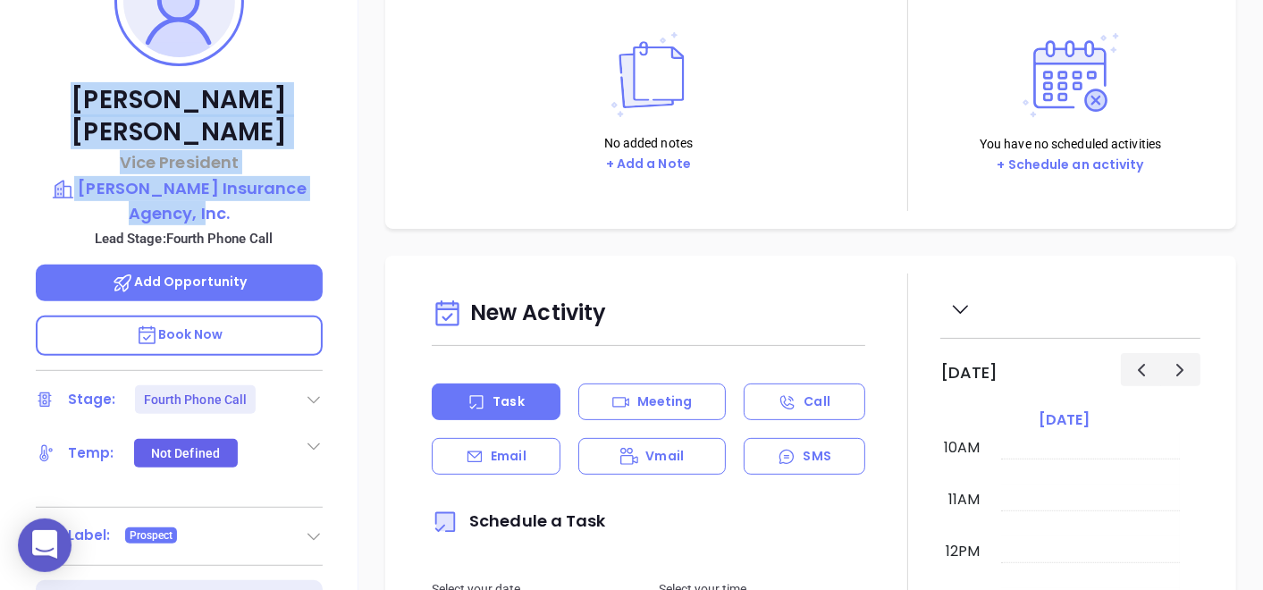
scroll to position [110, 0]
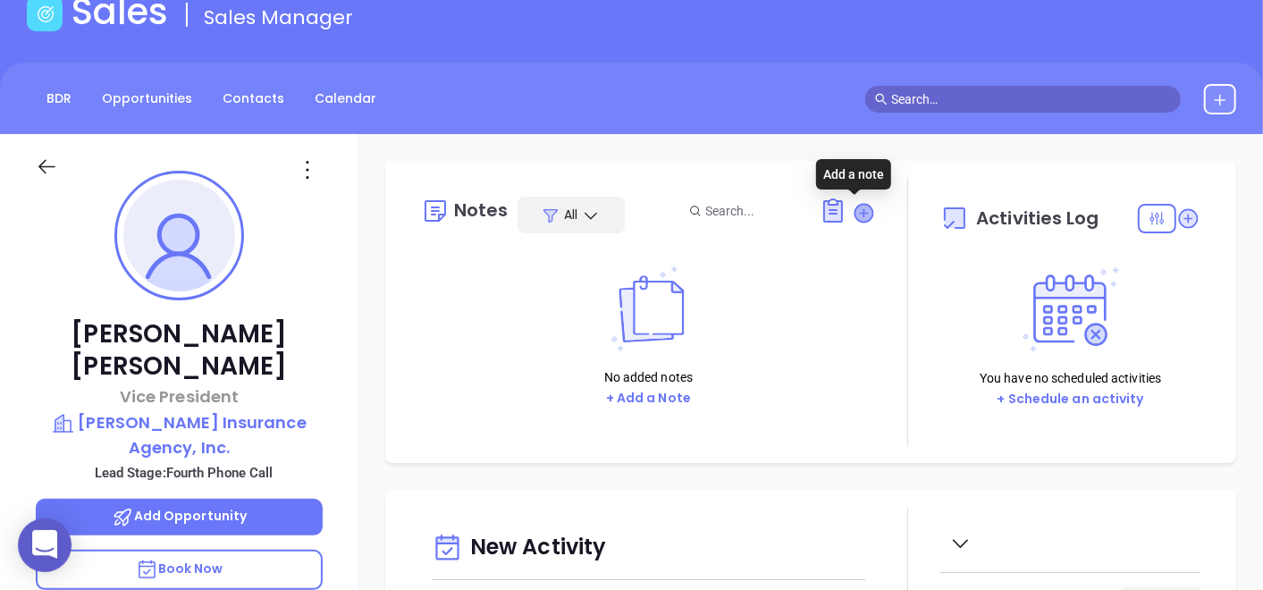
click at [855, 216] on icon at bounding box center [864, 213] width 18 height 18
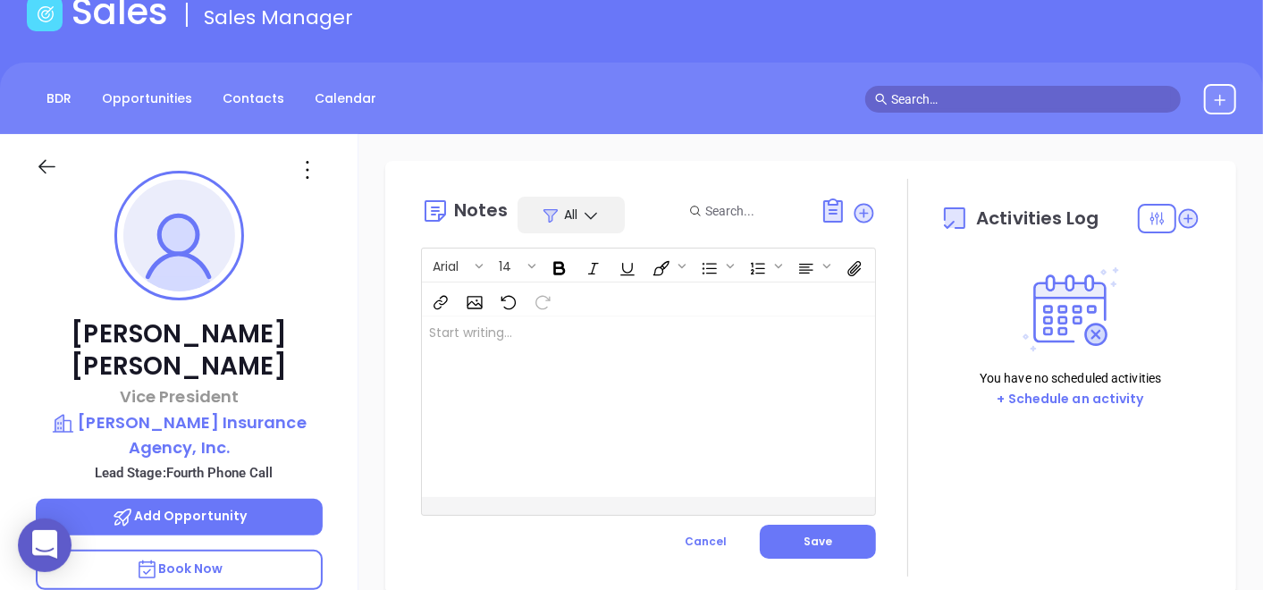
click at [545, 329] on div at bounding box center [632, 406] width 421 height 181
click at [595, 339] on p "LinkedIn profile not found." at bounding box center [632, 333] width 407 height 19
click at [832, 544] on button "Save" at bounding box center [818, 542] width 116 height 34
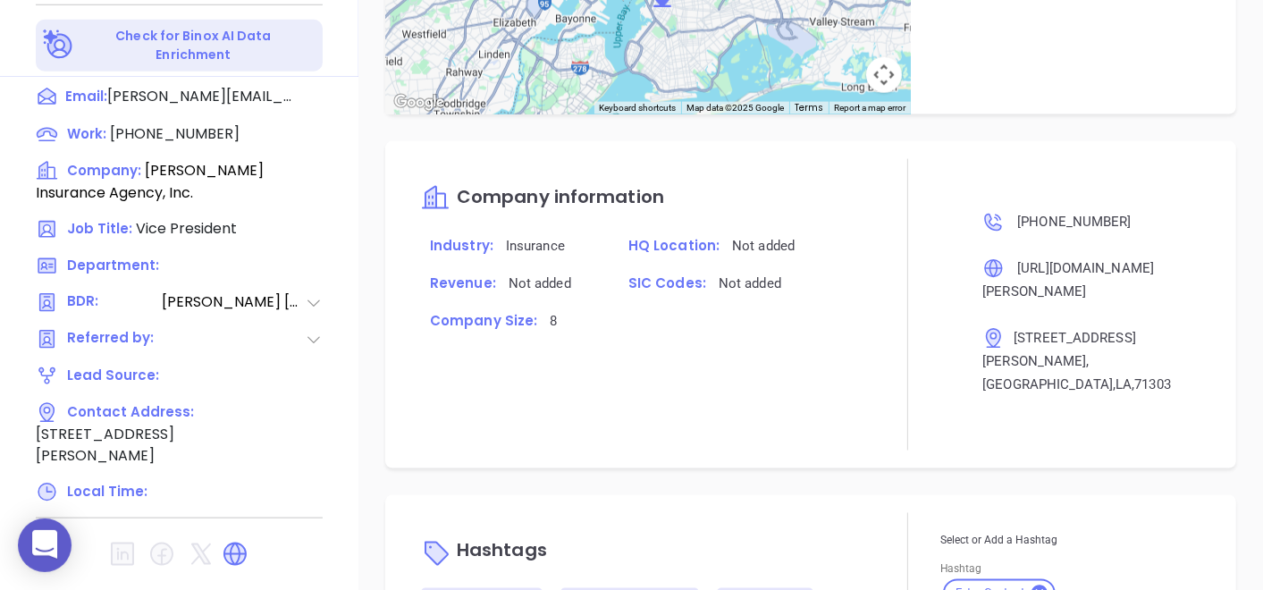
scroll to position [653, 0]
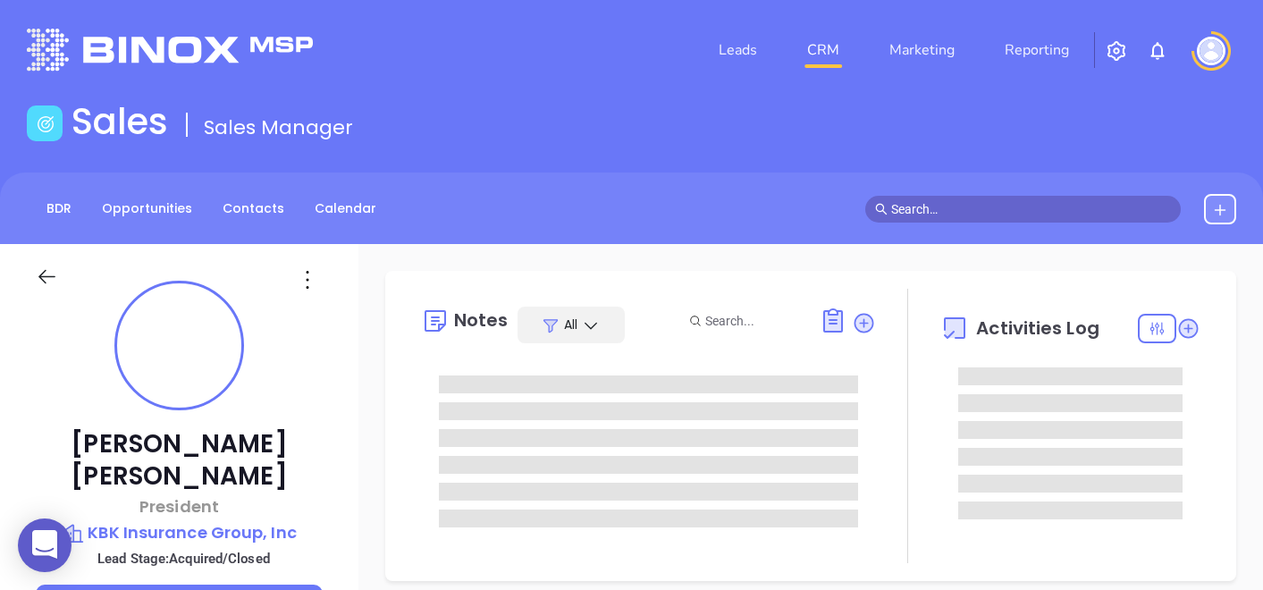
type input "[DATE]"
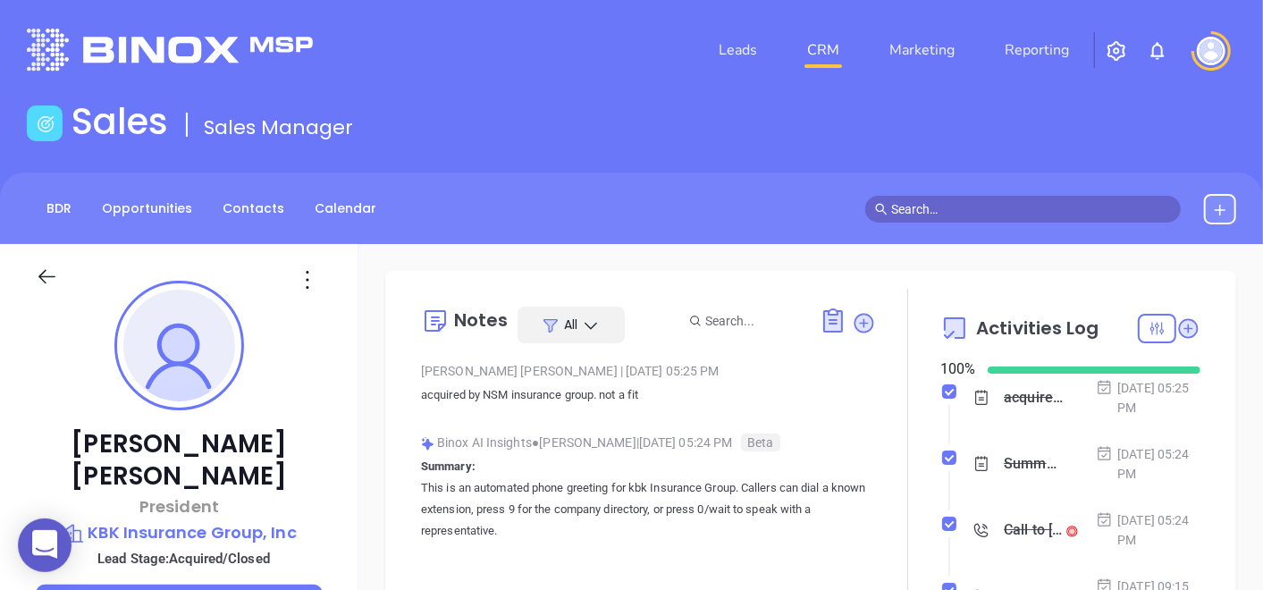
scroll to position [518, 0]
type input "[PERSON_NAME]"
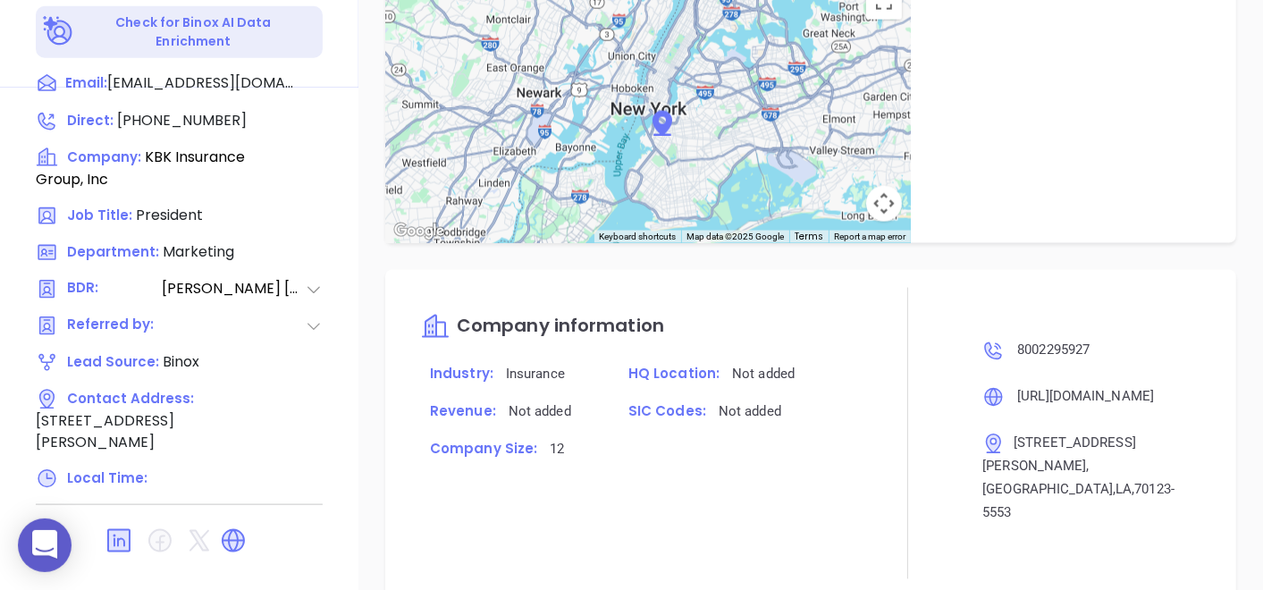
scroll to position [1343, 0]
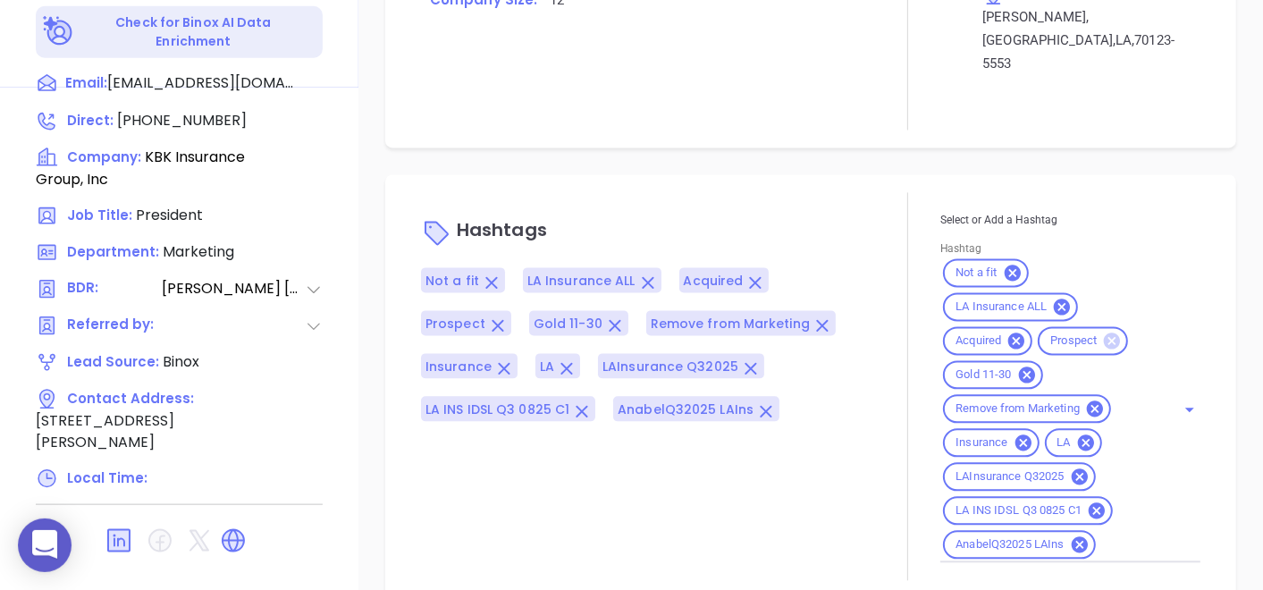
click at [1104, 333] on icon at bounding box center [1112, 341] width 16 height 16
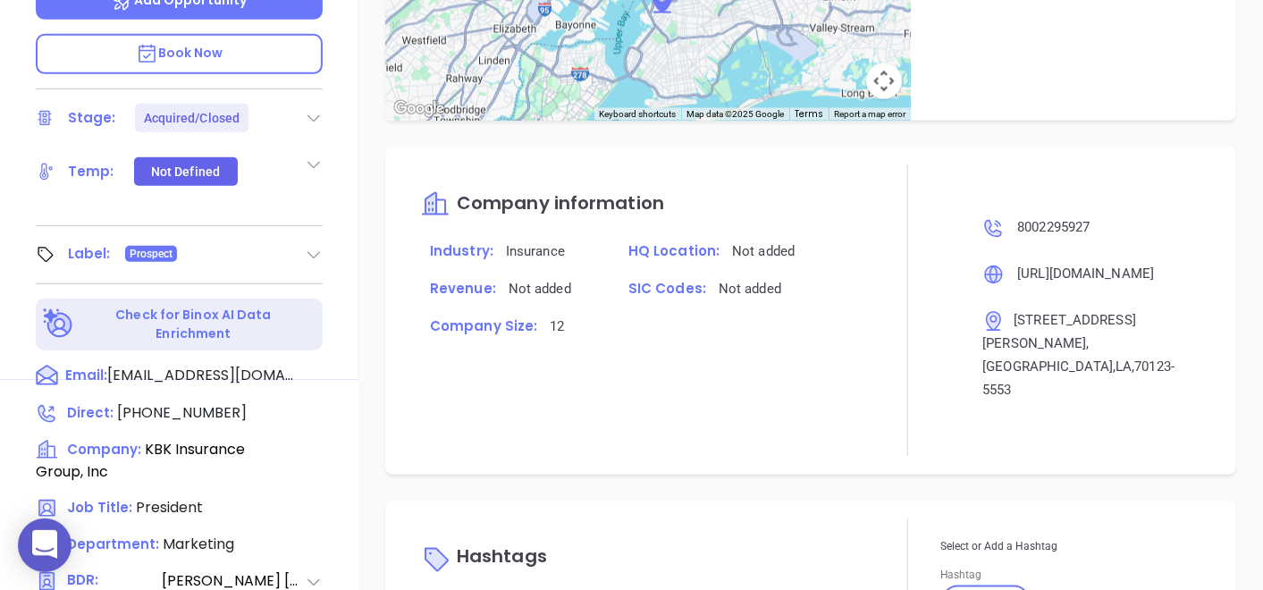
scroll to position [595, 0]
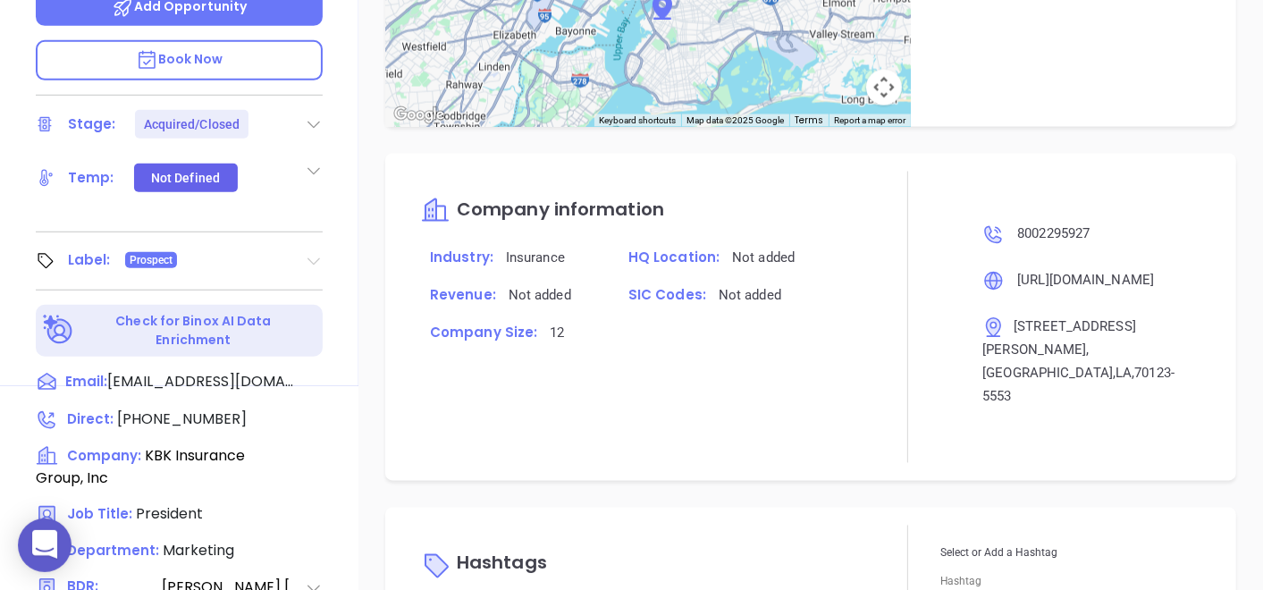
click at [308, 258] on icon at bounding box center [313, 261] width 13 height 7
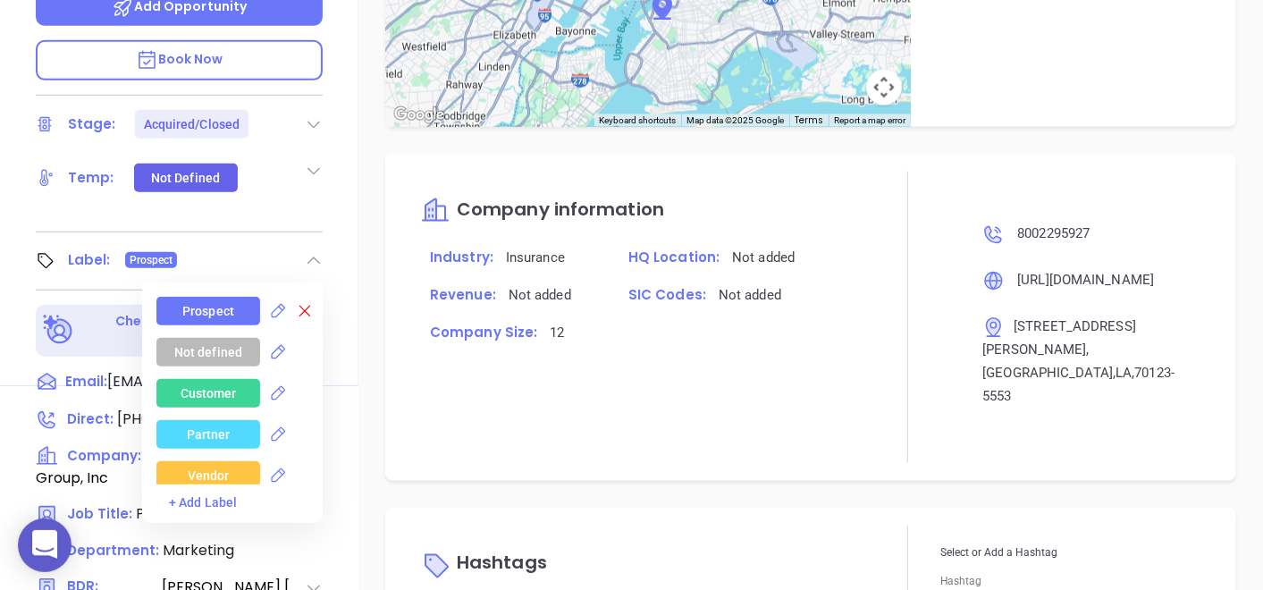
click at [299, 306] on icon at bounding box center [305, 312] width 12 height 12
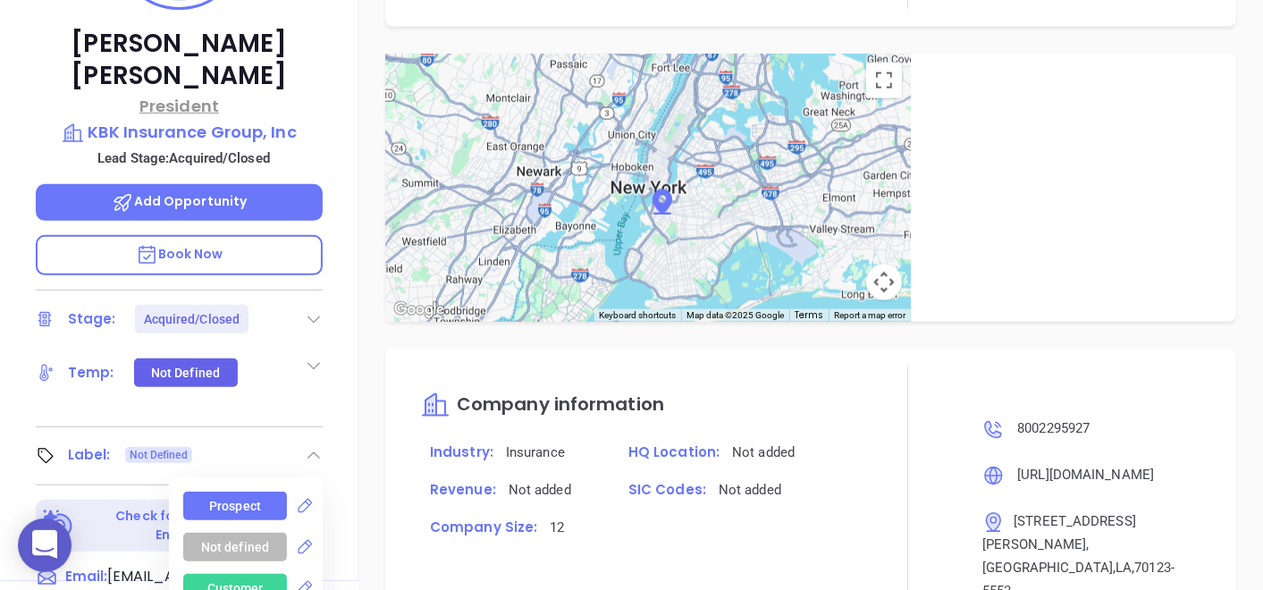
scroll to position [198, 0]
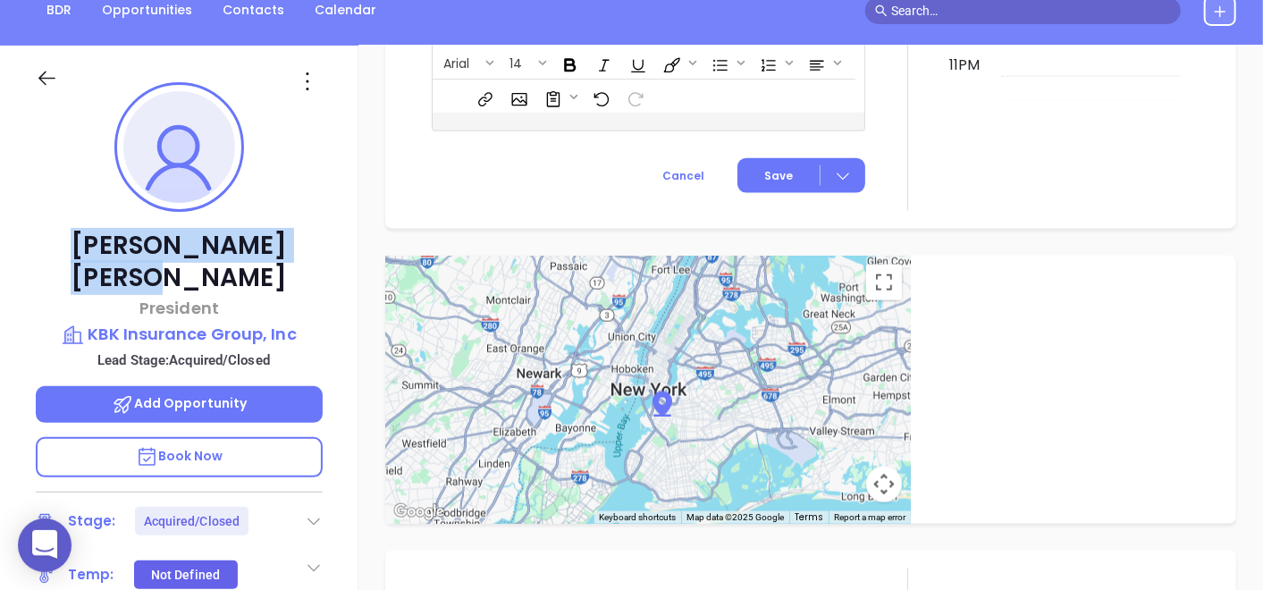
drag, startPoint x: 98, startPoint y: 241, endPoint x: 266, endPoint y: 229, distance: 168.5
click at [266, 230] on p "Ken Murray" at bounding box center [179, 262] width 287 height 64
copy p "Ken Murray"
click at [214, 322] on p "KBK Insurance Group, Inc" at bounding box center [179, 334] width 287 height 25
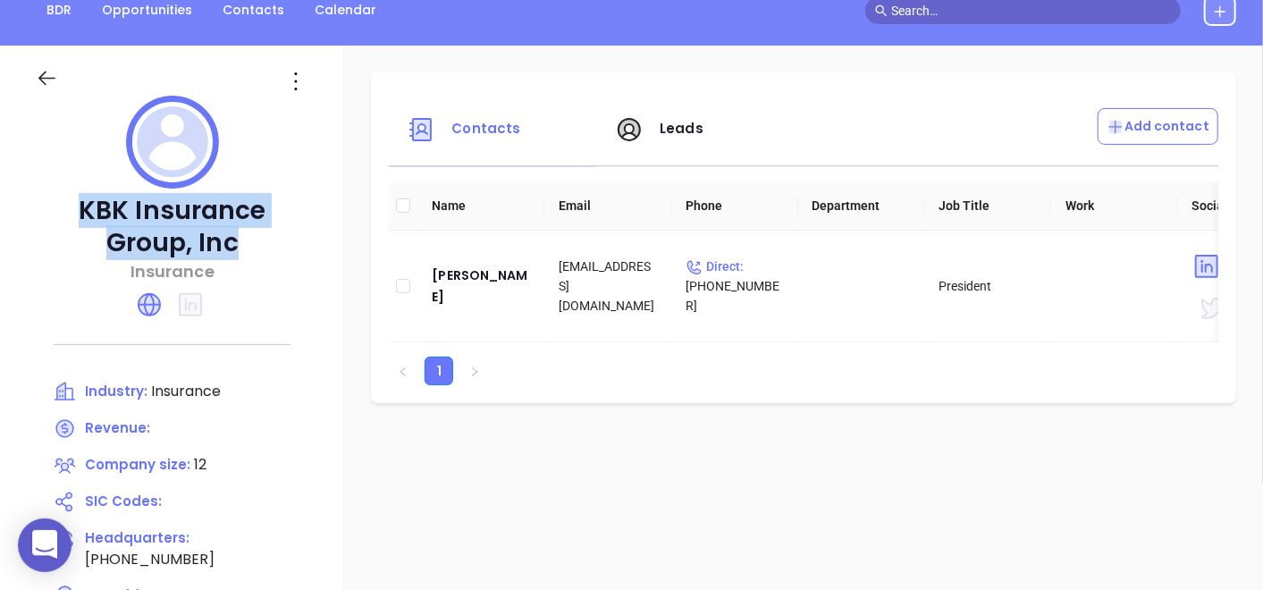
drag, startPoint x: 73, startPoint y: 201, endPoint x: 240, endPoint y: 252, distance: 173.9
click at [240, 252] on p "KBK Insurance Group, Inc" at bounding box center [172, 227] width 273 height 64
copy p "KBK Insurance Group, Inc"
